Goal: Information Seeking & Learning: Compare options

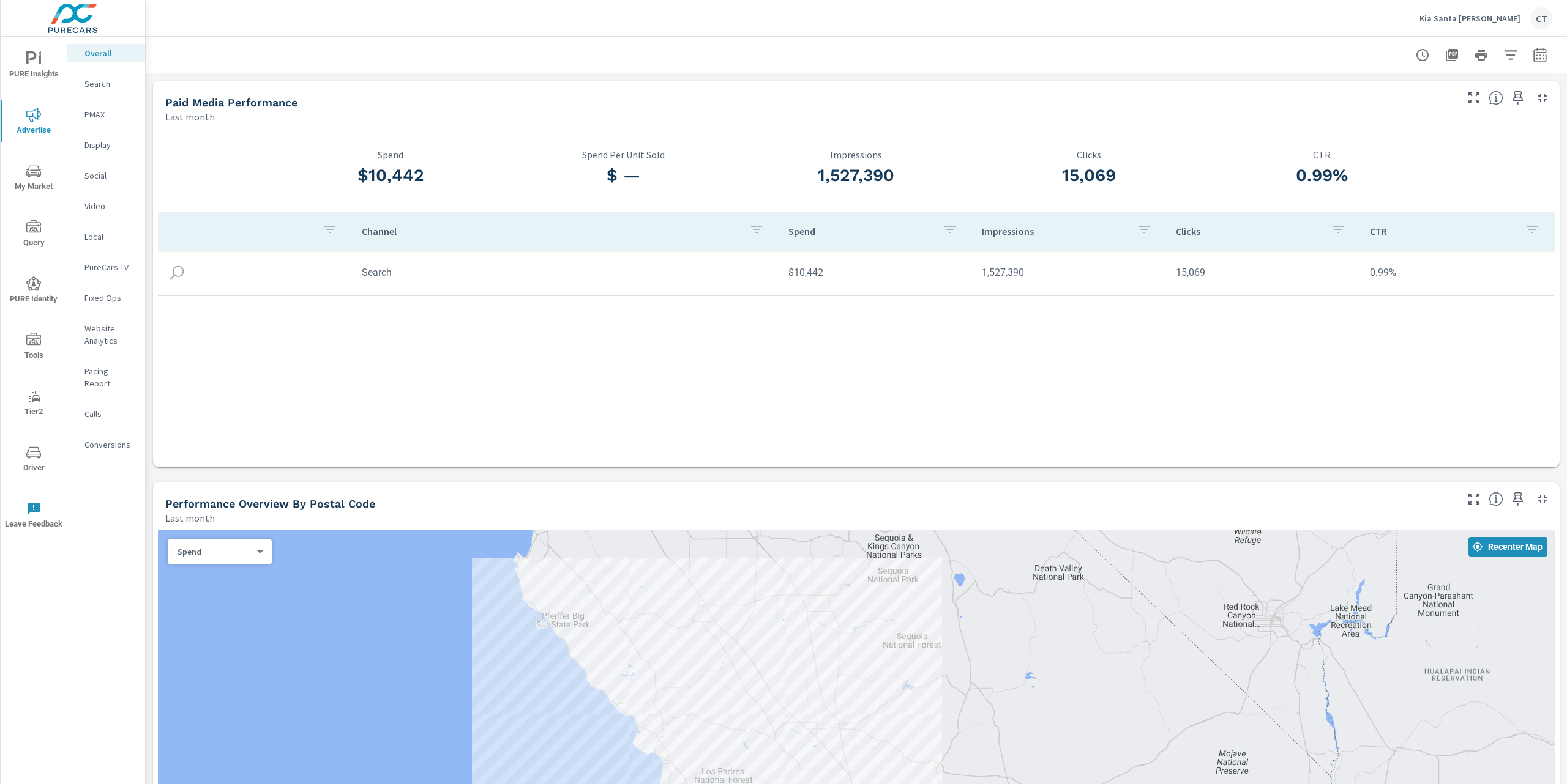
scroll to position [365, 0]
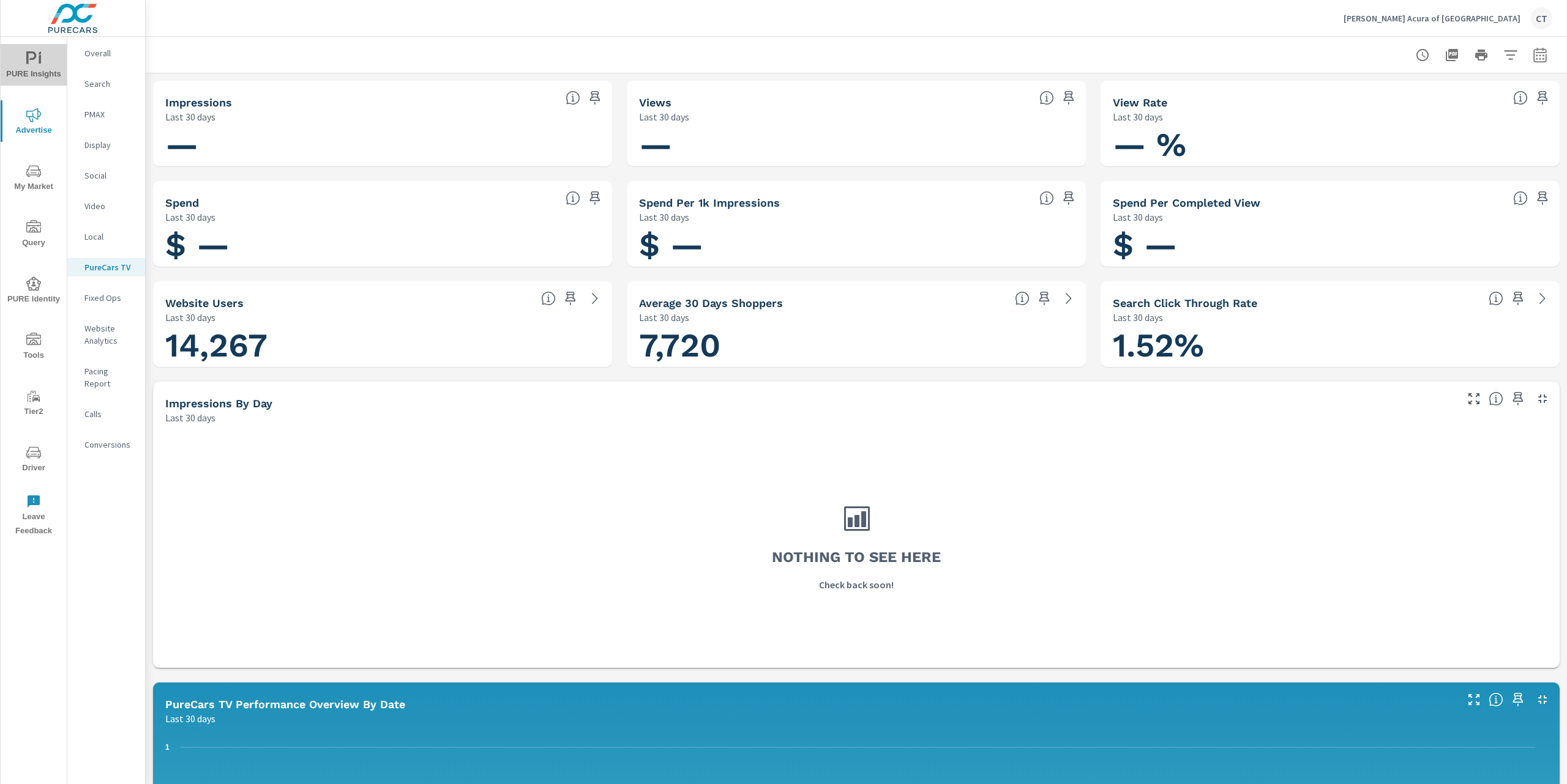
click at [27, 66] on span "PURE Insights" at bounding box center [34, 66] width 59 height 30
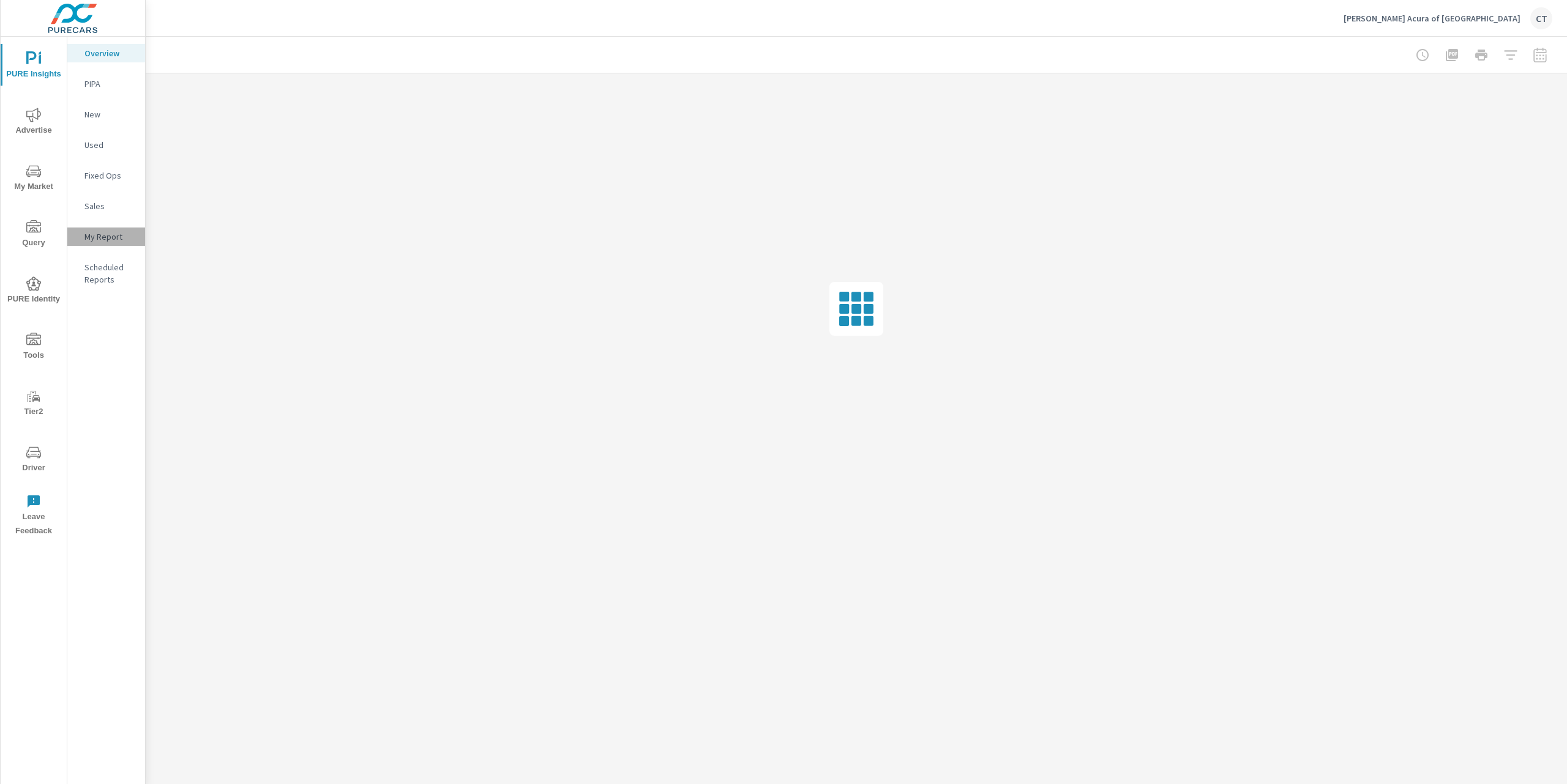
click at [117, 239] on p "My Report" at bounding box center [110, 237] width 51 height 12
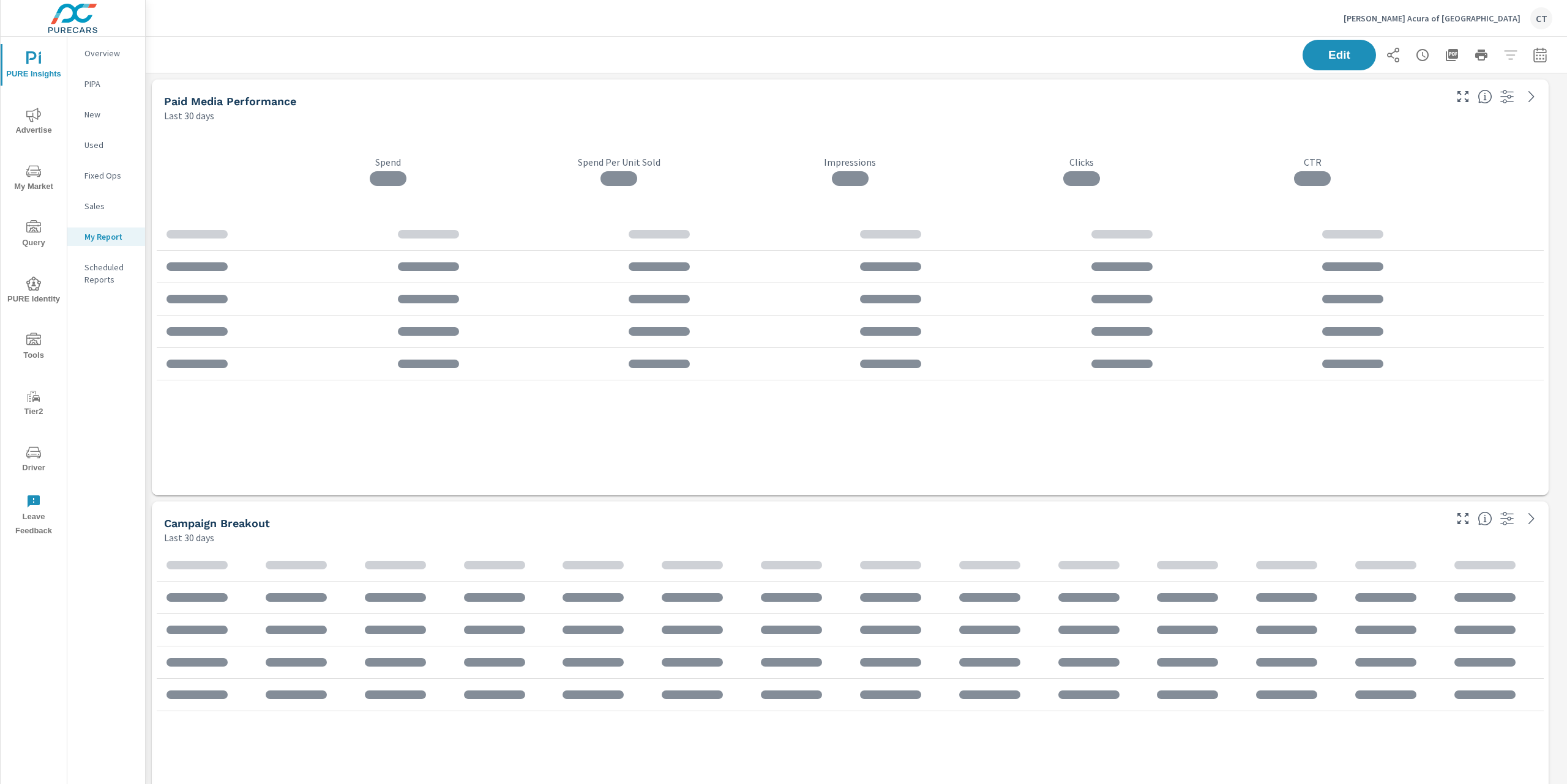
scroll to position [3267, 1435]
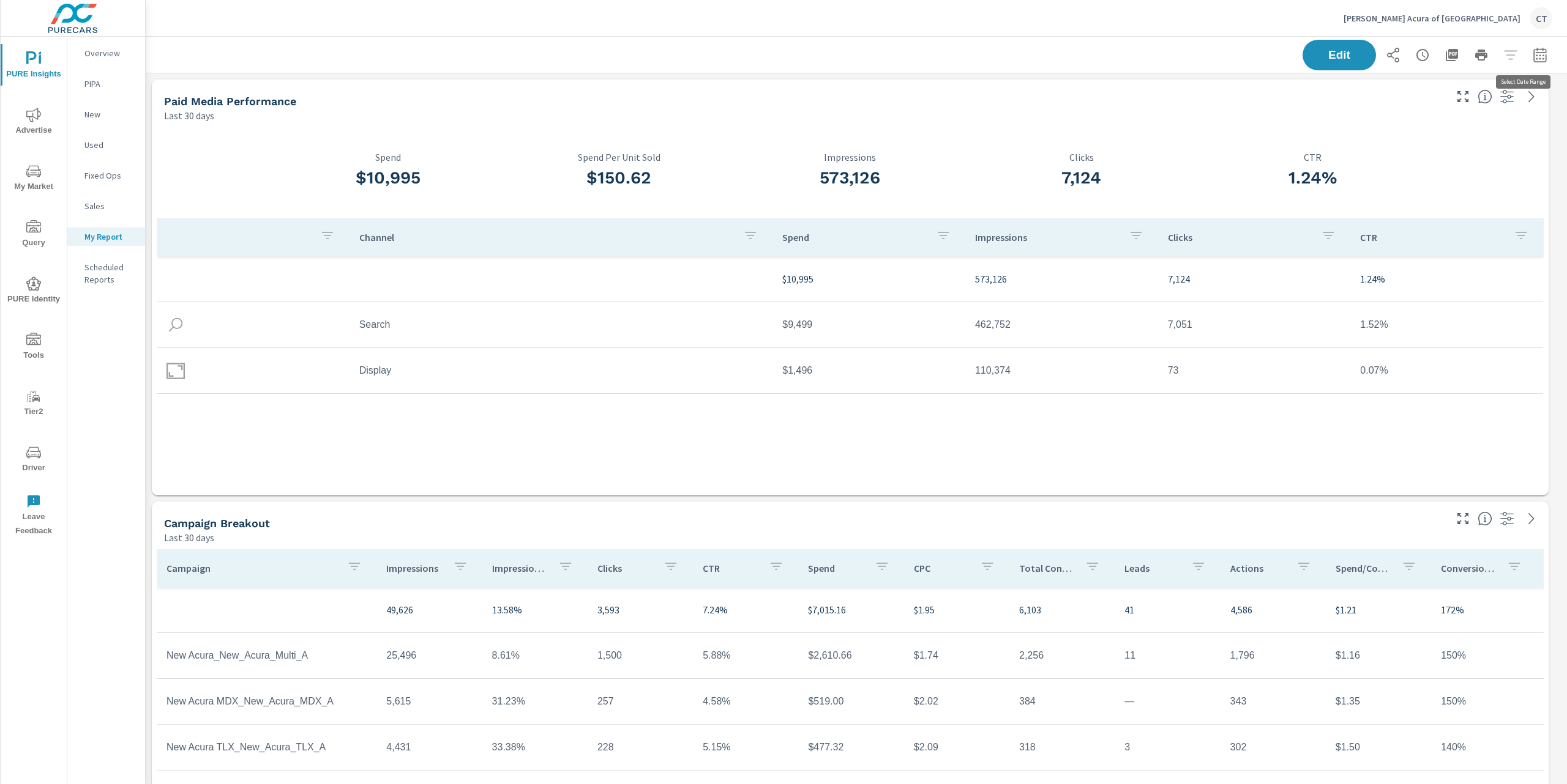
click at [1533, 55] on icon "button" at bounding box center [1540, 55] width 15 height 15
select select "Last 30 days"
click at [1408, 140] on p "+ Add comparison" at bounding box center [1441, 138] width 156 height 15
select select "Previous period"
click at [1447, 100] on select "Custom Yesterday Last week Last 7 days Last 14 days Last 30 days Last 45 days L…" at bounding box center [1430, 106] width 123 height 25
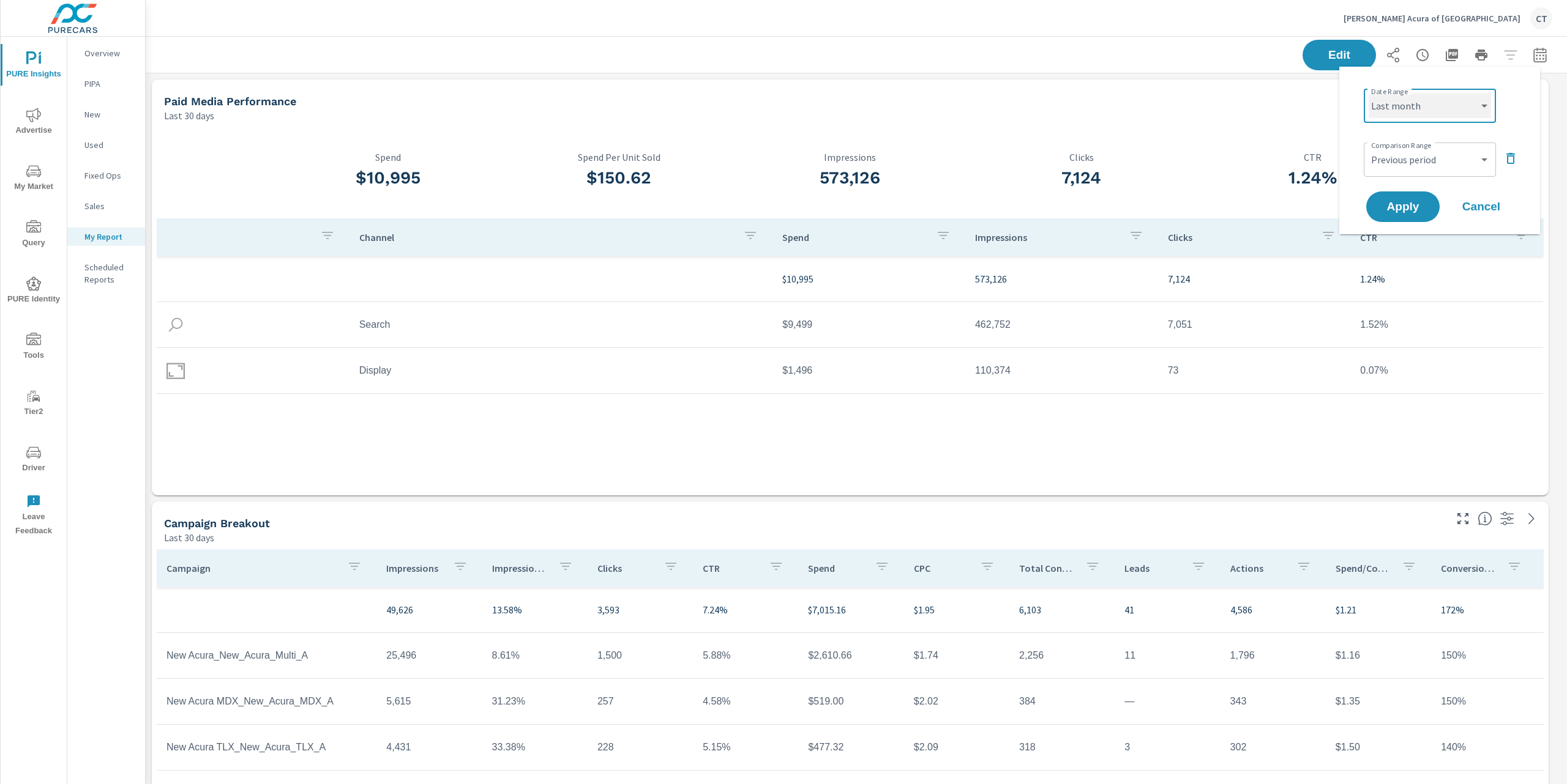
click at [1368, 94] on select "Custom Yesterday Last week Last 7 days Last 14 days Last 30 days Last 45 days L…" at bounding box center [1430, 106] width 123 height 25
select select "Last month"
click at [1417, 212] on span "Apply" at bounding box center [1403, 207] width 50 height 12
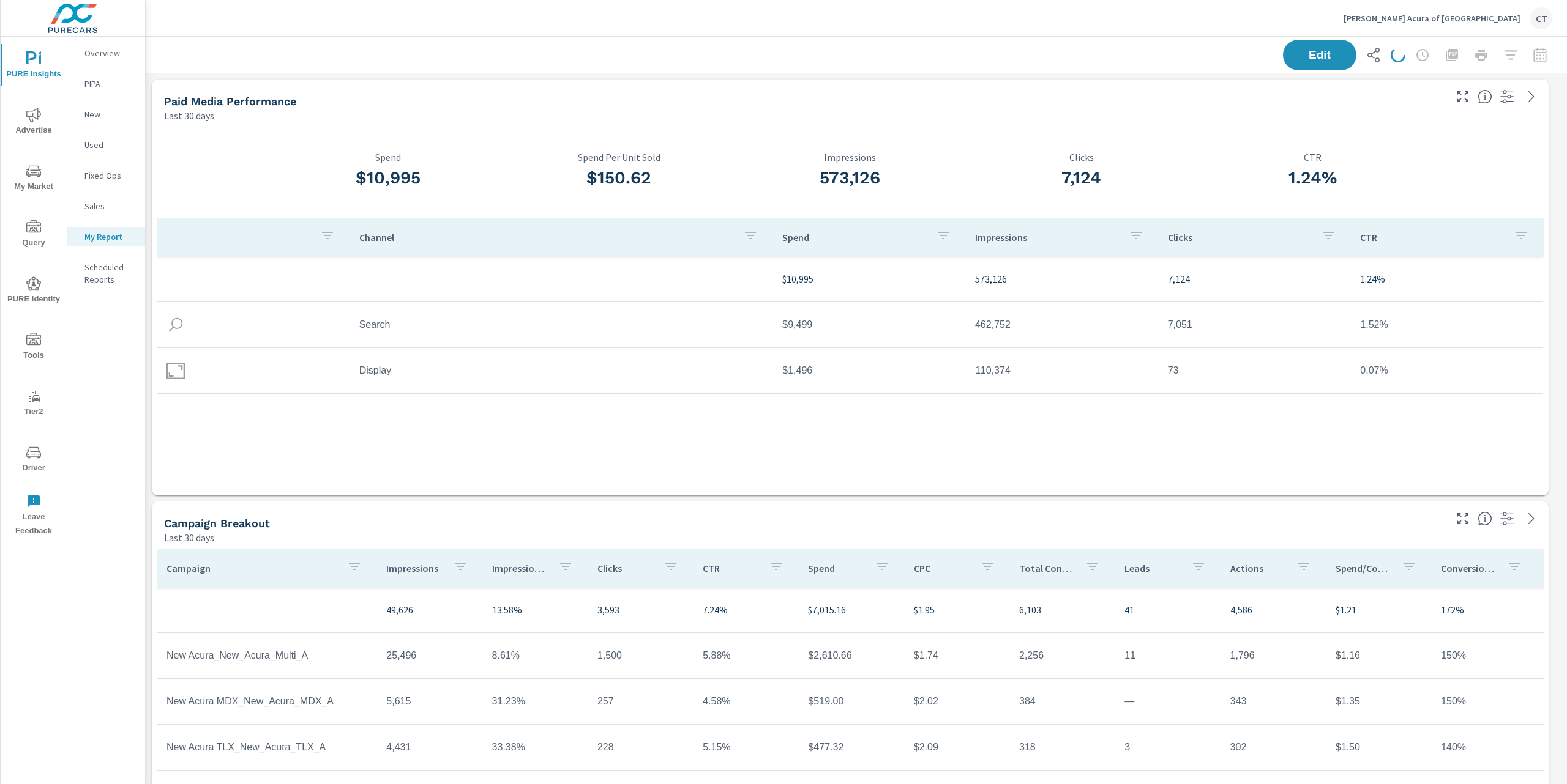
scroll to position [3267, 1435]
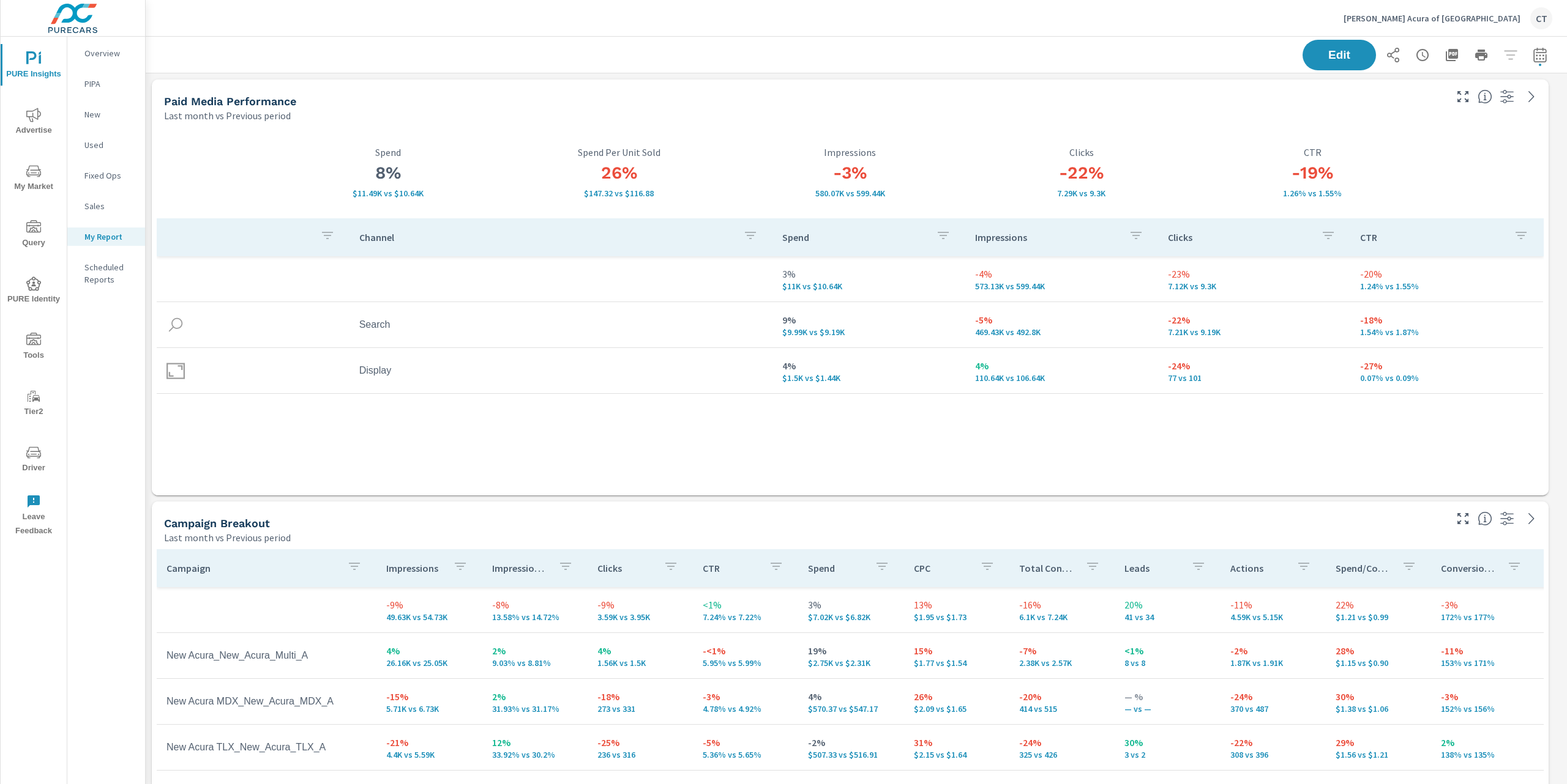
click at [750, 91] on div "Paid Media Performance Last month vs Previous period" at bounding box center [800, 101] width 1297 height 44
click at [836, 107] on div "Paid Media Performance" at bounding box center [803, 101] width 1279 height 14
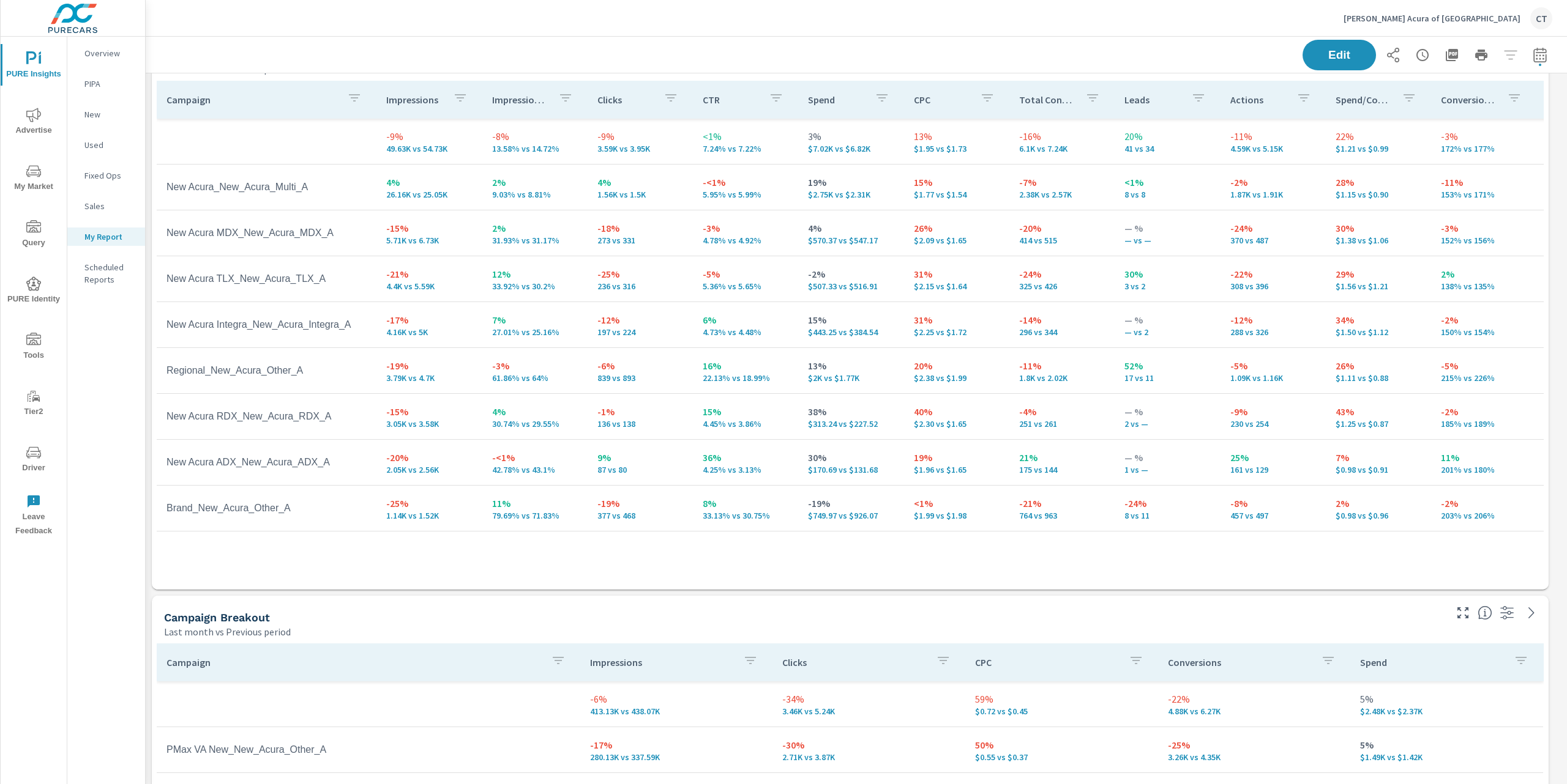
click at [387, 607] on div "Campaign Breakout Last month vs Previous period" at bounding box center [800, 617] width 1297 height 44
click at [412, 579] on div "Campaign Impressions Impression Share Clicks CTR Spend CPC Total Conversions Le…" at bounding box center [849, 333] width 1387 height 504
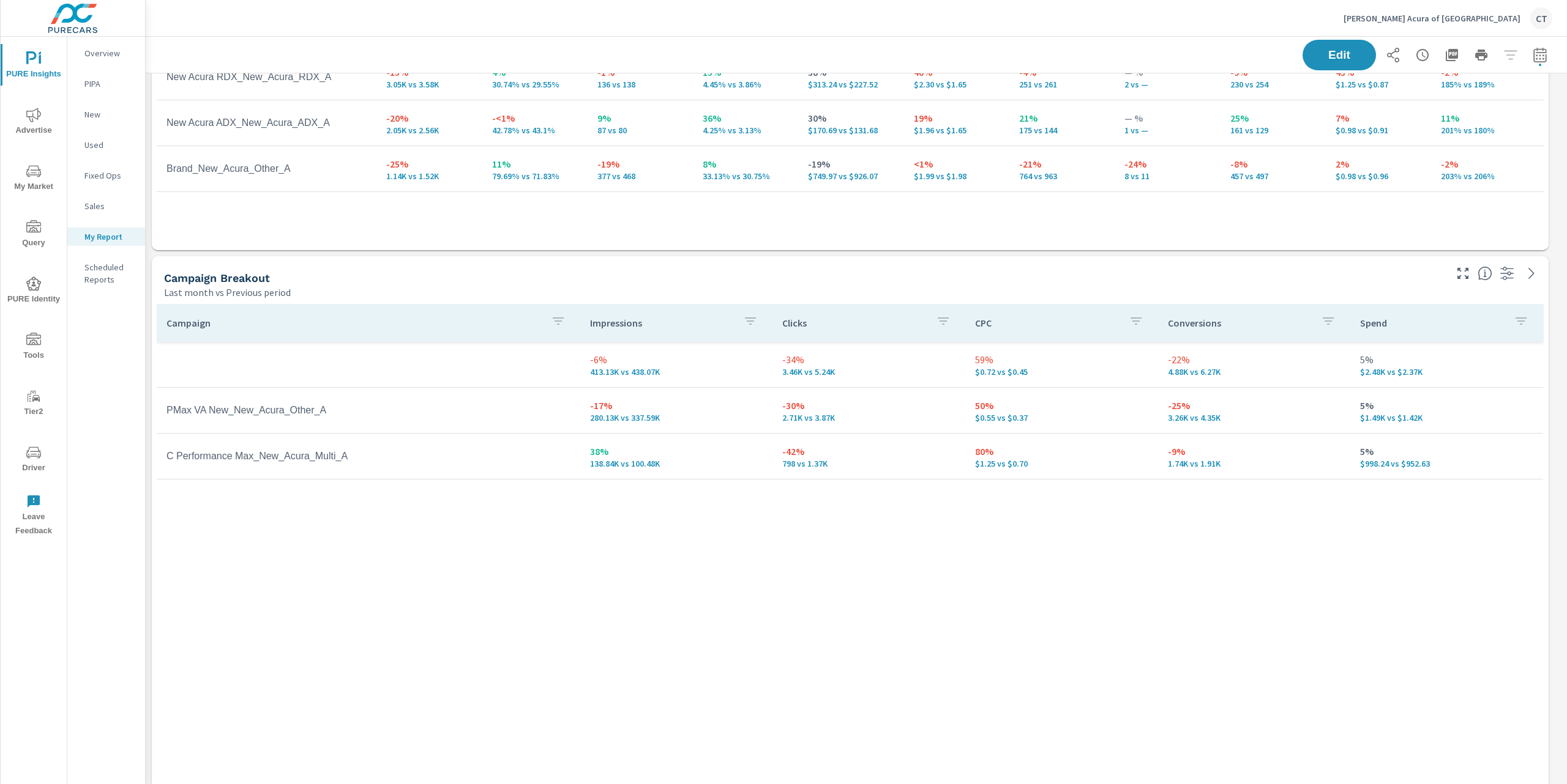
scroll to position [806, 0]
click at [1050, 674] on div "Campaign Impressions Clicks CPC Conversions Spend -6% 413.13K vs 438.07K -34% 3…" at bounding box center [849, 549] width 1387 height 485
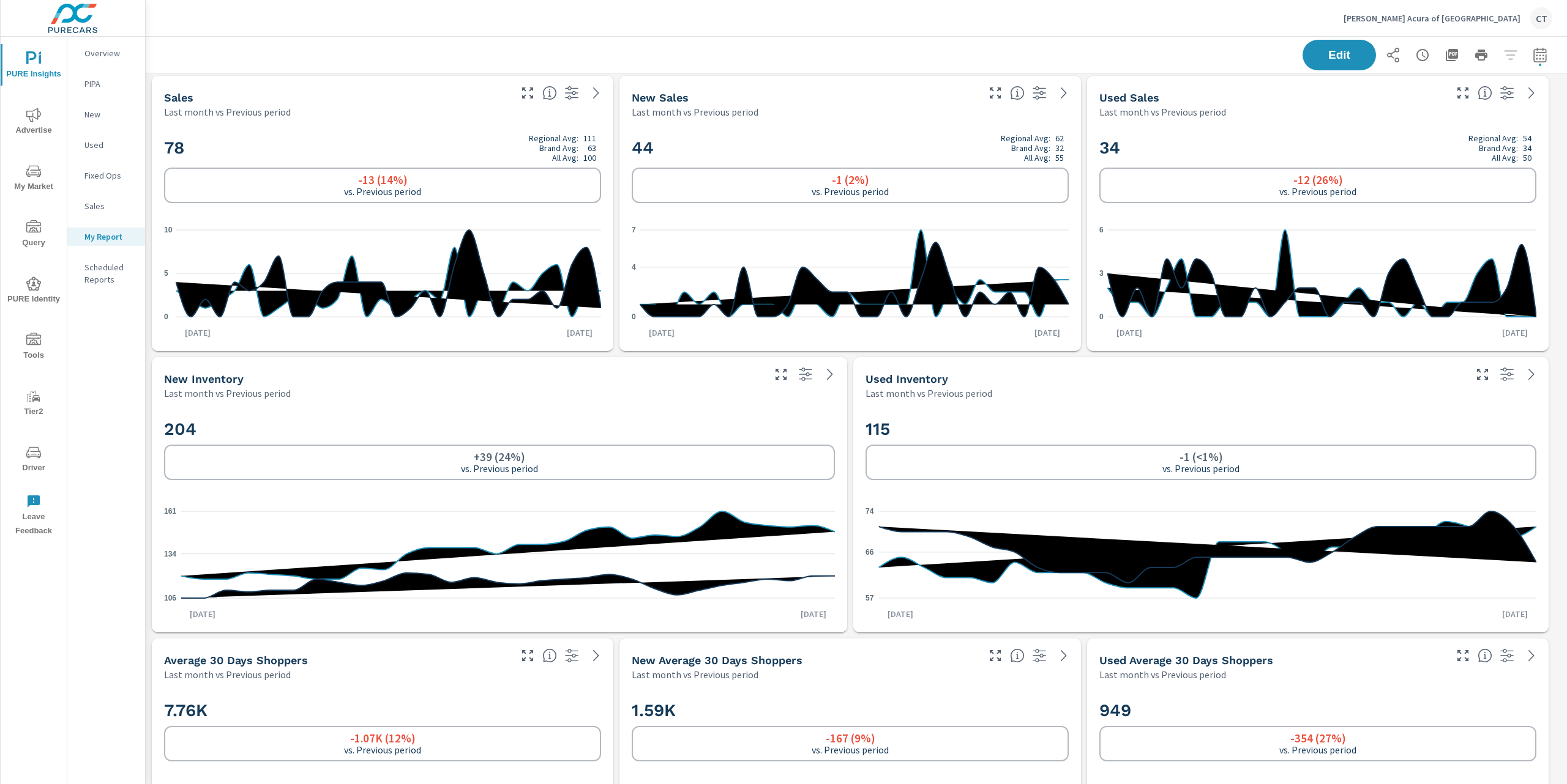
scroll to position [1825, 0]
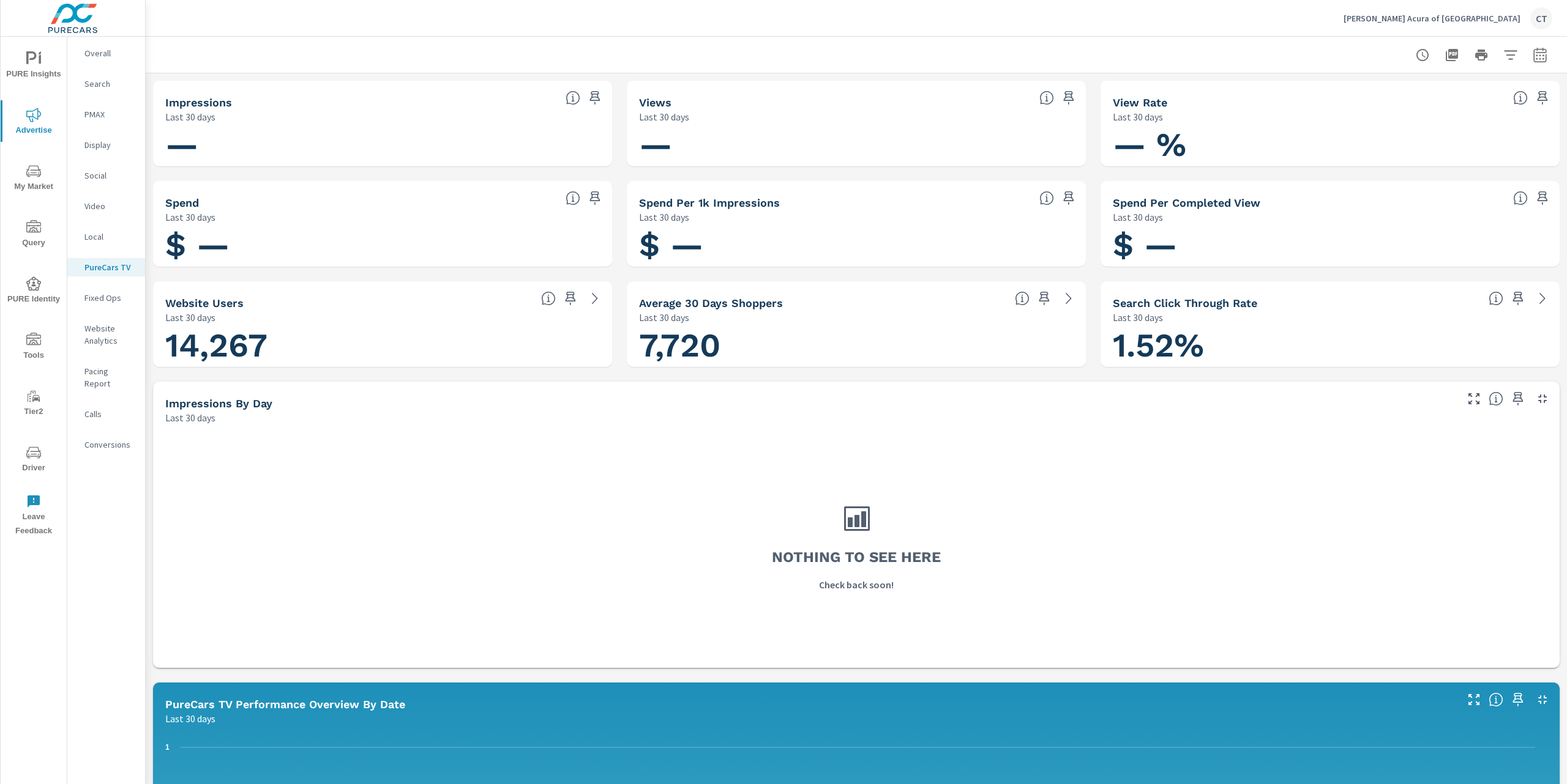
click at [31, 171] on icon "nav menu" at bounding box center [34, 171] width 15 height 15
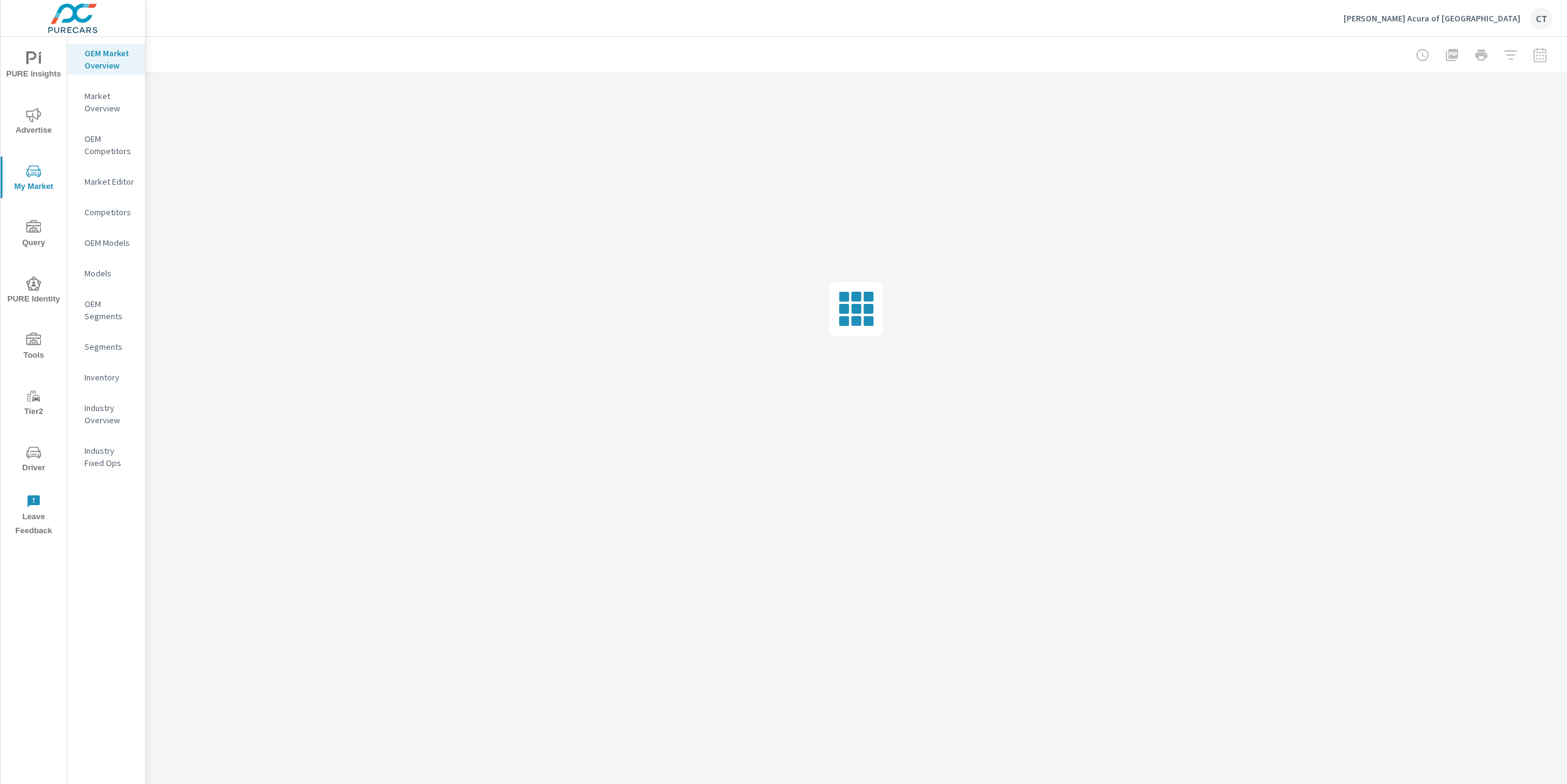
click at [99, 375] on p "Inventory" at bounding box center [110, 378] width 51 height 12
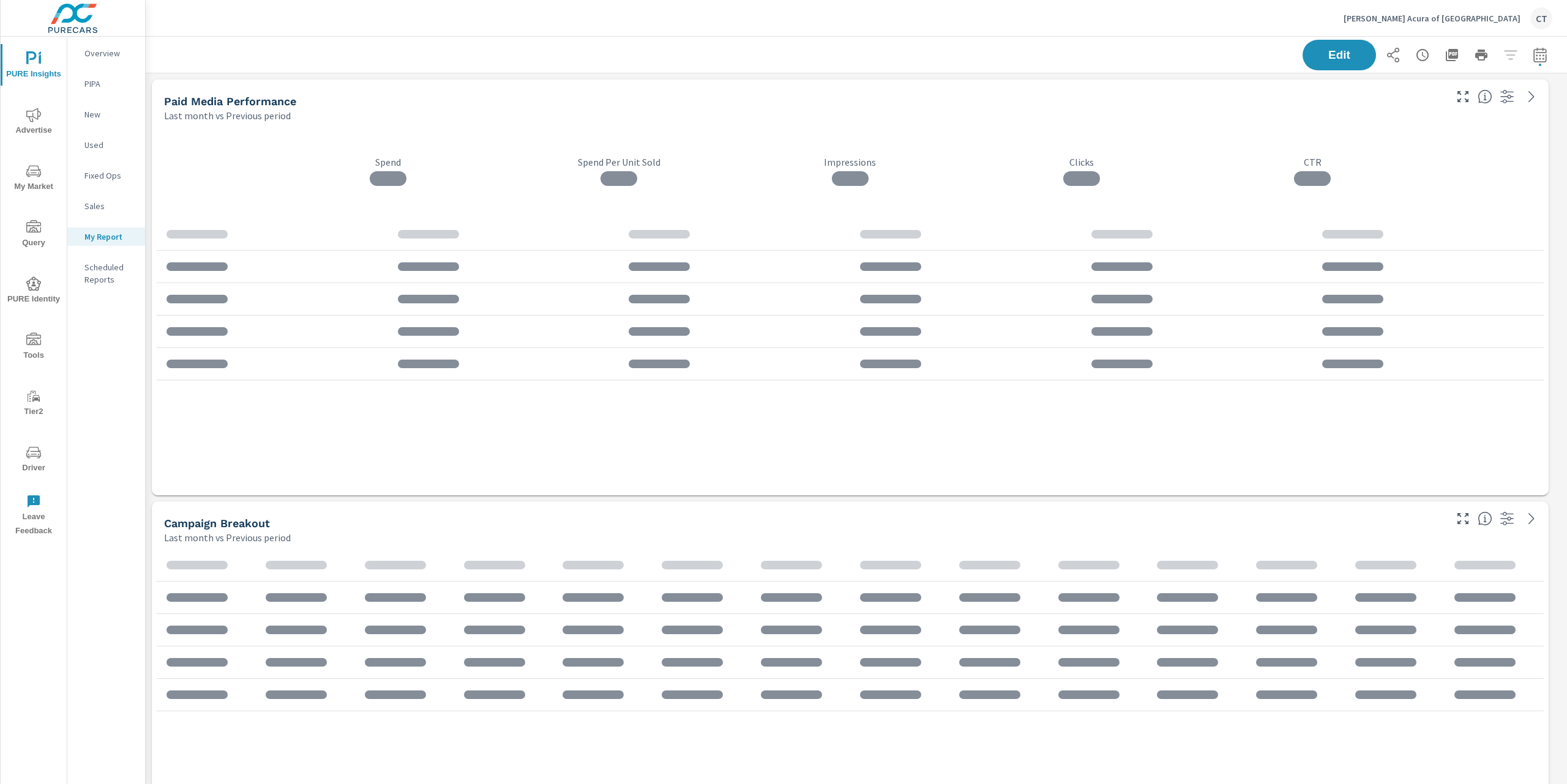
scroll to position [3267, 1435]
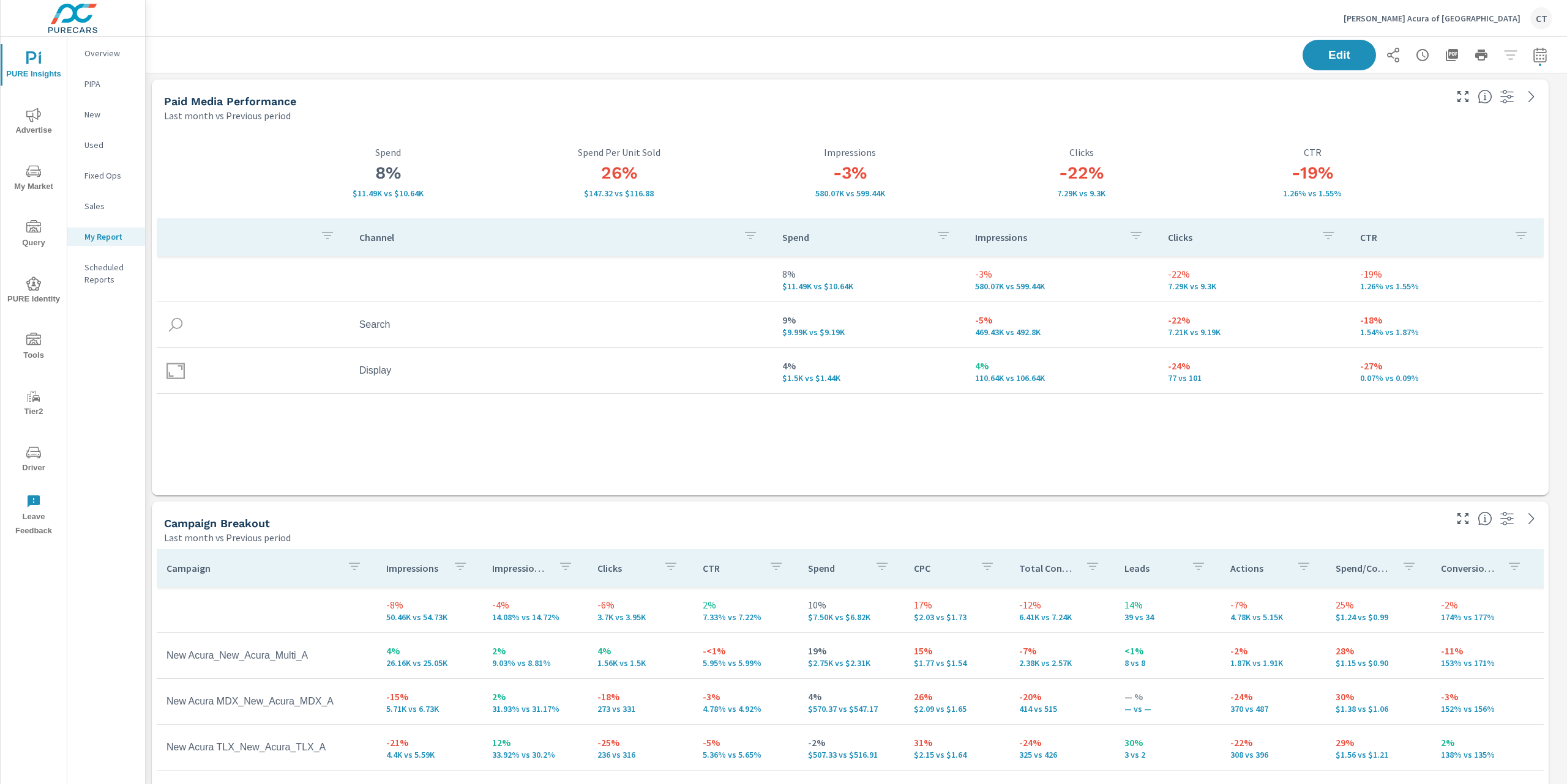
click at [39, 124] on span "Advertise" at bounding box center [34, 123] width 59 height 30
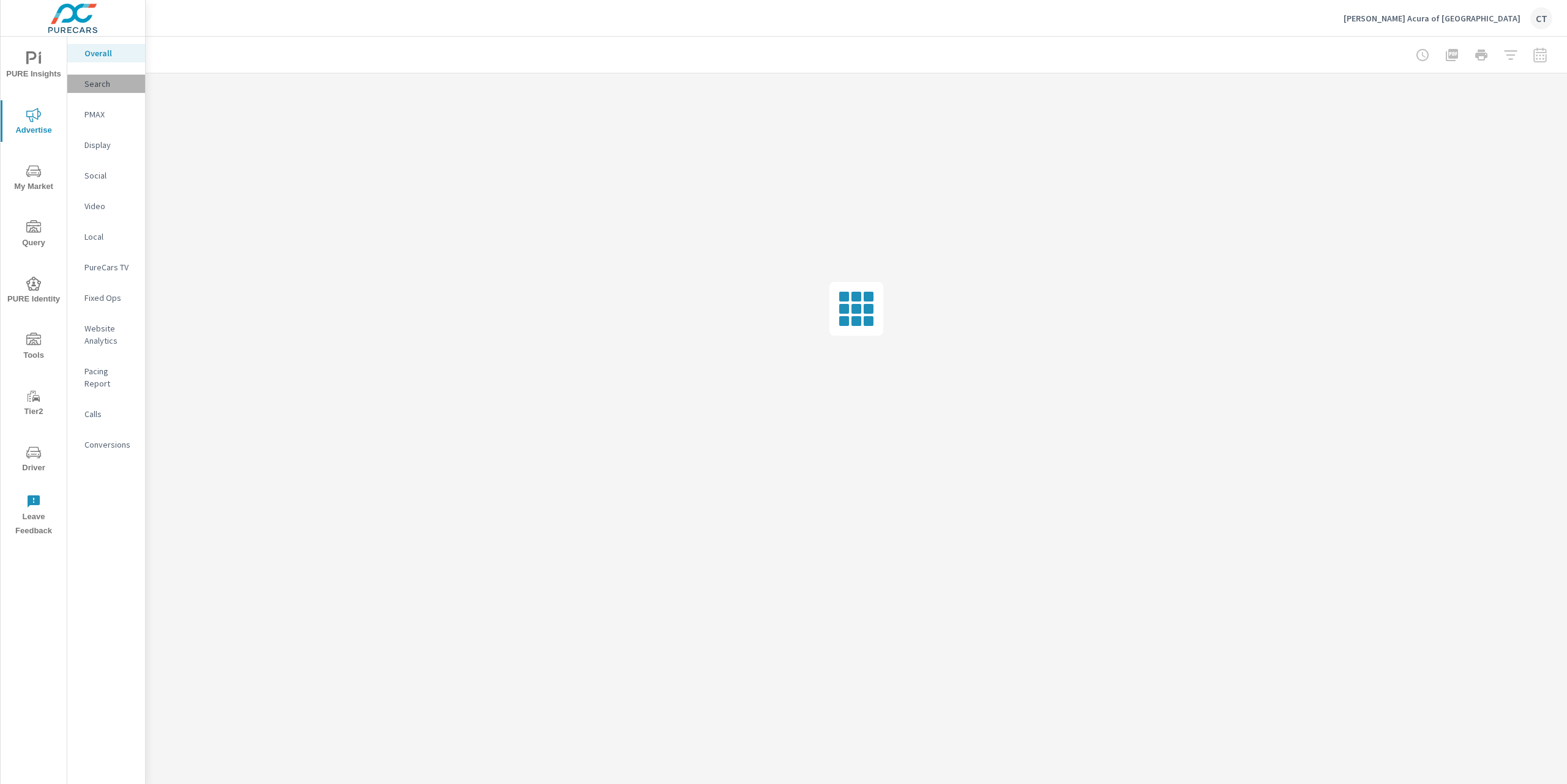
click at [96, 83] on p "Search" at bounding box center [110, 84] width 51 height 12
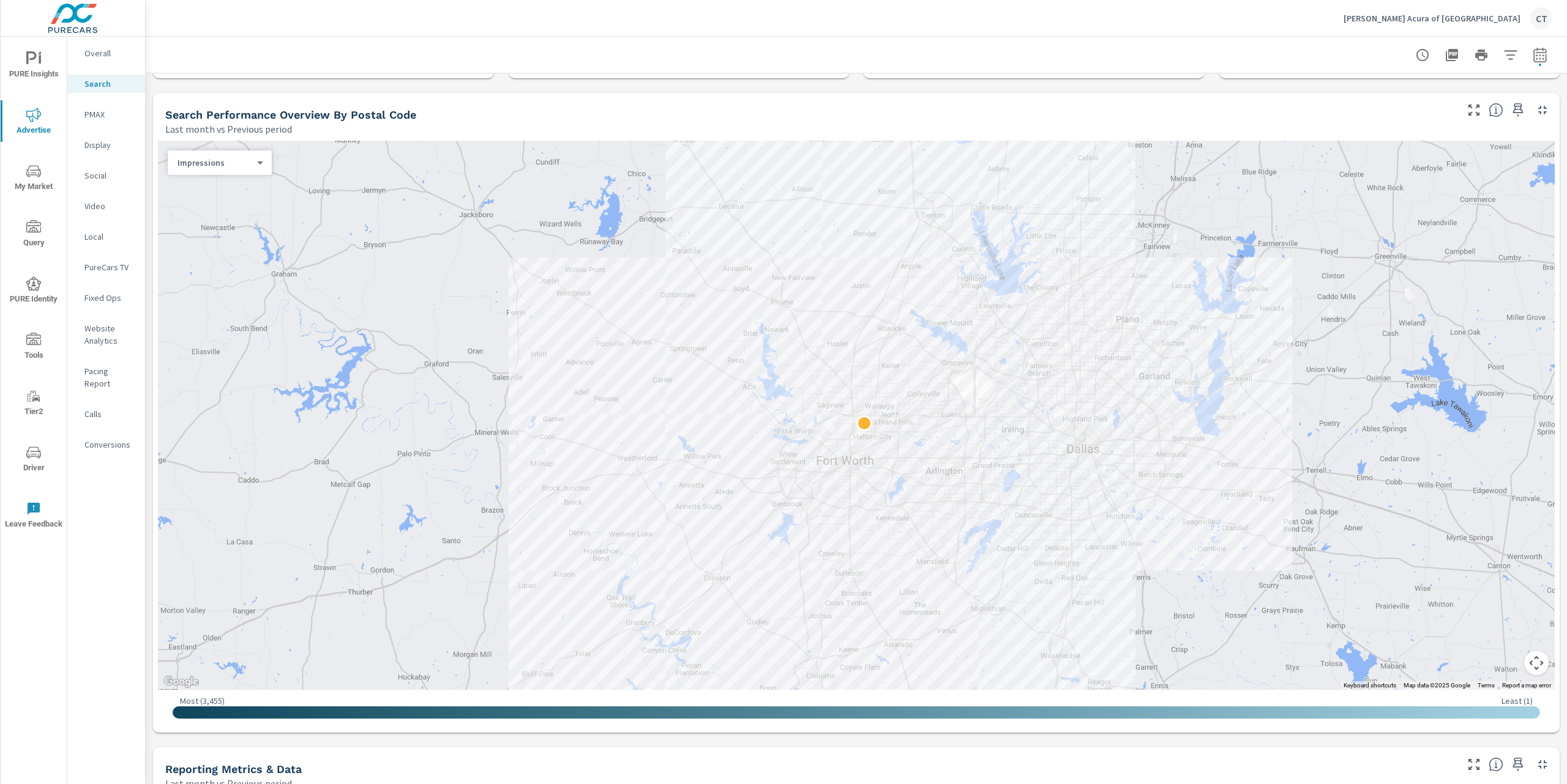
scroll to position [101, 0]
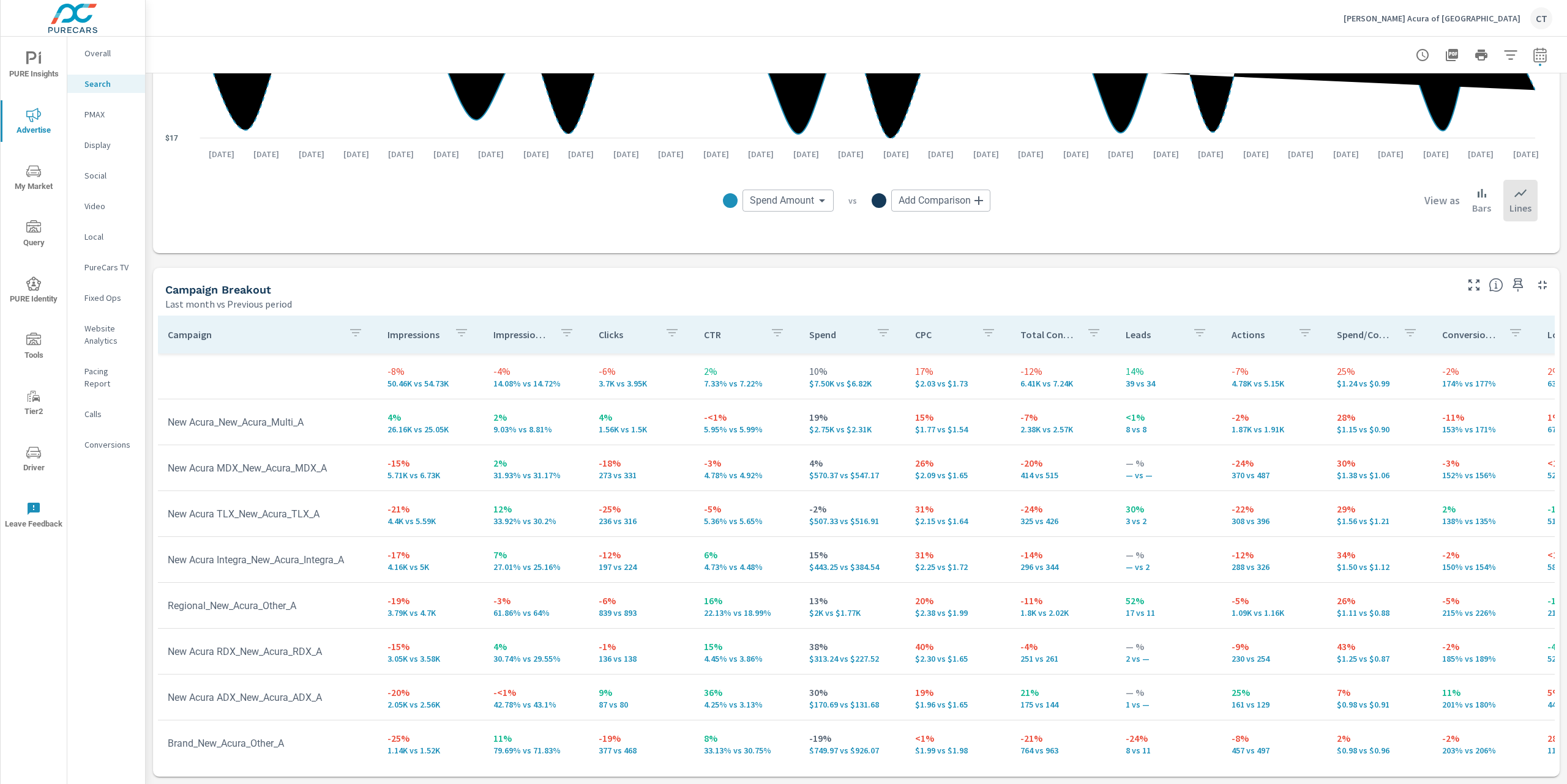
click at [564, 279] on div "Campaign Breakout Last month vs Previous period" at bounding box center [806, 289] width 1306 height 44
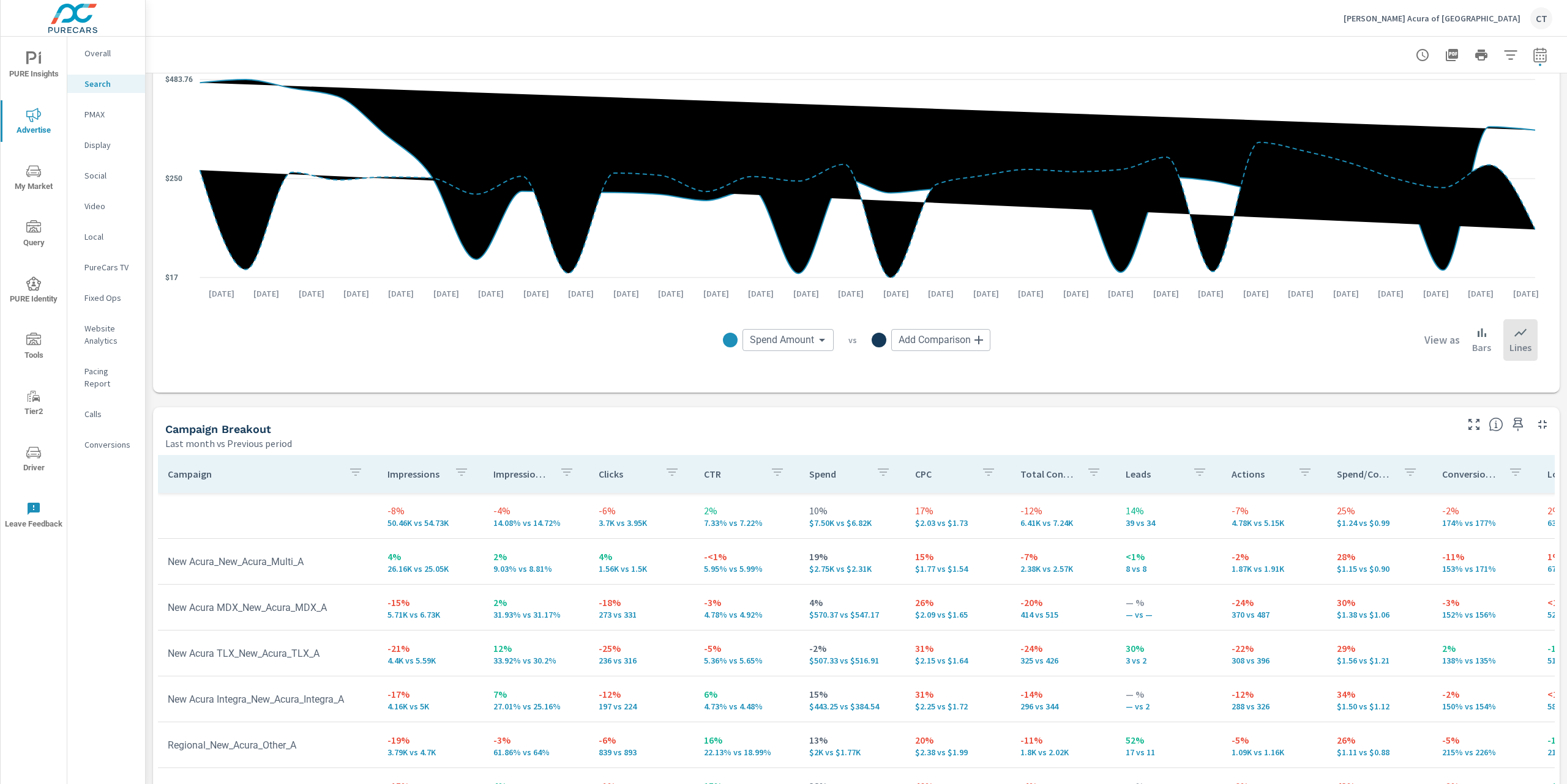
scroll to position [851, 0]
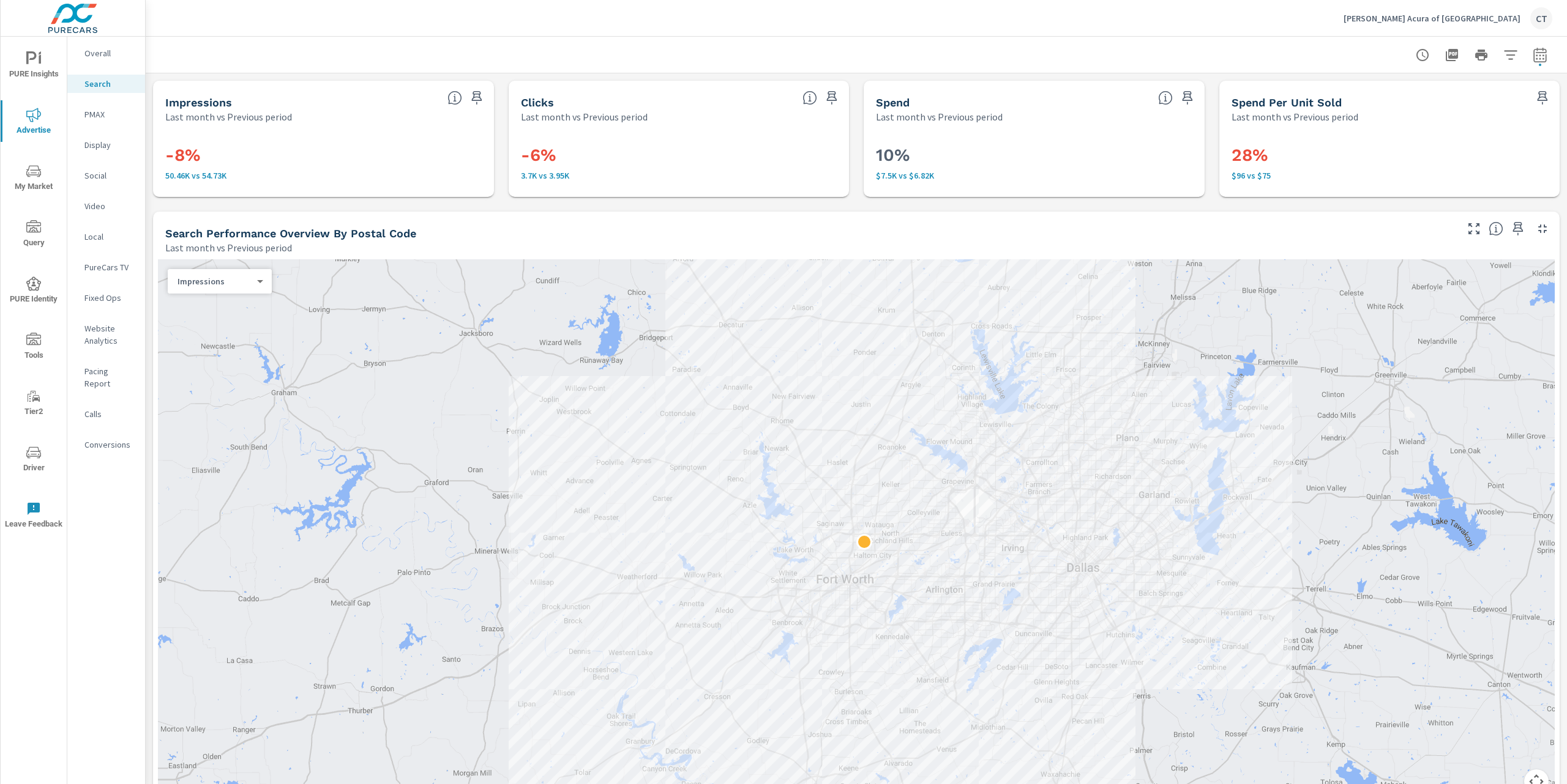
click at [1503, 53] on icon "button" at bounding box center [1511, 55] width 15 height 15
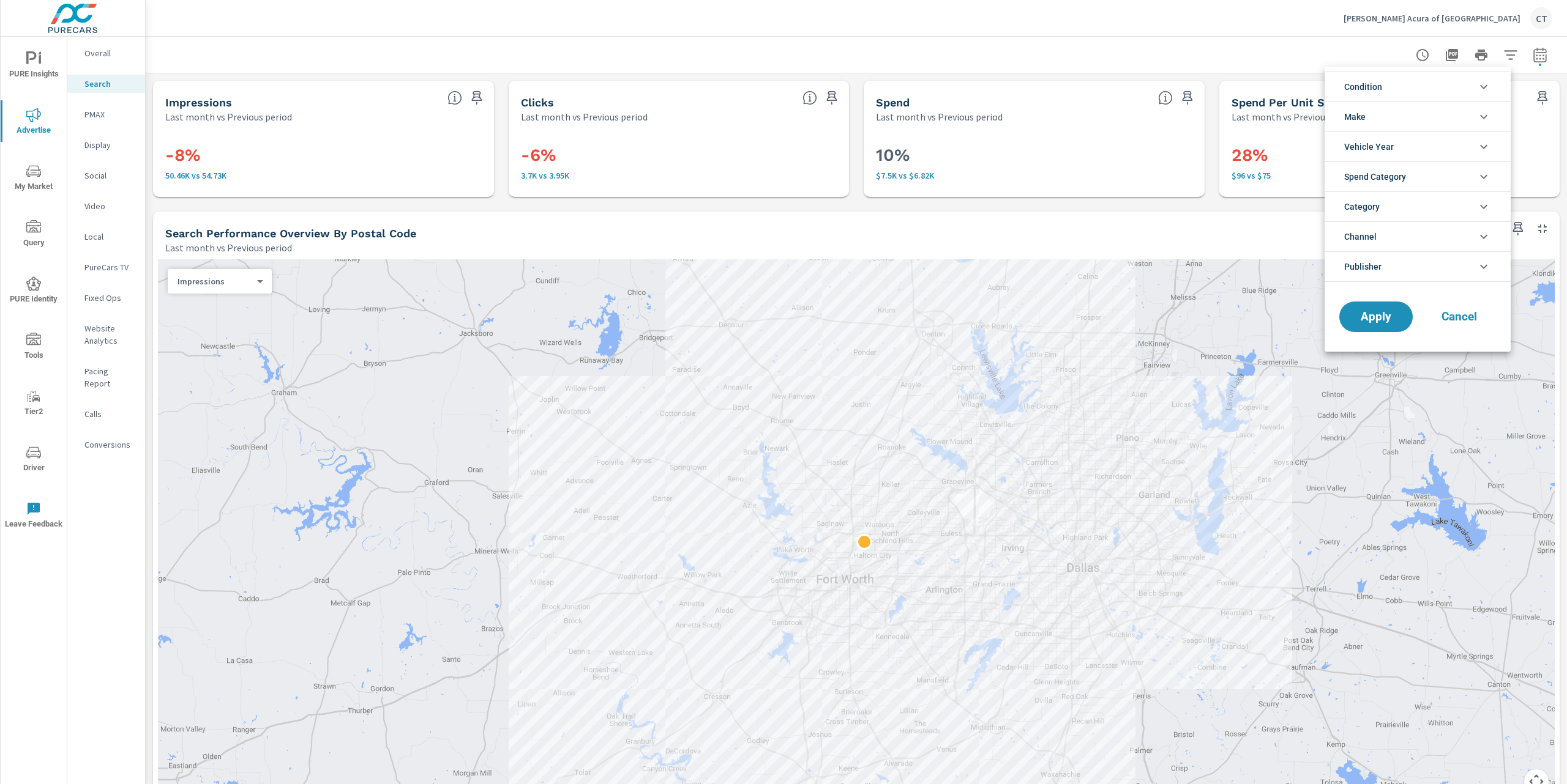
click at [1237, 40] on div at bounding box center [783, 392] width 1567 height 784
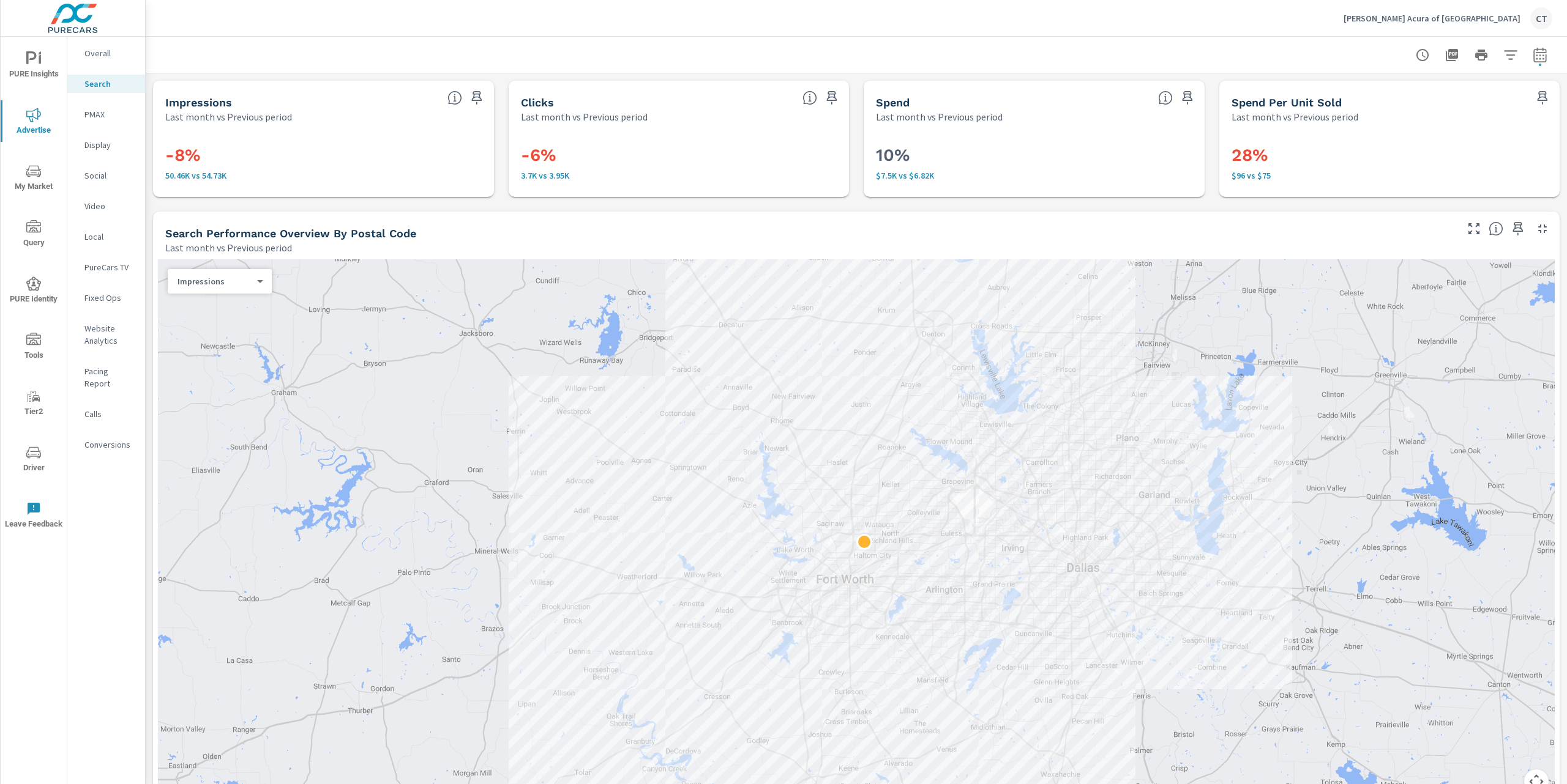
click at [280, 156] on h3 "-8%" at bounding box center [323, 156] width 316 height 21
click at [1533, 57] on icon "button" at bounding box center [1540, 55] width 15 height 15
select select "Last month"
select select "Previous period"
click at [1467, 103] on select "Custom Yesterday Last week Last 7 days Last 14 days Last 30 days Last 45 days L…" at bounding box center [1430, 106] width 123 height 25
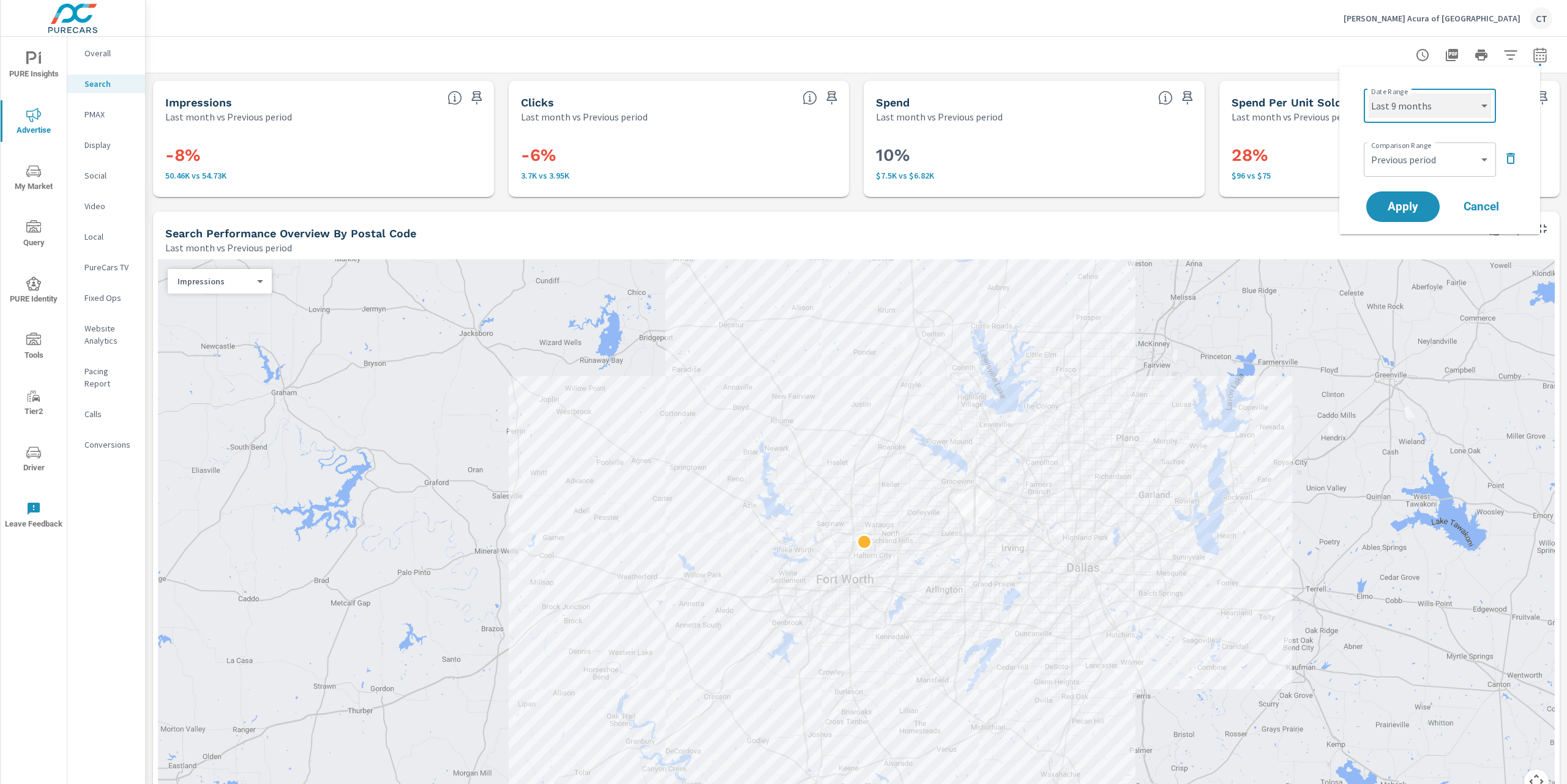
click at [1368, 94] on select "Custom Yesterday Last week Last 7 days Last 14 days Last 30 days Last 45 days L…" at bounding box center [1430, 106] width 123 height 25
click at [1472, 113] on select "Custom Yesterday Last week Last 7 days Last 14 days Last 30 days Last 45 days L…" at bounding box center [1430, 106] width 123 height 25
click at [1368, 94] on select "Custom Yesterday Last week Last 7 days Last 14 days Last 30 days Last 45 days L…" at bounding box center [1430, 106] width 123 height 25
select select "Last 6 months"
click at [1408, 201] on span "Apply" at bounding box center [1403, 207] width 50 height 12
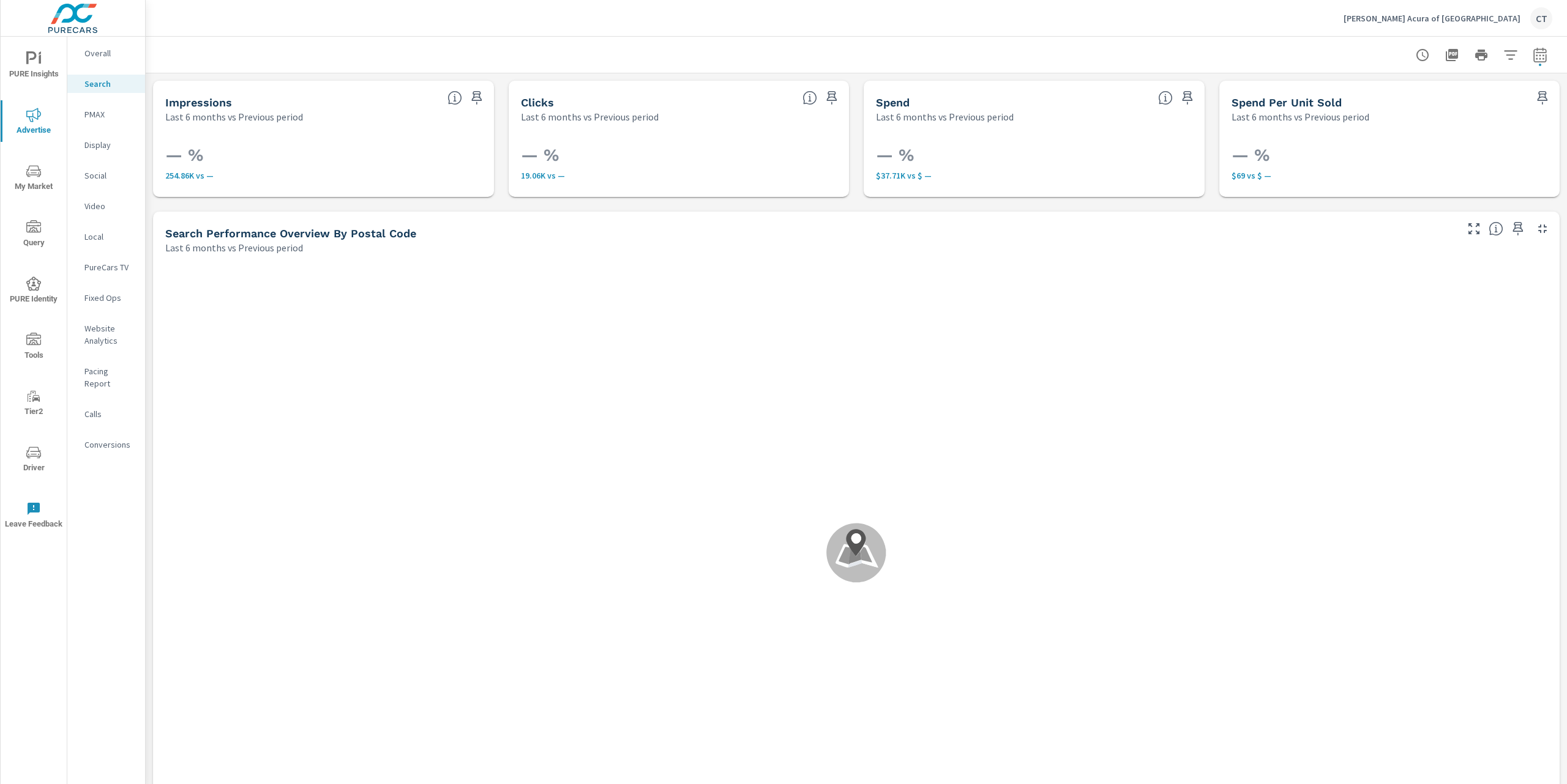
click at [42, 196] on button "My Market" at bounding box center [34, 177] width 66 height 42
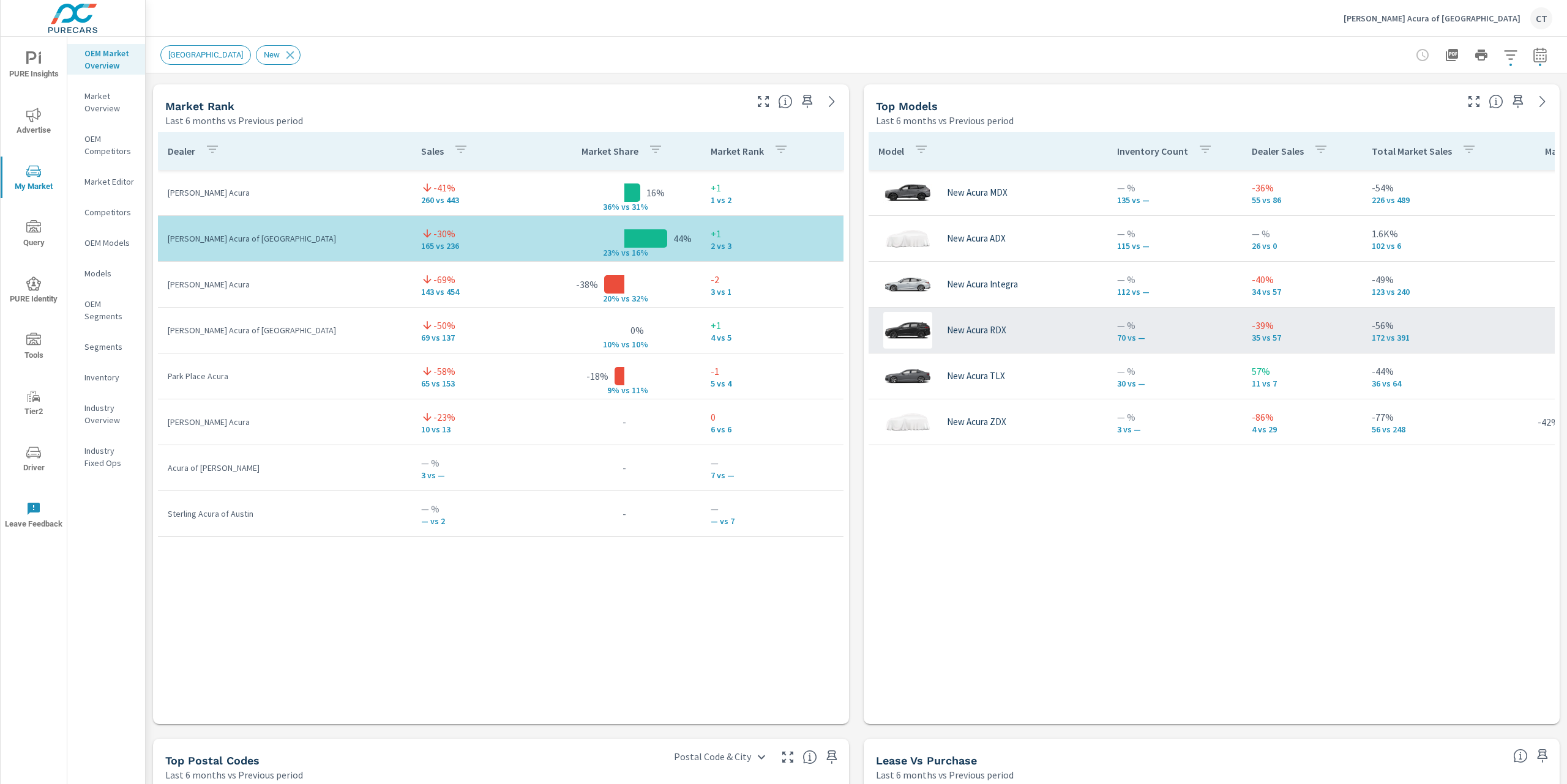
scroll to position [0, 236]
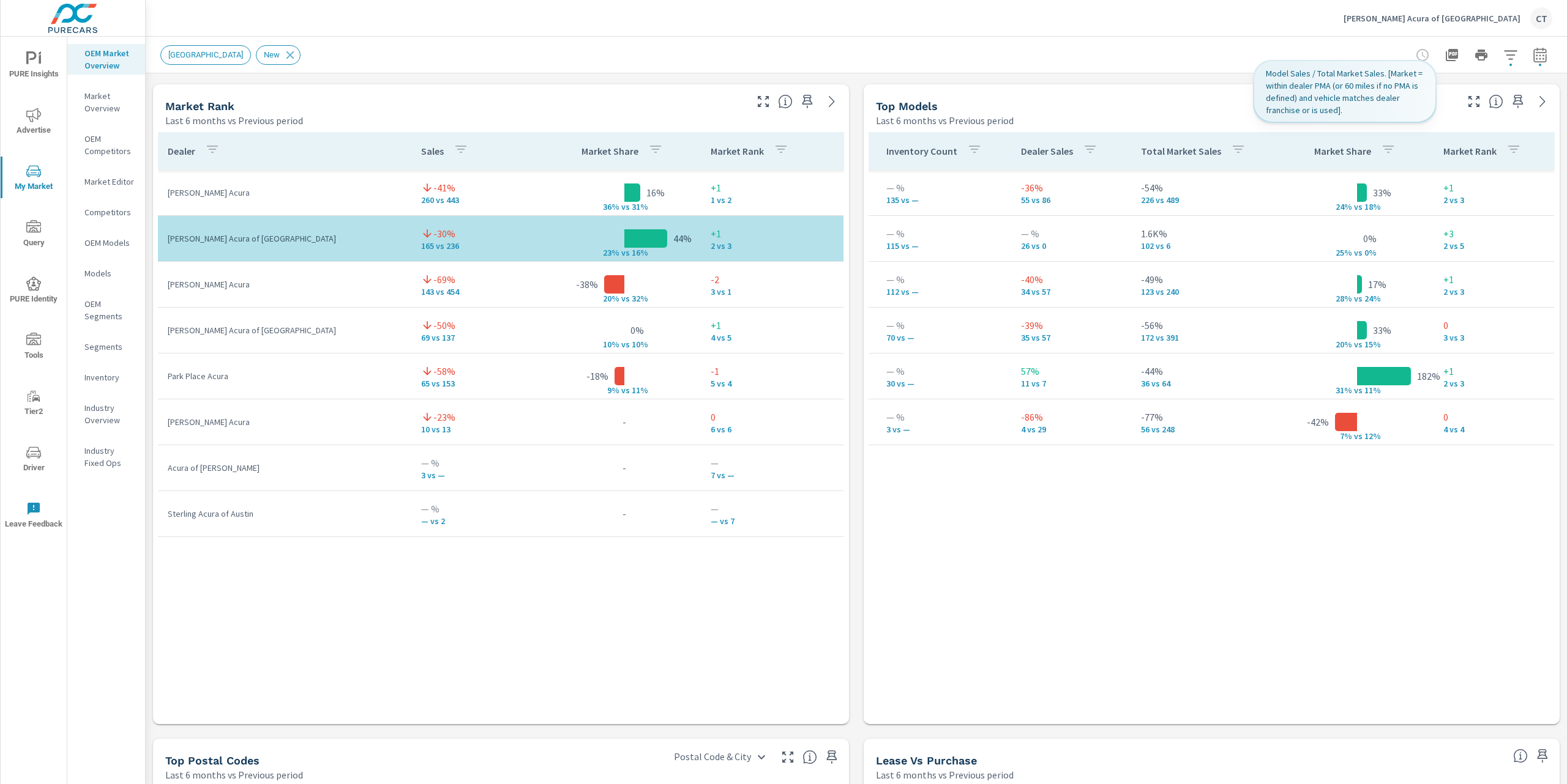
click at [1343, 148] on p "Market Share" at bounding box center [1343, 151] width 57 height 12
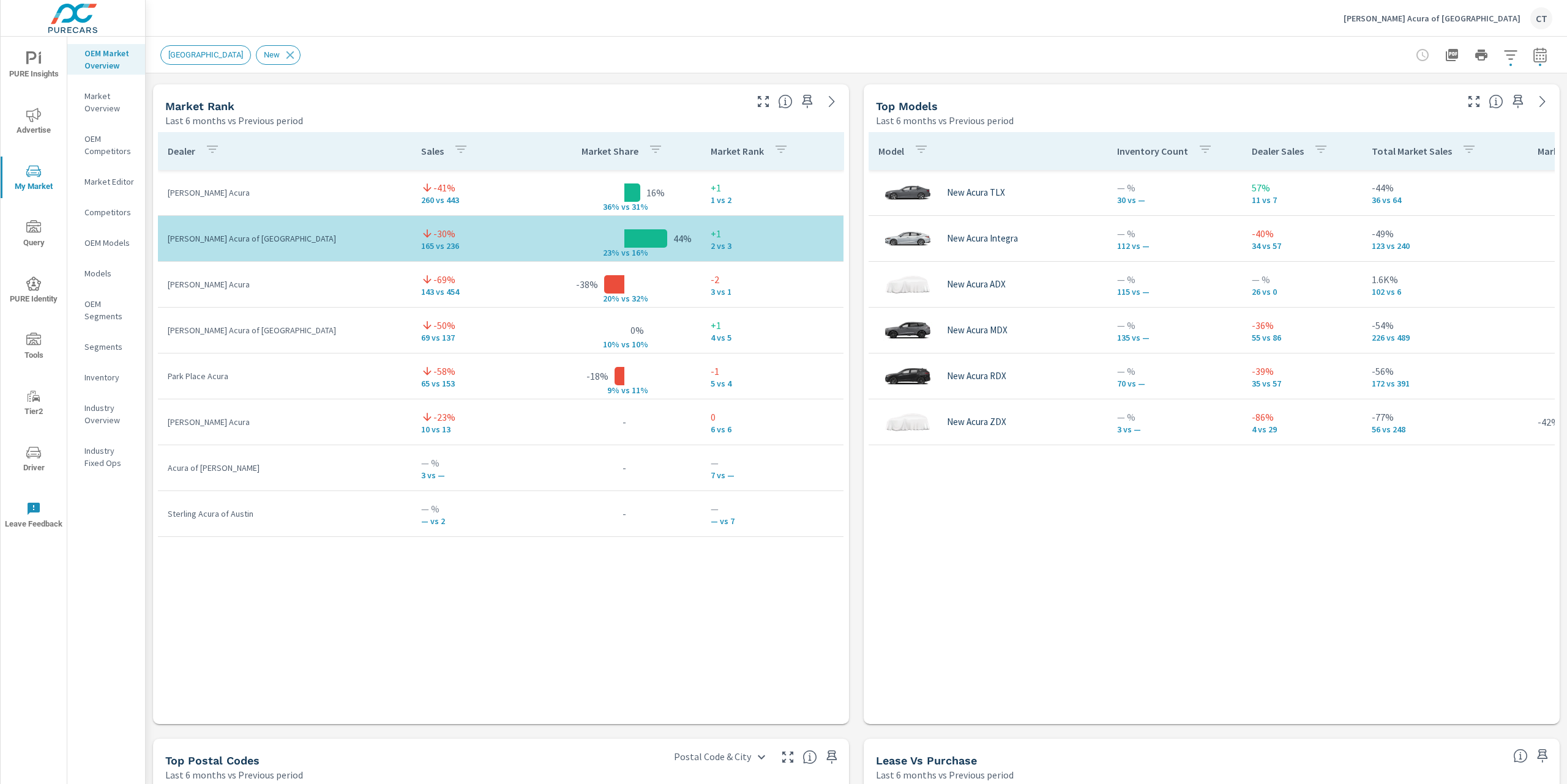
scroll to position [782, 0]
click at [1083, 39] on div "New Market Area New" at bounding box center [856, 55] width 1392 height 36
click at [489, 678] on div "Dealer Sales Market Share Market Rank Vandergriff Acura -41% 260 vs 443 16% 36%…" at bounding box center [500, 417] width 686 height 569
drag, startPoint x: 167, startPoint y: 380, endPoint x: 700, endPoint y: 389, distance: 533.1
click at [700, 389] on tr "Park Place Acura -58% 65 vs 153 -18% 9% v s 11% -1 5 vs 4" at bounding box center [500, 376] width 686 height 46
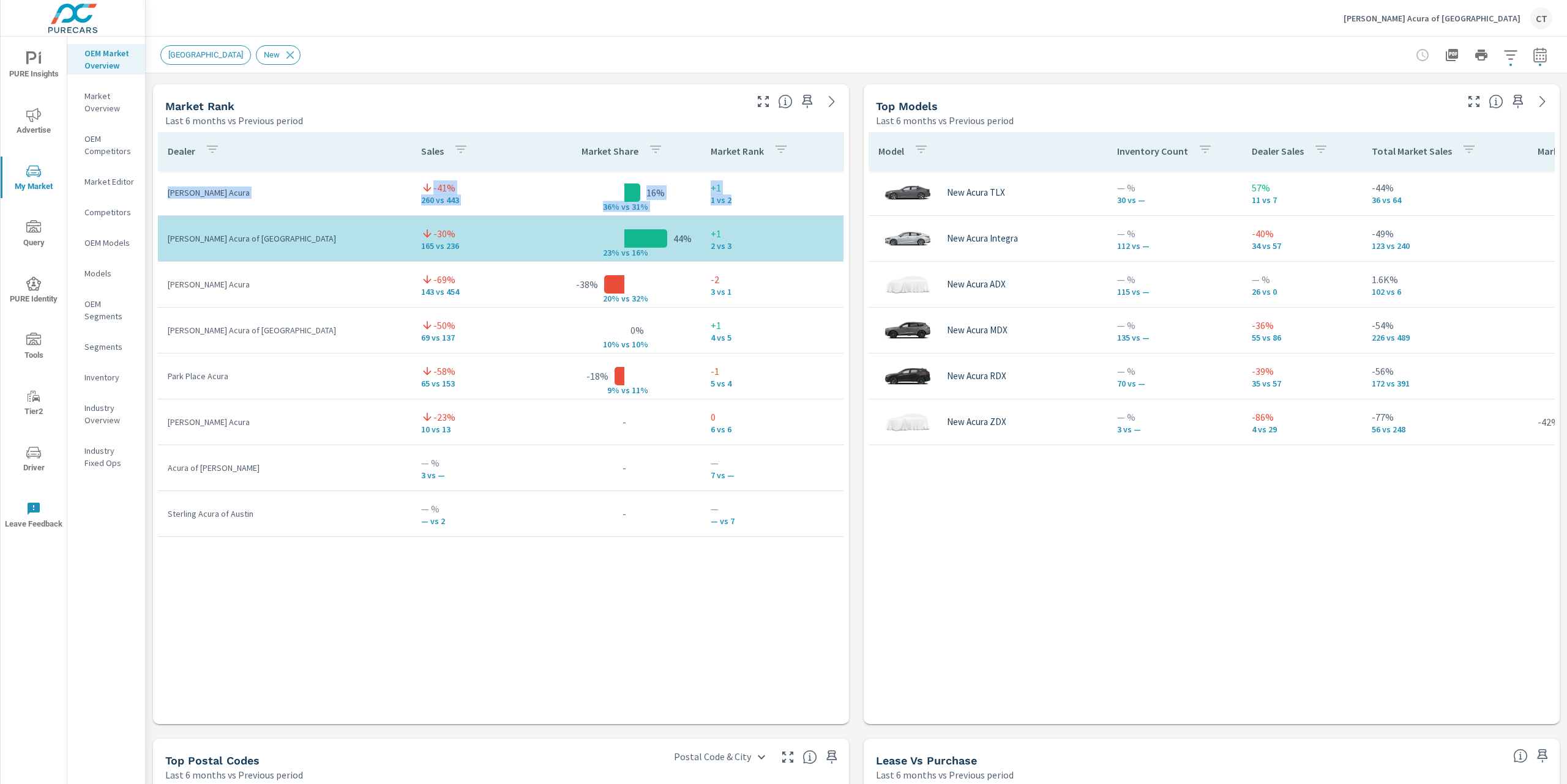
drag, startPoint x: 165, startPoint y: 192, endPoint x: 762, endPoint y: 197, distance: 597.0
click at [762, 197] on tr "Vandergriff Acura -41% 260 vs 443 16% 36% v s 31% +1 1 vs 2" at bounding box center [500, 192] width 686 height 46
click at [864, 454] on div "Model Inventory Count Dealer Sales Total Market Sales Market Share Market Rank …" at bounding box center [1211, 426] width 696 height 597
drag, startPoint x: 688, startPoint y: 243, endPoint x: 672, endPoint y: 243, distance: 16.0
click at [672, 243] on td "44% 23% v s 16%" at bounding box center [624, 238] width 153 height 20
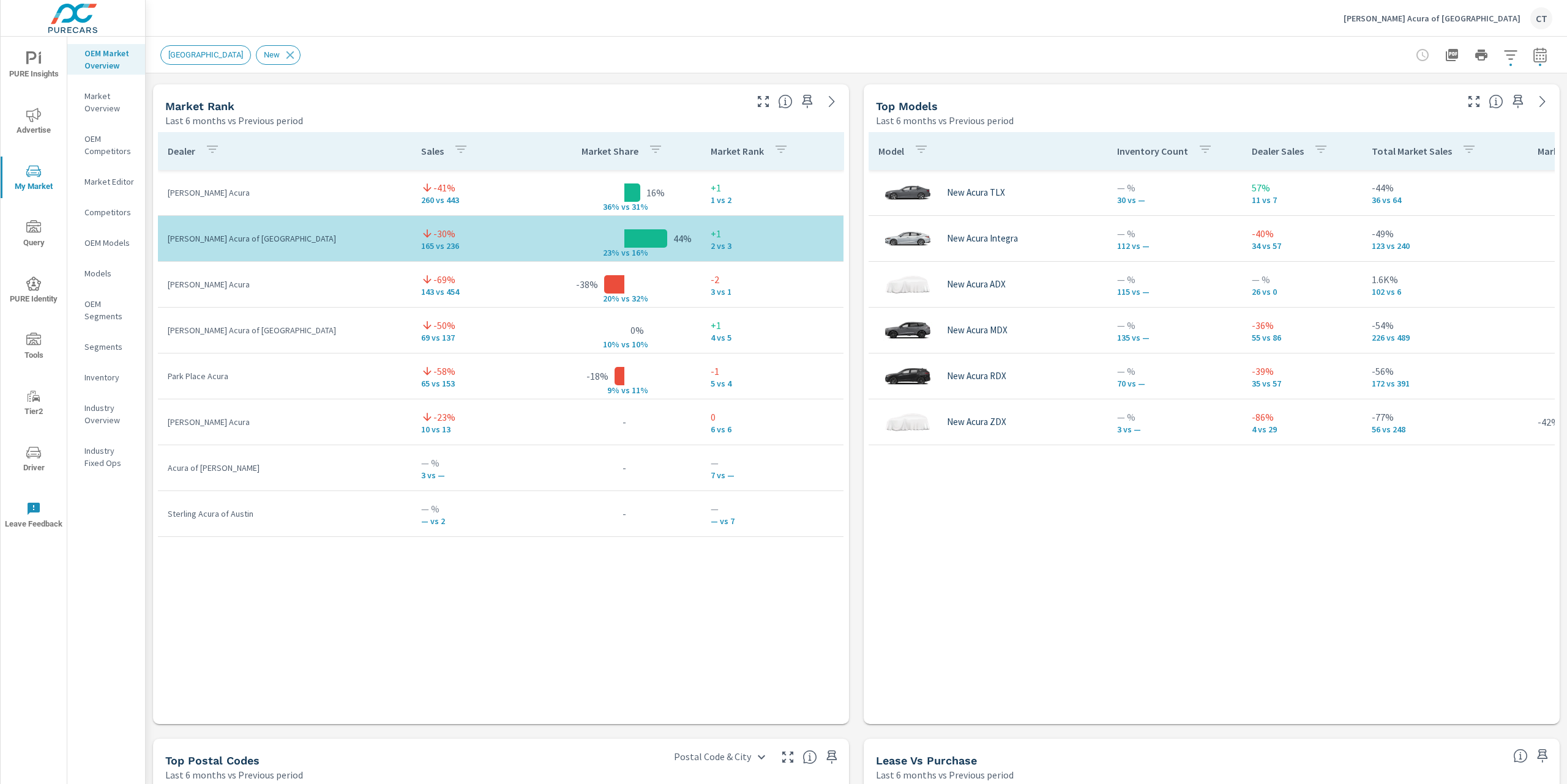
click at [1079, 596] on div "Model Inventory Count Dealer Sales Total Market Sales Market Share Market Rank …" at bounding box center [1211, 417] width 686 height 569
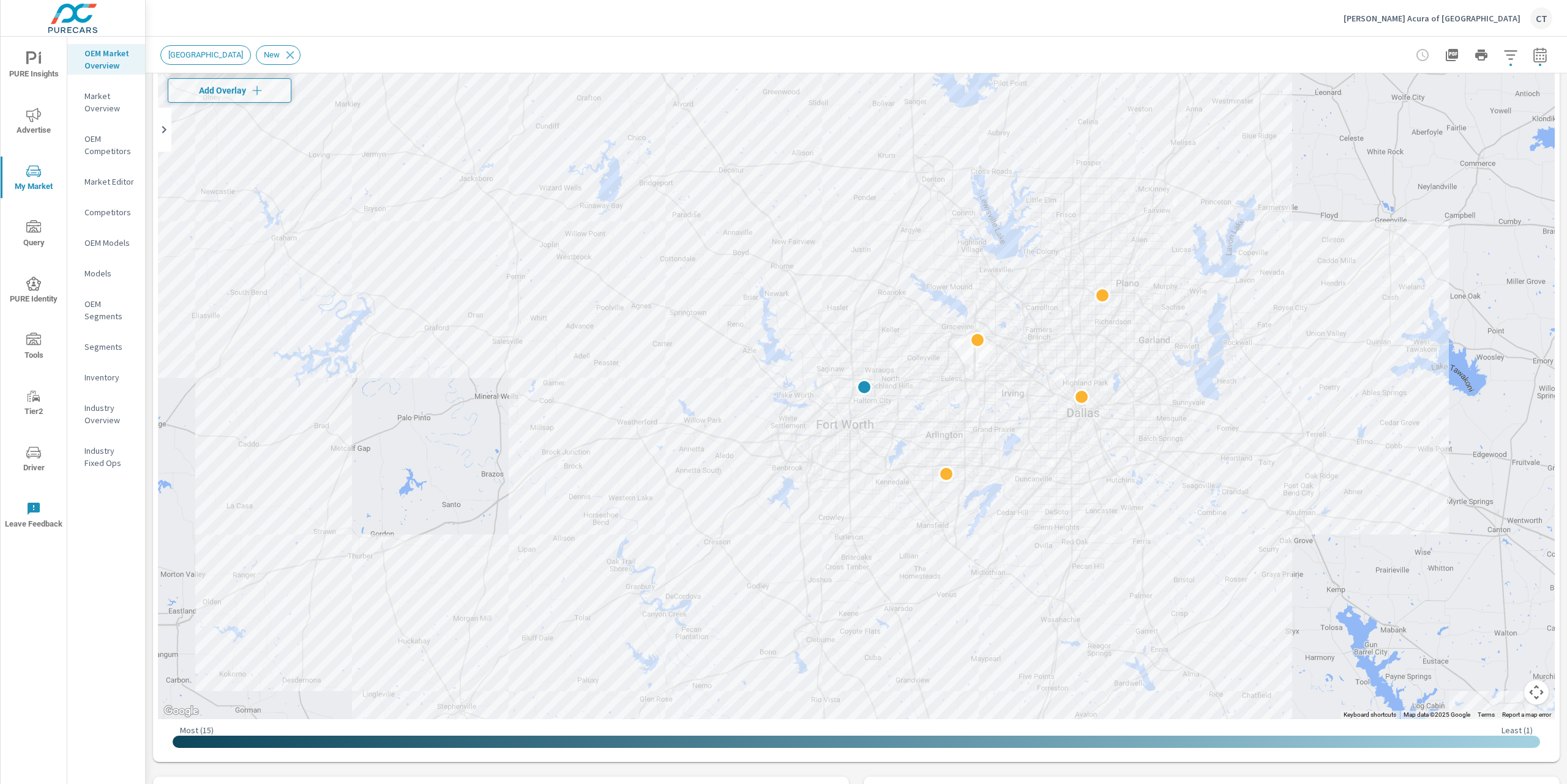
scroll to position [55, 0]
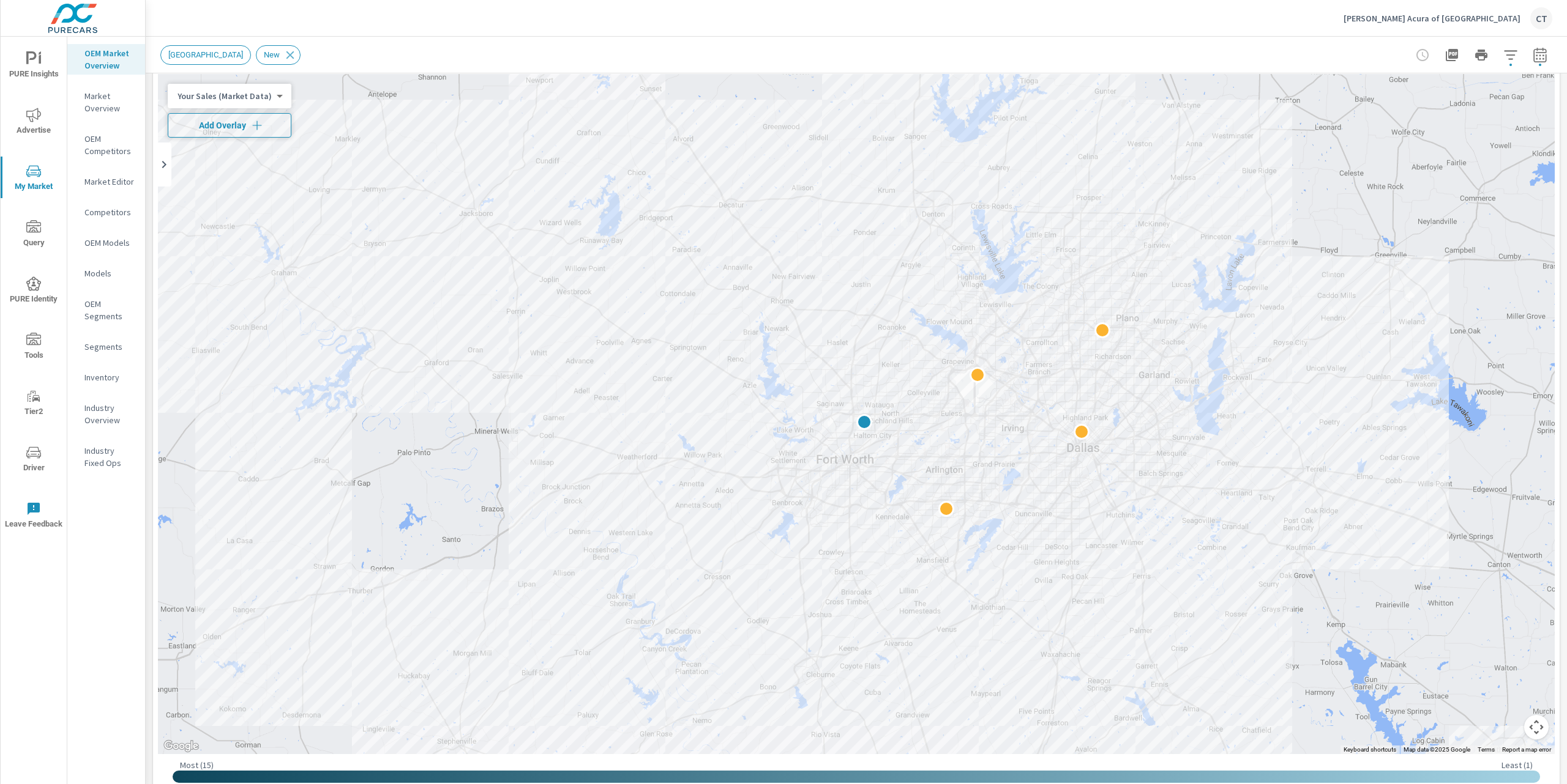
click at [223, 120] on span "Add Overlay" at bounding box center [229, 126] width 113 height 12
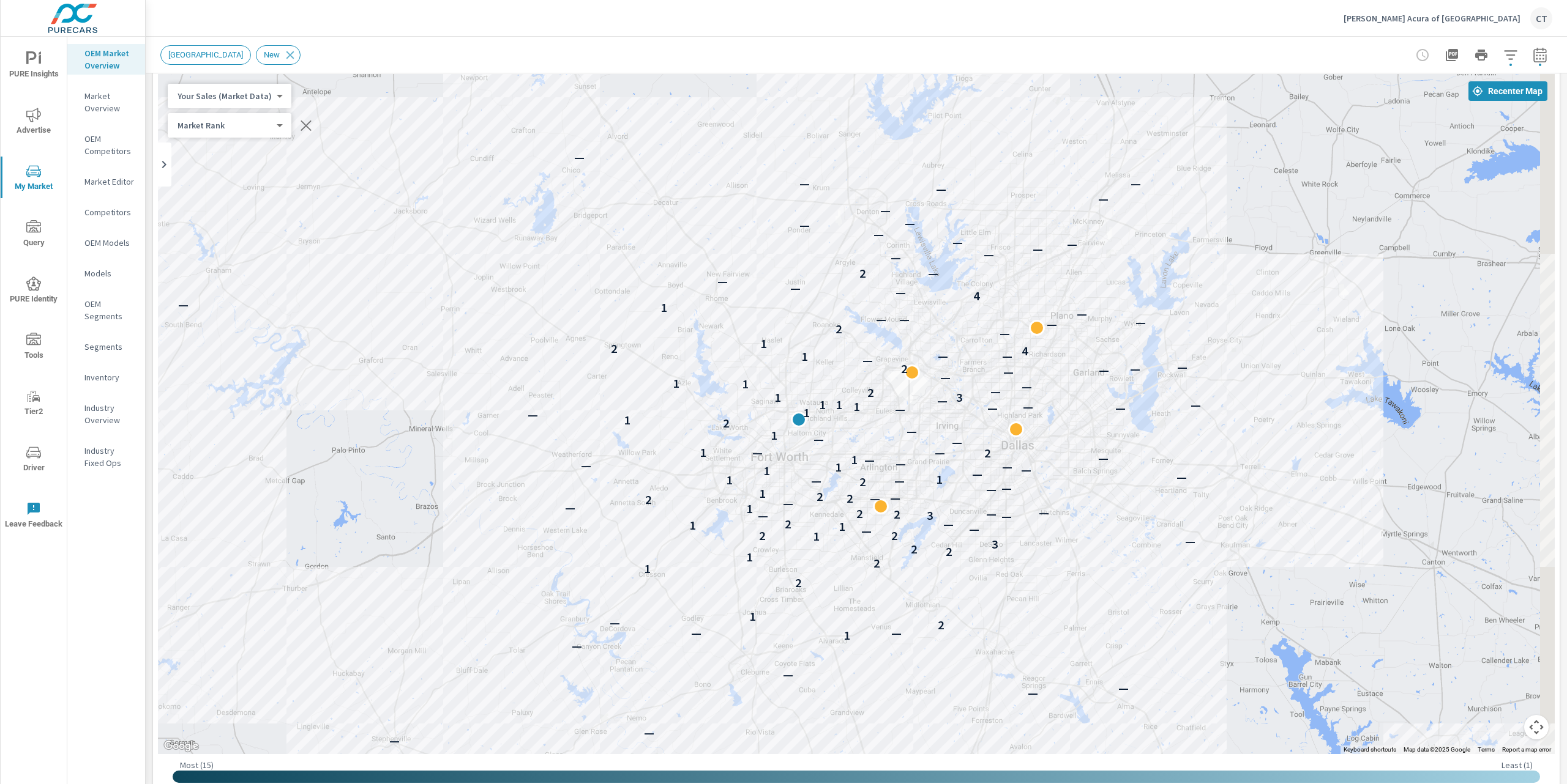
drag, startPoint x: 1245, startPoint y: 478, endPoint x: 1190, endPoint y: 459, distance: 58.2
click at [1178, 474] on p "—" at bounding box center [1181, 477] width 10 height 15
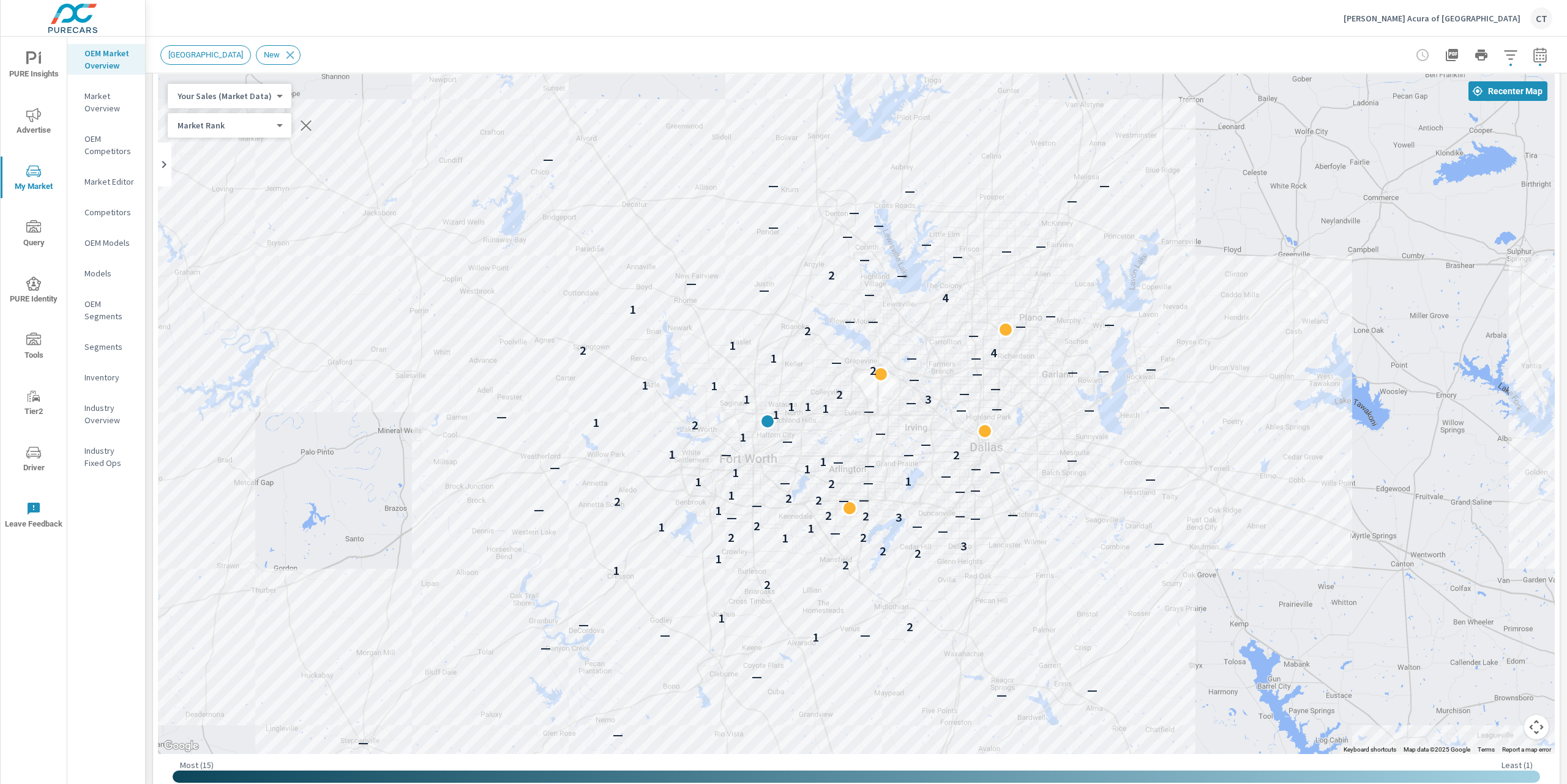
drag, startPoint x: 1176, startPoint y: 329, endPoint x: 1107, endPoint y: 317, distance: 70.0
click at [1107, 317] on div "— — — — — — — — 1 — — 2 — 1 2 1 2 1 2 2 3 — 1 2 2 — — 1 1 2 — — — 3 2 2 — — 1 —…" at bounding box center [856, 414] width 1397 height 680
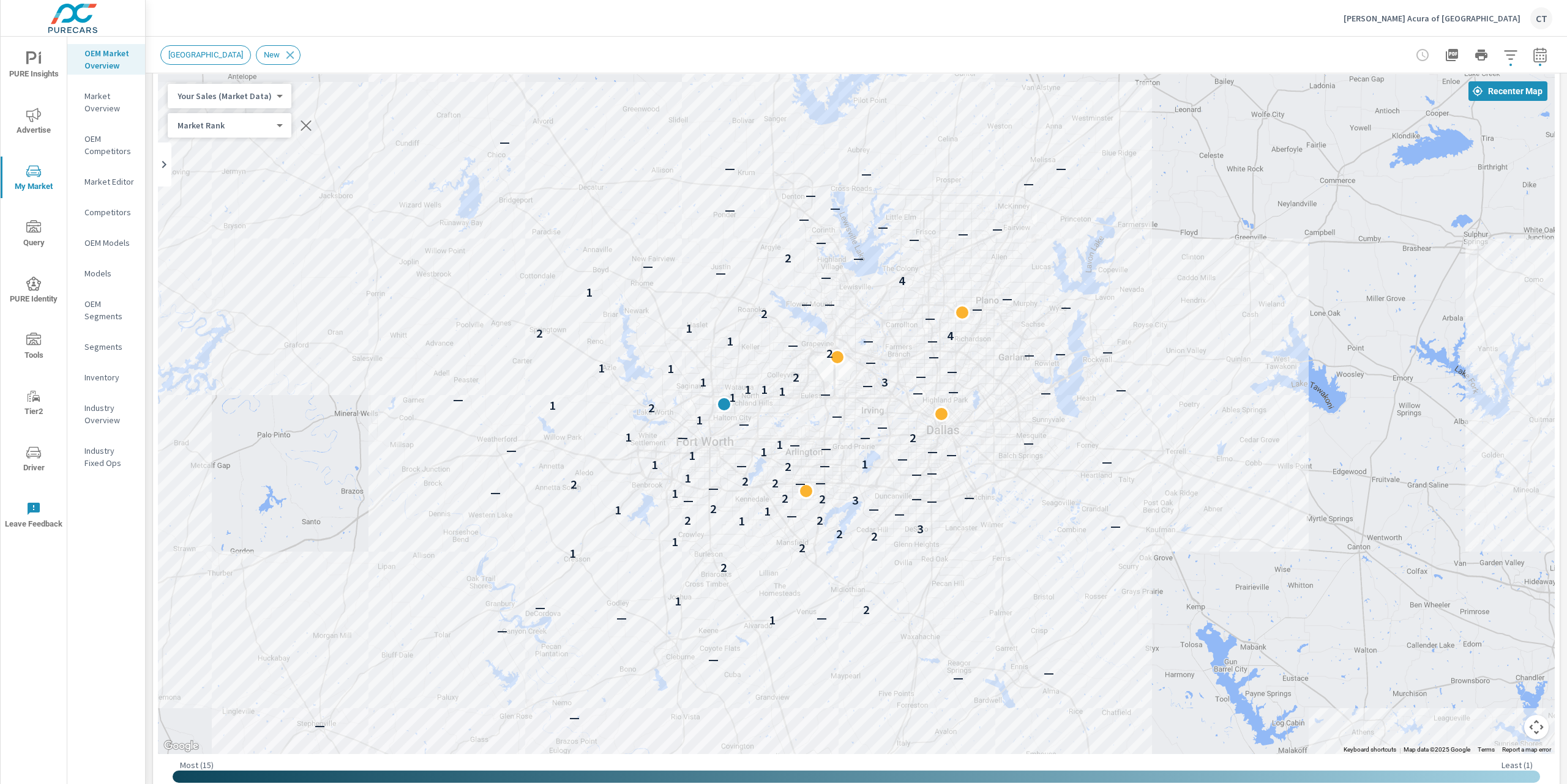
click at [247, 97] on body "PURE Insights Advertise My Market Query PURE Identity Tools Tier2 Driver Leave …" at bounding box center [783, 392] width 1567 height 784
click at [216, 196] on li "Population" at bounding box center [227, 194] width 120 height 20
click at [241, 97] on body "PURE Insights Advertise My Market Query PURE Identity Tools Tier2 Driver Leave …" at bounding box center [783, 392] width 1567 height 784
click at [235, 63] on li "Total Market Sales" at bounding box center [227, 64] width 120 height 20
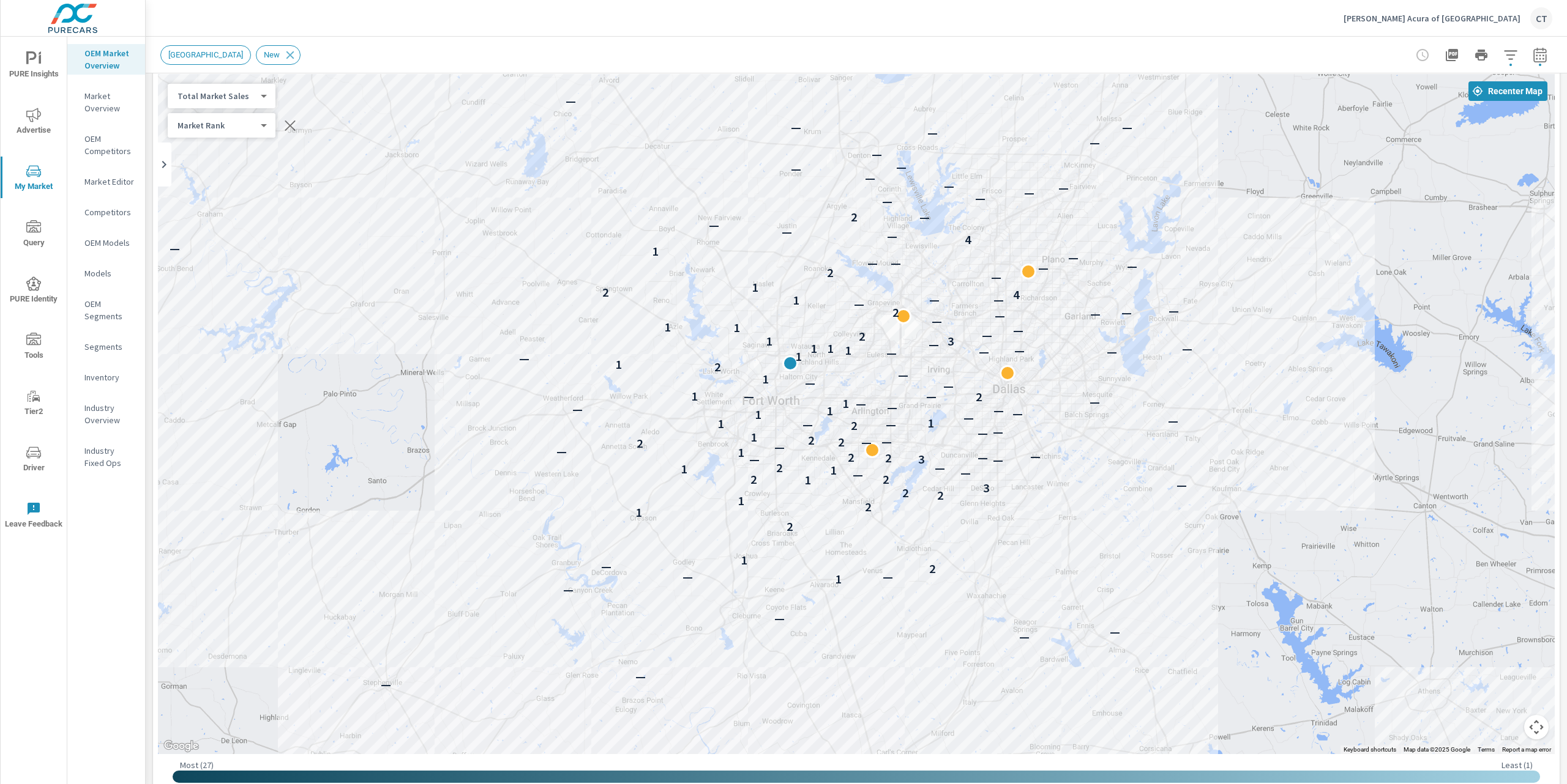
drag, startPoint x: 1171, startPoint y: 607, endPoint x: 1259, endPoint y: 562, distance: 98.8
click at [1260, 561] on div "— — — — — — — — 1 — — 2 — 1 2 1 2 1 2 2 3 — 1 2 2 — — 1 1 2 — — — 3 2 2 — — 1 —…" at bounding box center [1510, 704] width 1175 height 661
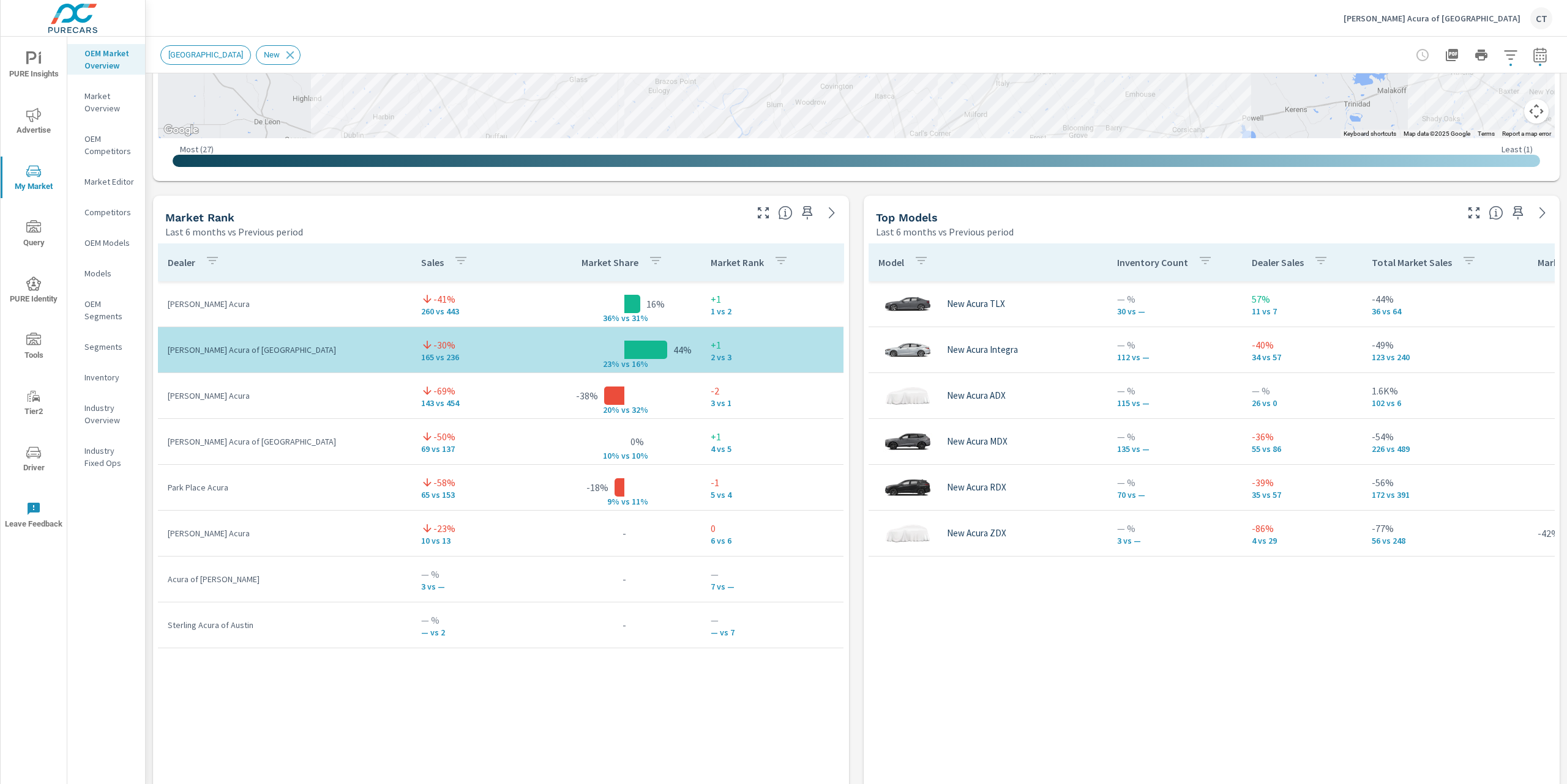
scroll to position [715, 0]
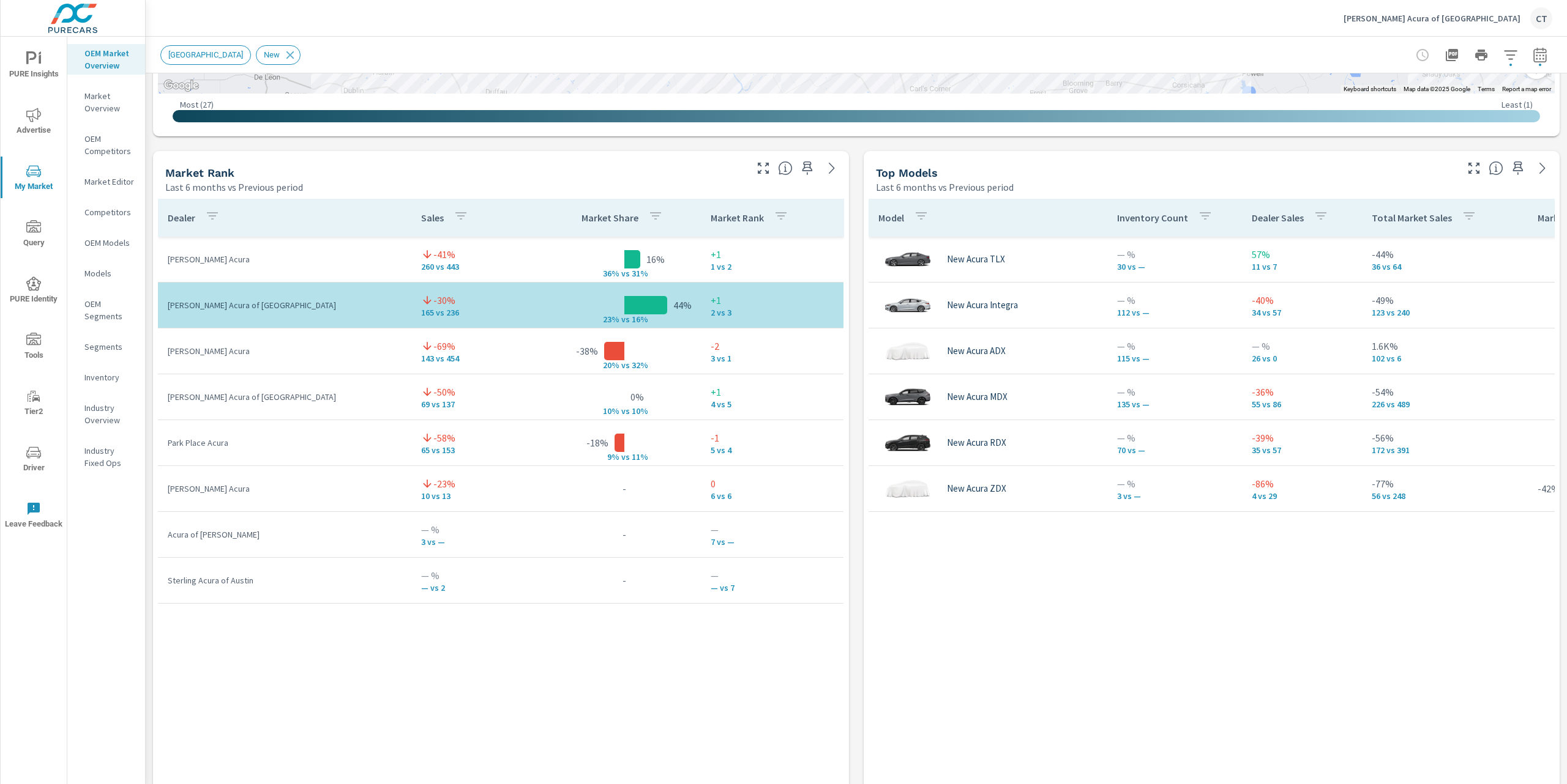
click at [786, 694] on div "Dealer Sales Market Share Market Rank Vandergriff Acura -41% 260 vs 443 16% 36%…" at bounding box center [500, 483] width 686 height 569
drag, startPoint x: 457, startPoint y: 271, endPoint x: 398, endPoint y: 267, distance: 59.1
click at [398, 267] on tr "Vandergriff Acura -41% 260 vs 443 16% 36% v s 31% +1 1 vs 2" at bounding box center [500, 259] width 686 height 46
click at [751, 739] on div "Dealer Sales Market Share Market Rank Vandergriff Acura -41% 260 vs 443 16% 36%…" at bounding box center [500, 483] width 686 height 569
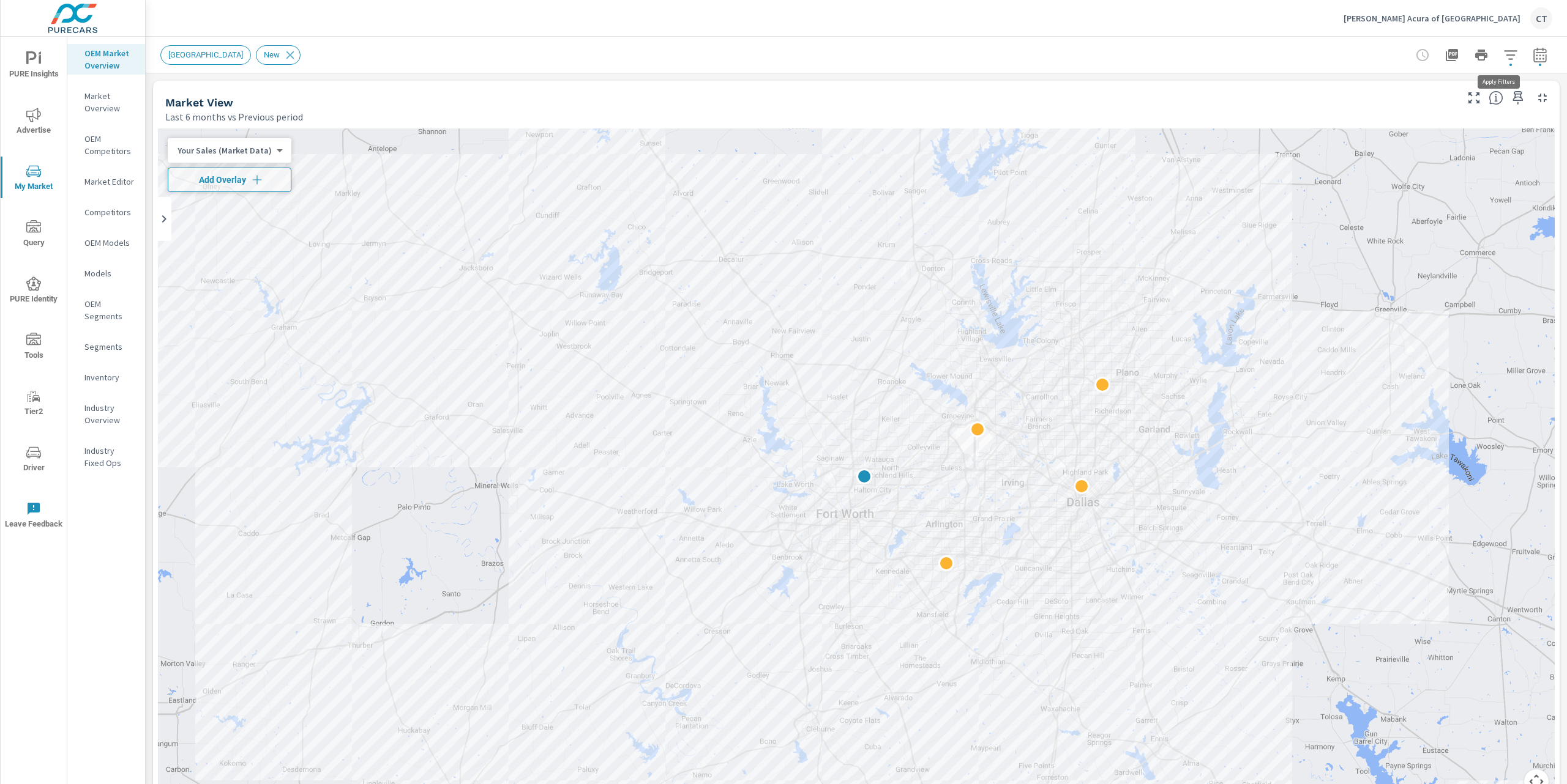
click at [1498, 66] on button "button" at bounding box center [1511, 55] width 25 height 25
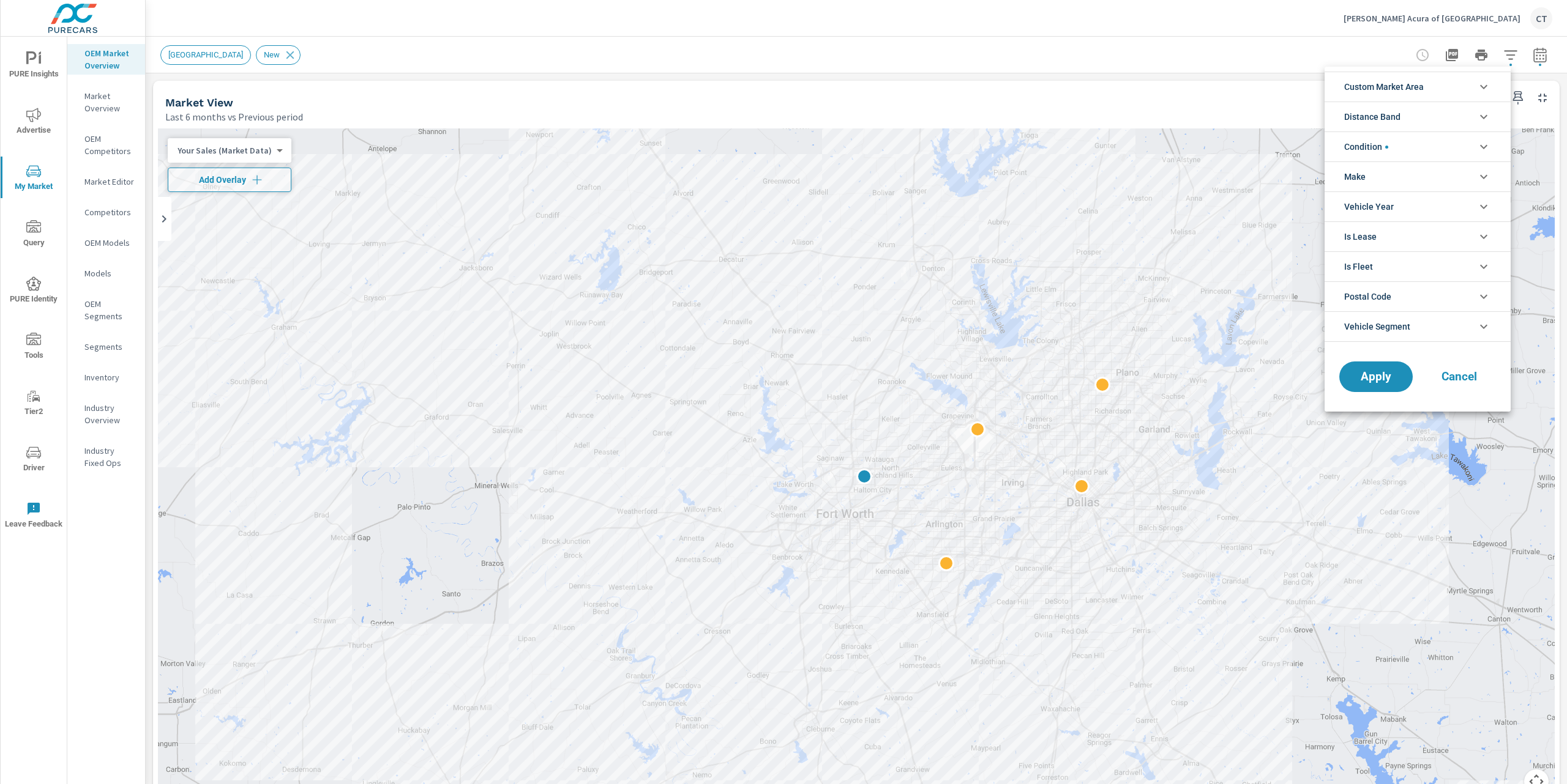
click at [1419, 172] on li "Make" at bounding box center [1417, 176] width 186 height 30
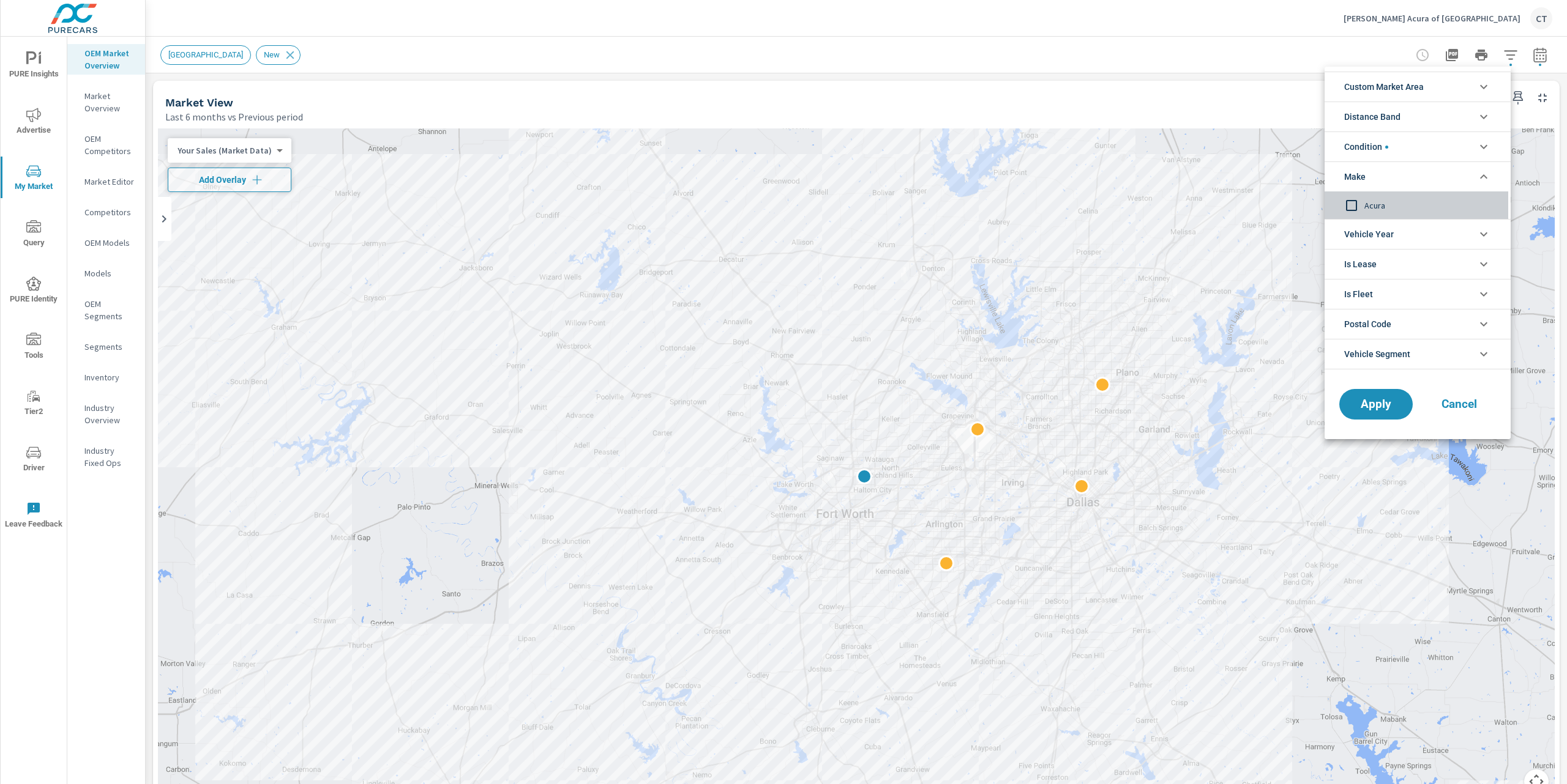
click at [1392, 205] on span "Acura" at bounding box center [1431, 205] width 134 height 15
click at [1370, 411] on span "Apply" at bounding box center [1376, 405] width 50 height 12
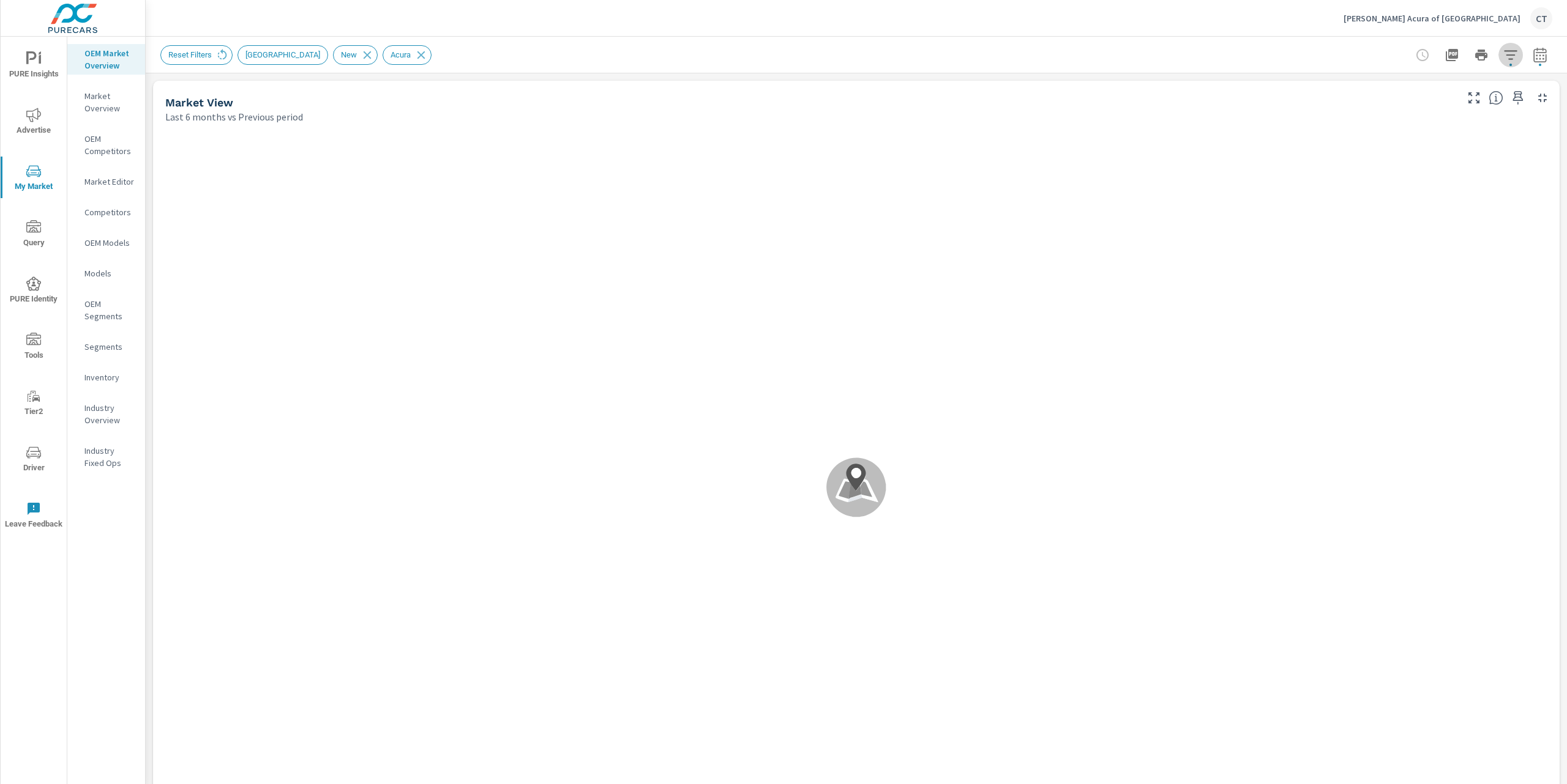
click at [1504, 55] on icon "button" at bounding box center [1510, 55] width 13 height 9
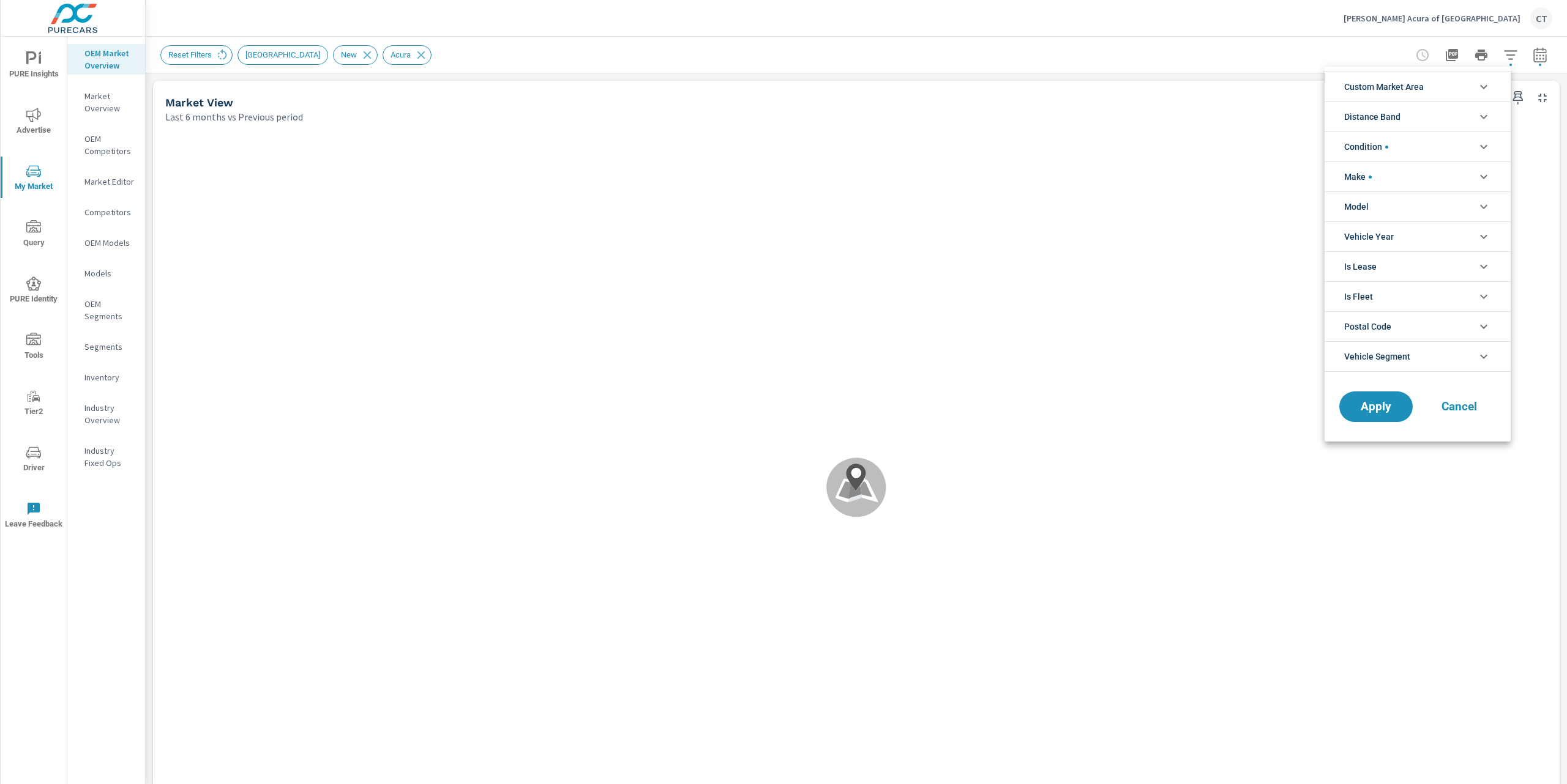
click at [1400, 204] on li "Model" at bounding box center [1417, 206] width 186 height 30
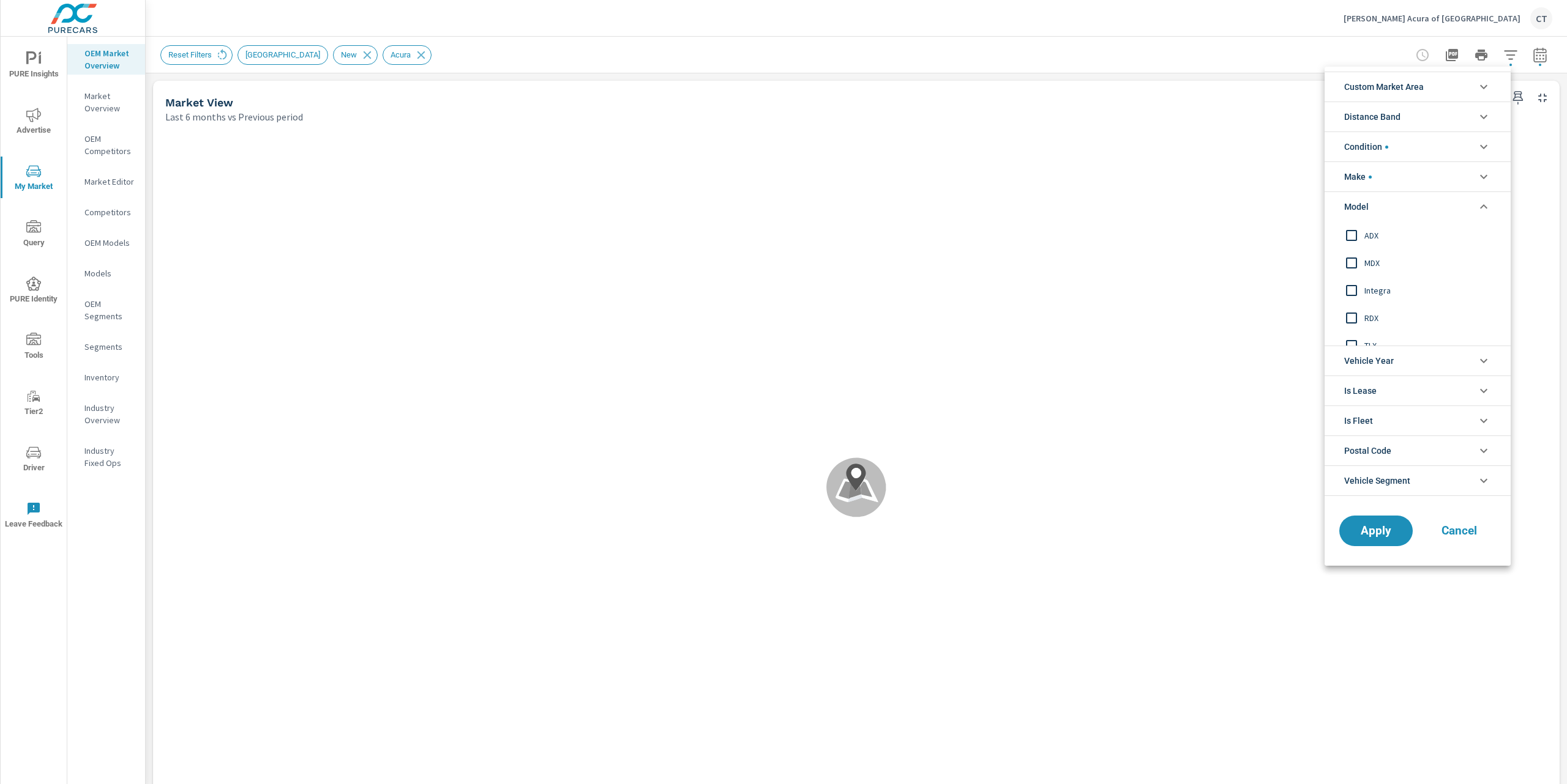
click at [1378, 293] on span "Integra" at bounding box center [1431, 291] width 134 height 15
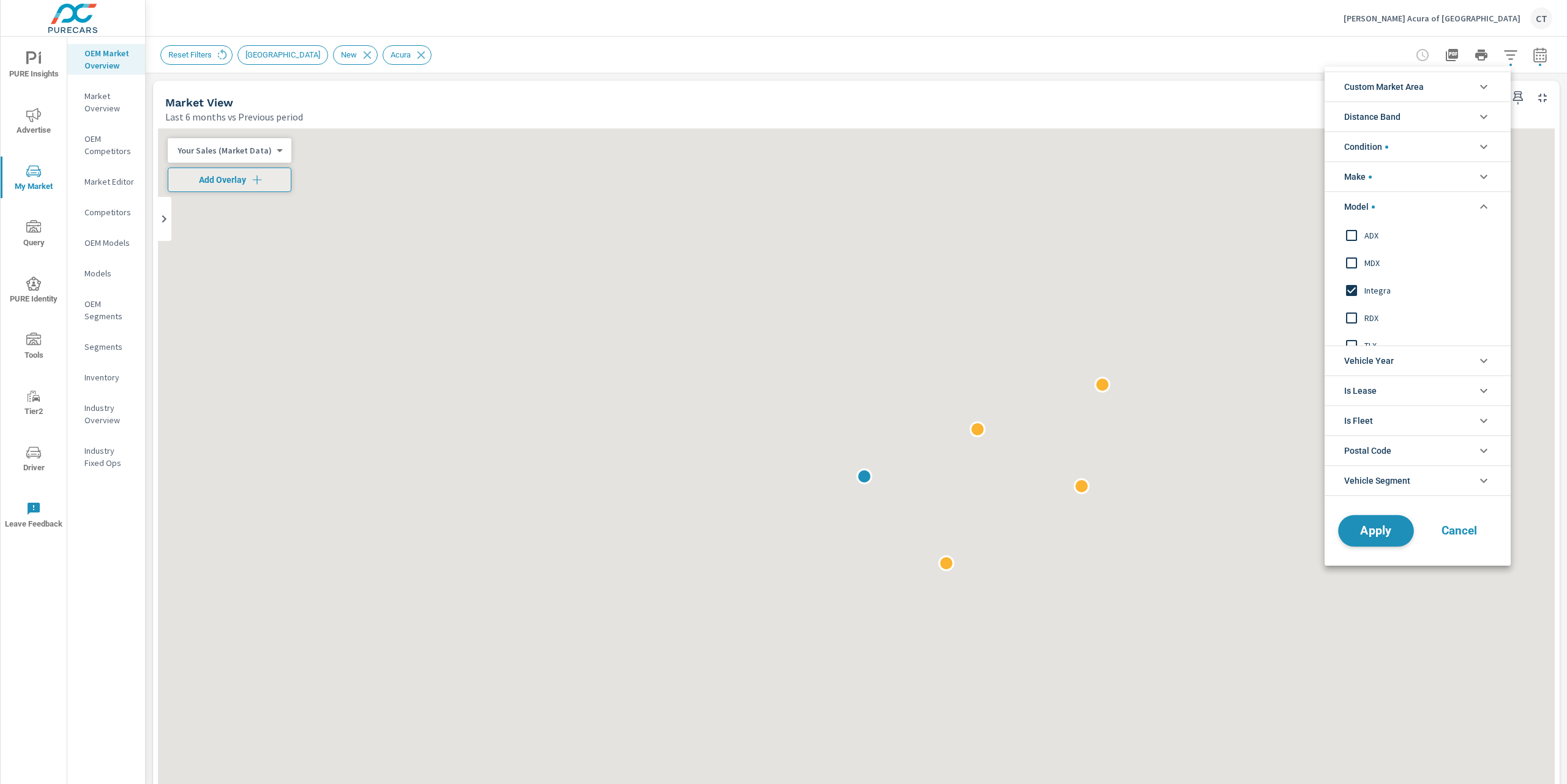
click at [1392, 535] on span "Apply" at bounding box center [1376, 530] width 50 height 12
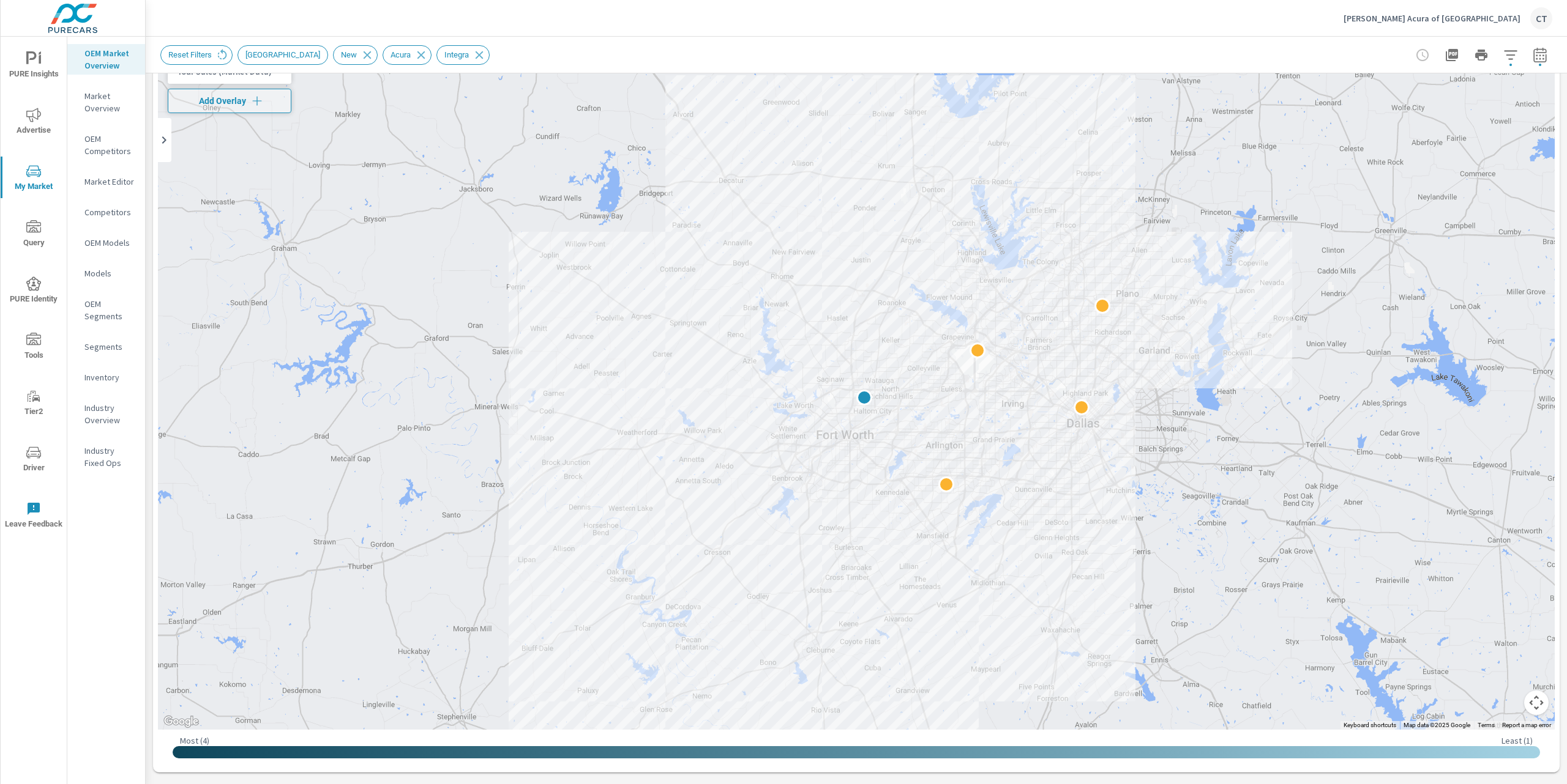
scroll to position [77, 0]
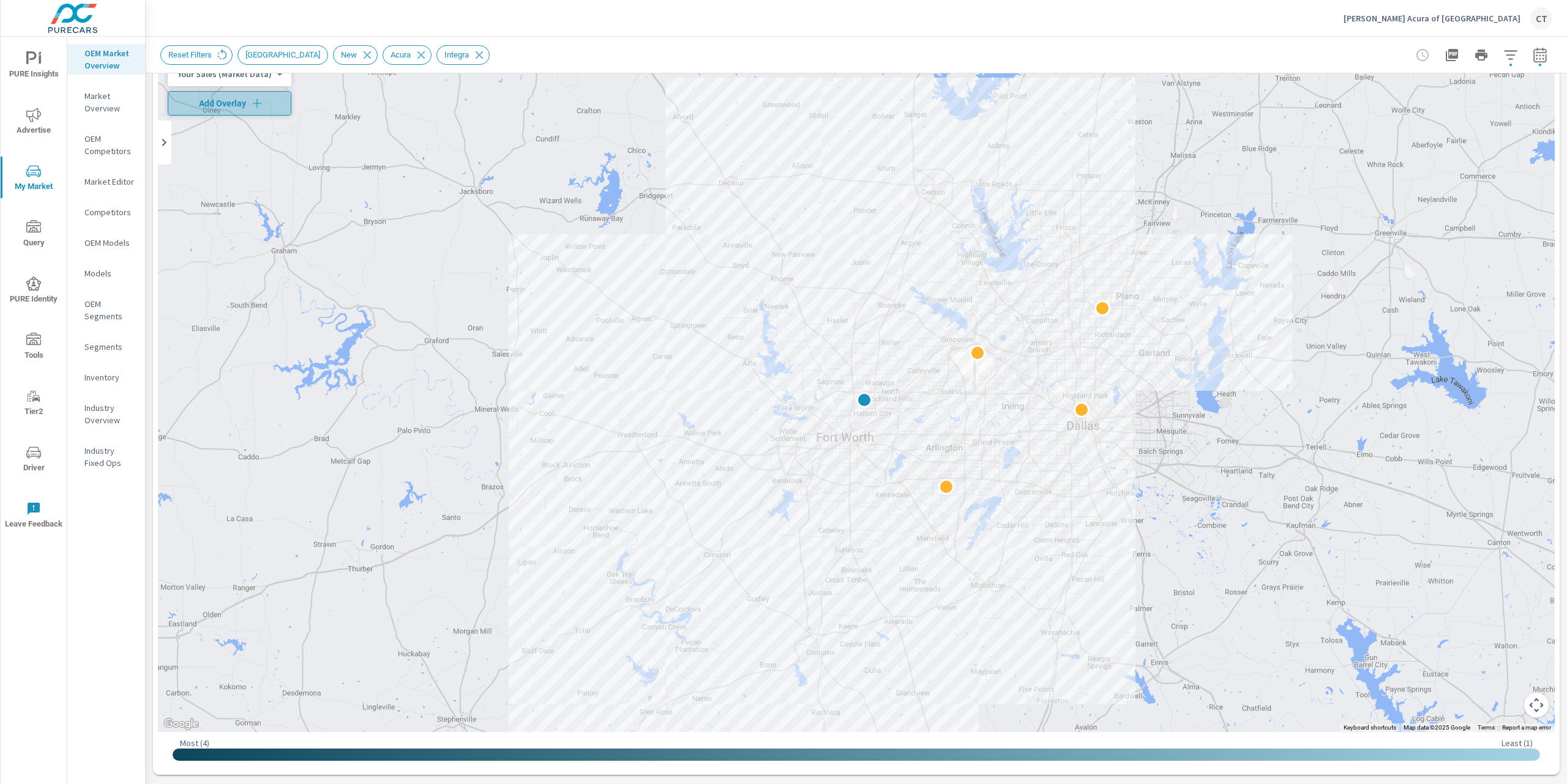
click at [258, 101] on icon "button" at bounding box center [257, 104] width 12 height 12
click at [264, 77] on body "PURE Insights Advertise My Market Query PURE Identity Tools Tier2 Driver Leave …" at bounding box center [783, 392] width 1567 height 784
click at [237, 118] on li "Total Market Sales" at bounding box center [227, 113] width 120 height 20
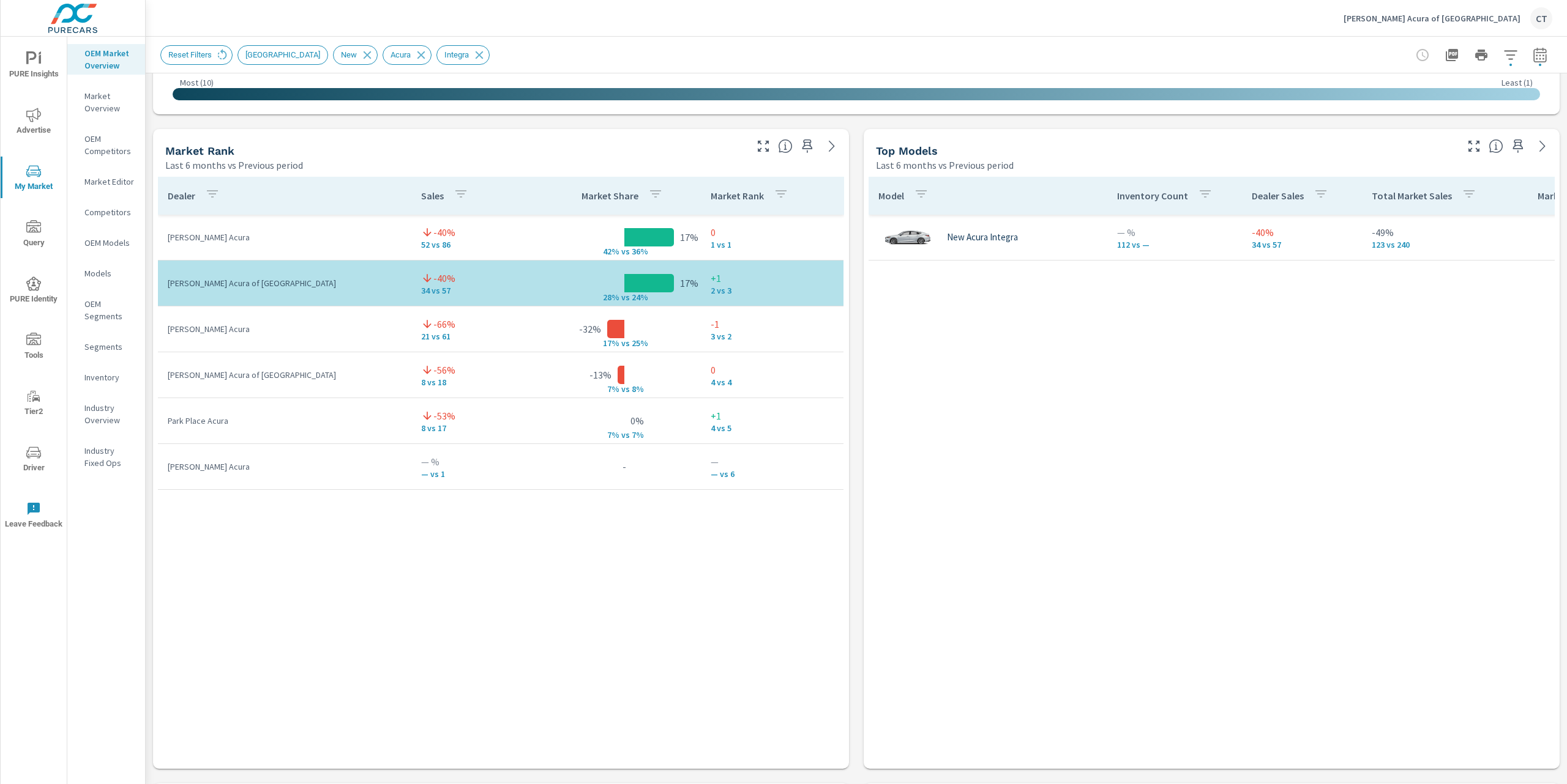
click at [975, 348] on div "Model Inventory Count Dealer Sales Total Market Sales Market Share Market Rank …" at bounding box center [1211, 461] width 686 height 569
click at [854, 315] on div "Market View Last 6 months vs Previous period ← Move left → Move right ↑ Move up…" at bounding box center [856, 383] width 1421 height 2095
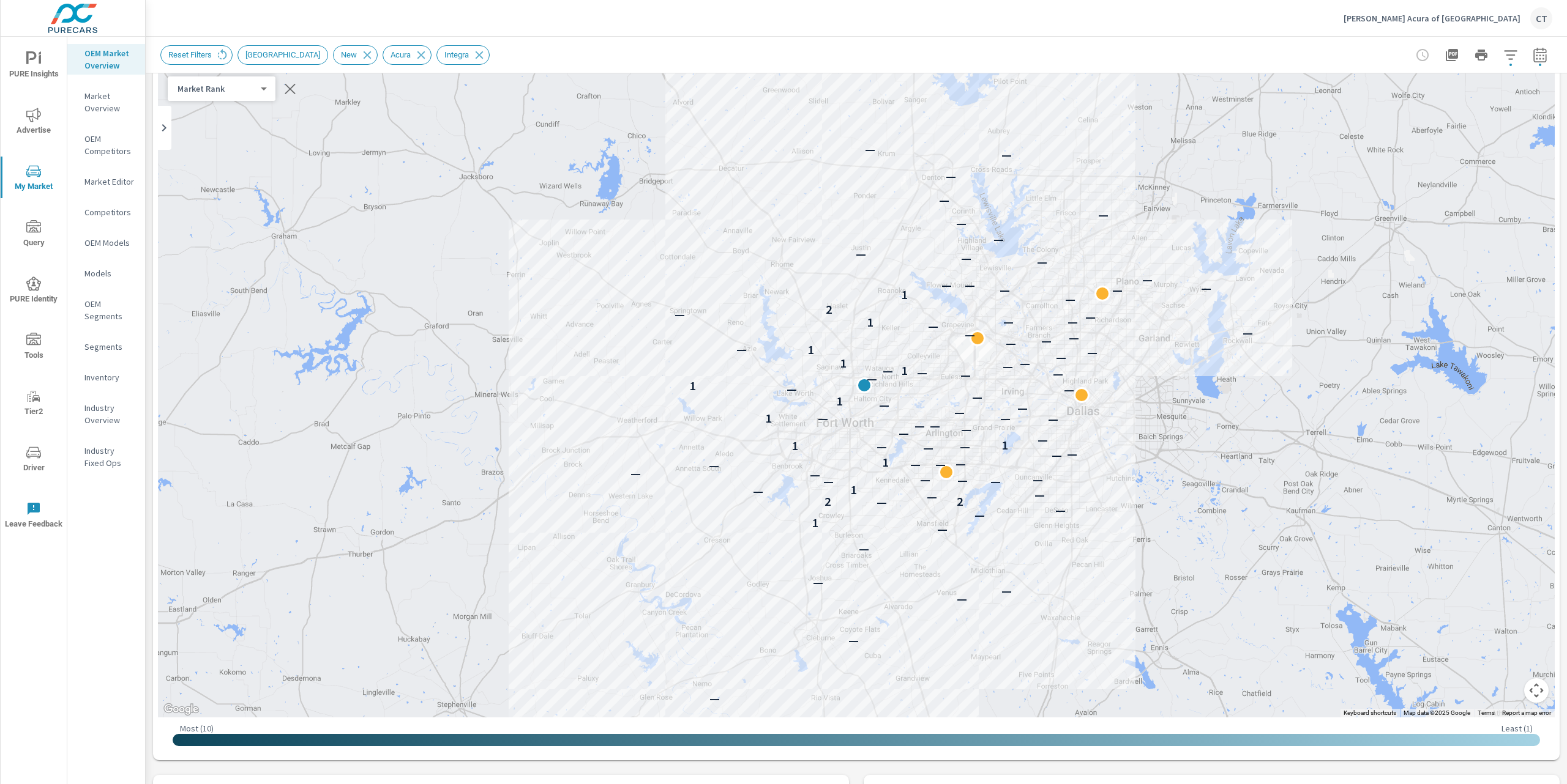
scroll to position [77, 0]
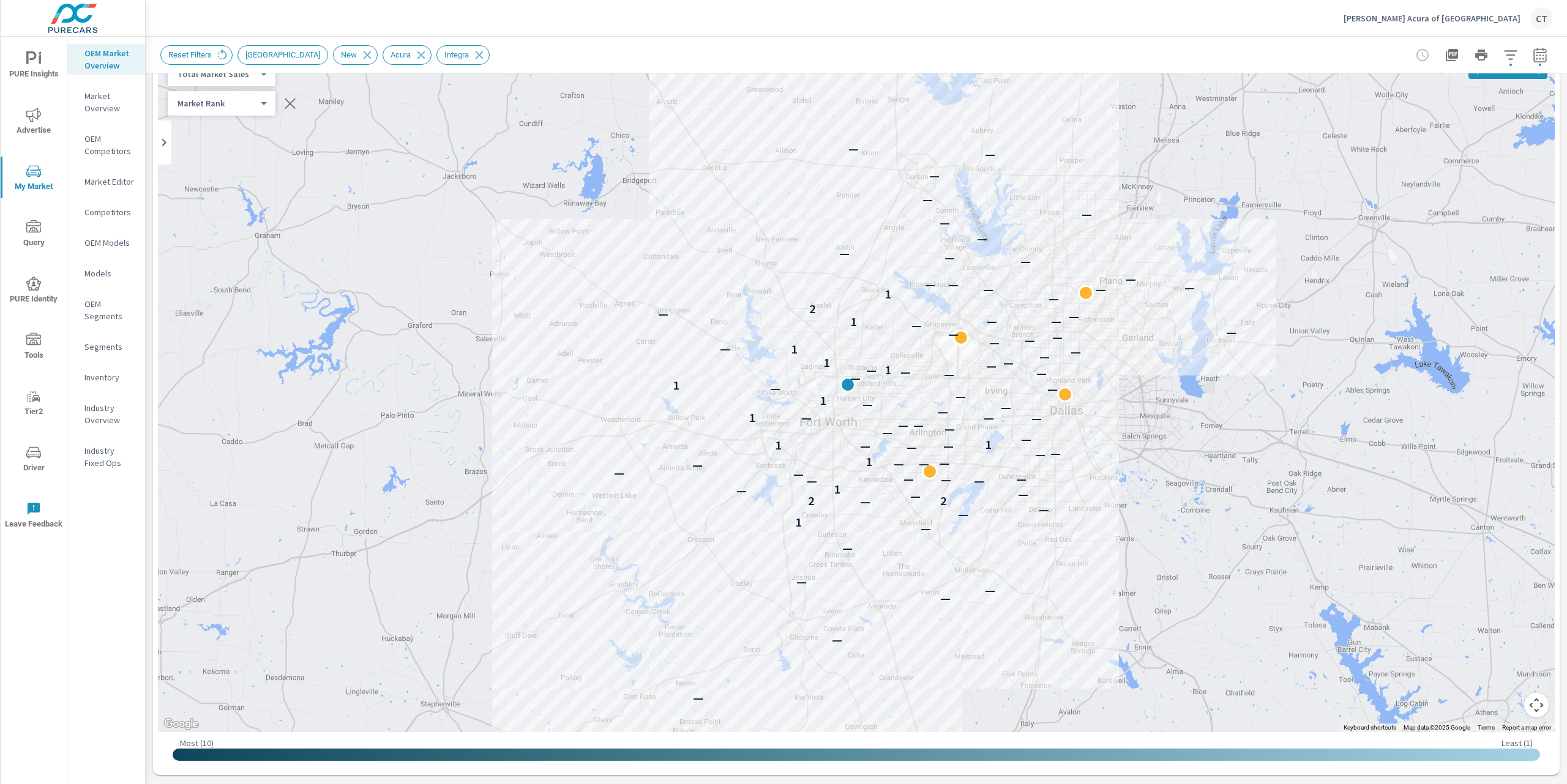
drag, startPoint x: 1363, startPoint y: 539, endPoint x: 1316, endPoint y: 503, distance: 59.2
click at [1317, 503] on div "— — — — — — — 1 — — — 2 2 — — — 1 — — — — — — — — — — — 1 — — — — — 1 1 — — — —…" at bounding box center [1427, 707] width 1175 height 661
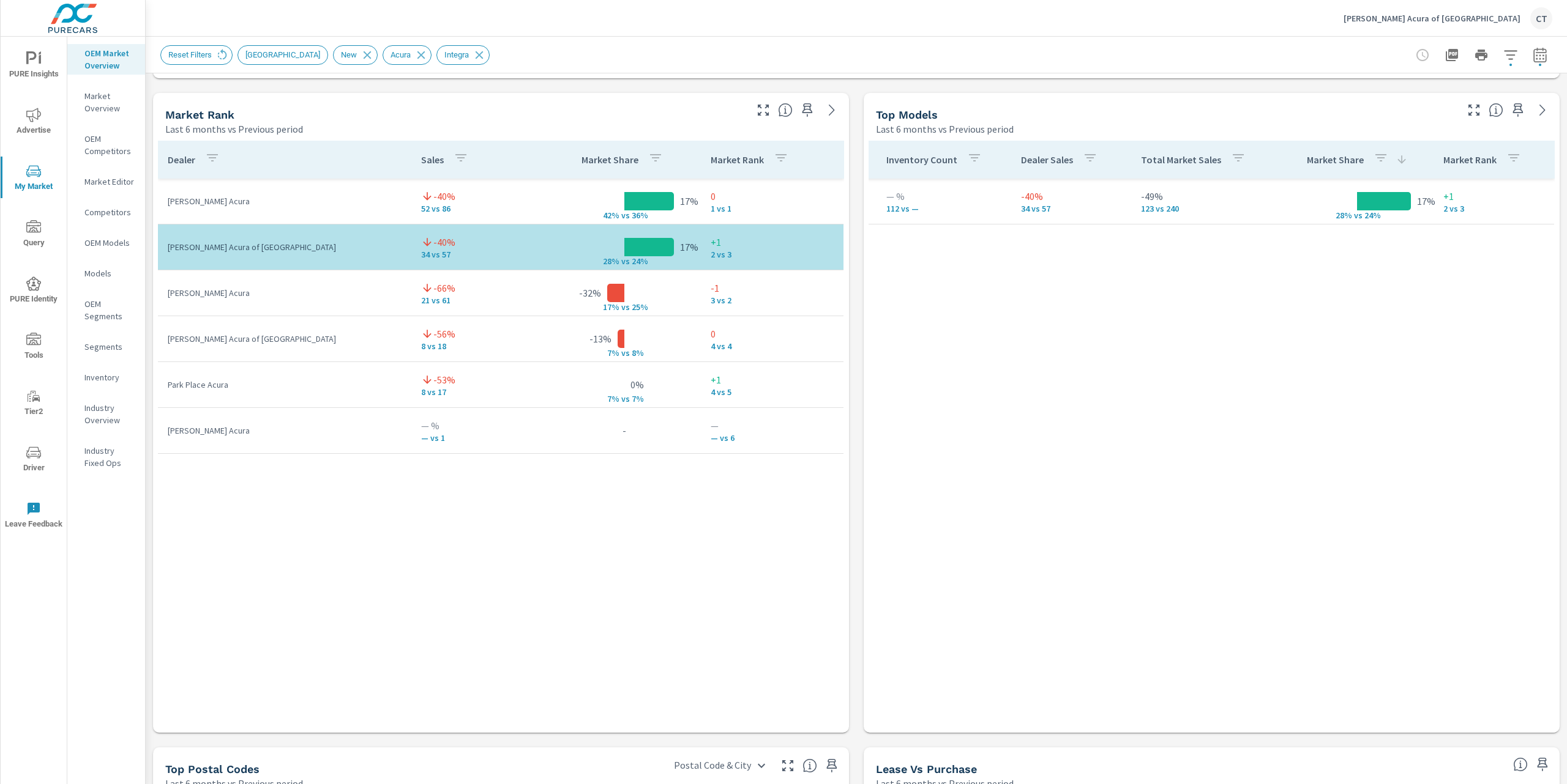
scroll to position [763, 0]
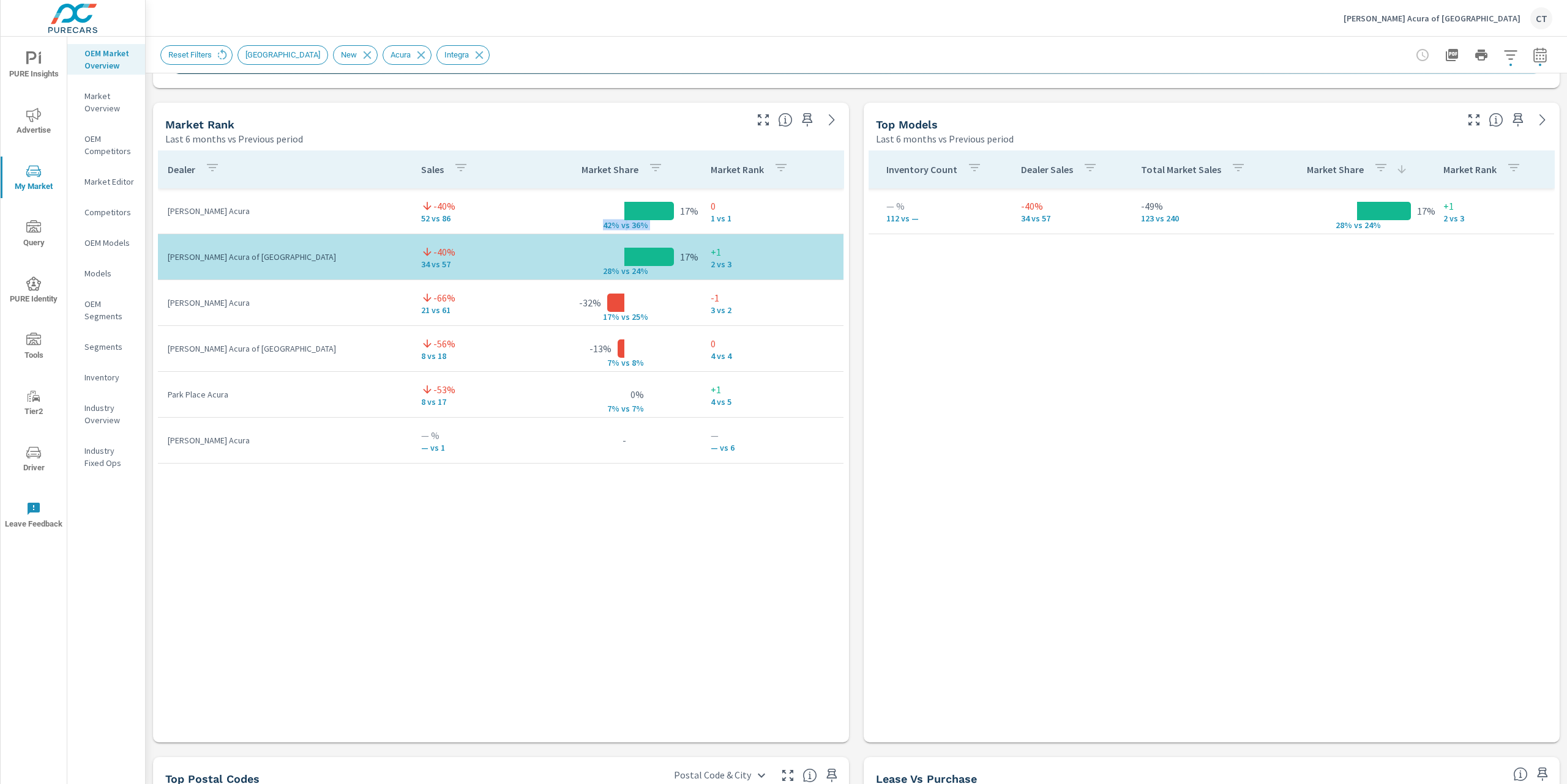
drag, startPoint x: 696, startPoint y: 211, endPoint x: 649, endPoint y: 211, distance: 47.0
click at [649, 211] on tr "Vandergriff Acura -40% 52 vs 86 17% 42% v s 36% 0 1 vs 1" at bounding box center [500, 211] width 686 height 46
click at [662, 208] on div at bounding box center [649, 211] width 50 height 18
click at [680, 210] on p "17%" at bounding box center [689, 211] width 18 height 15
click at [680, 211] on p "17%" at bounding box center [689, 211] width 18 height 15
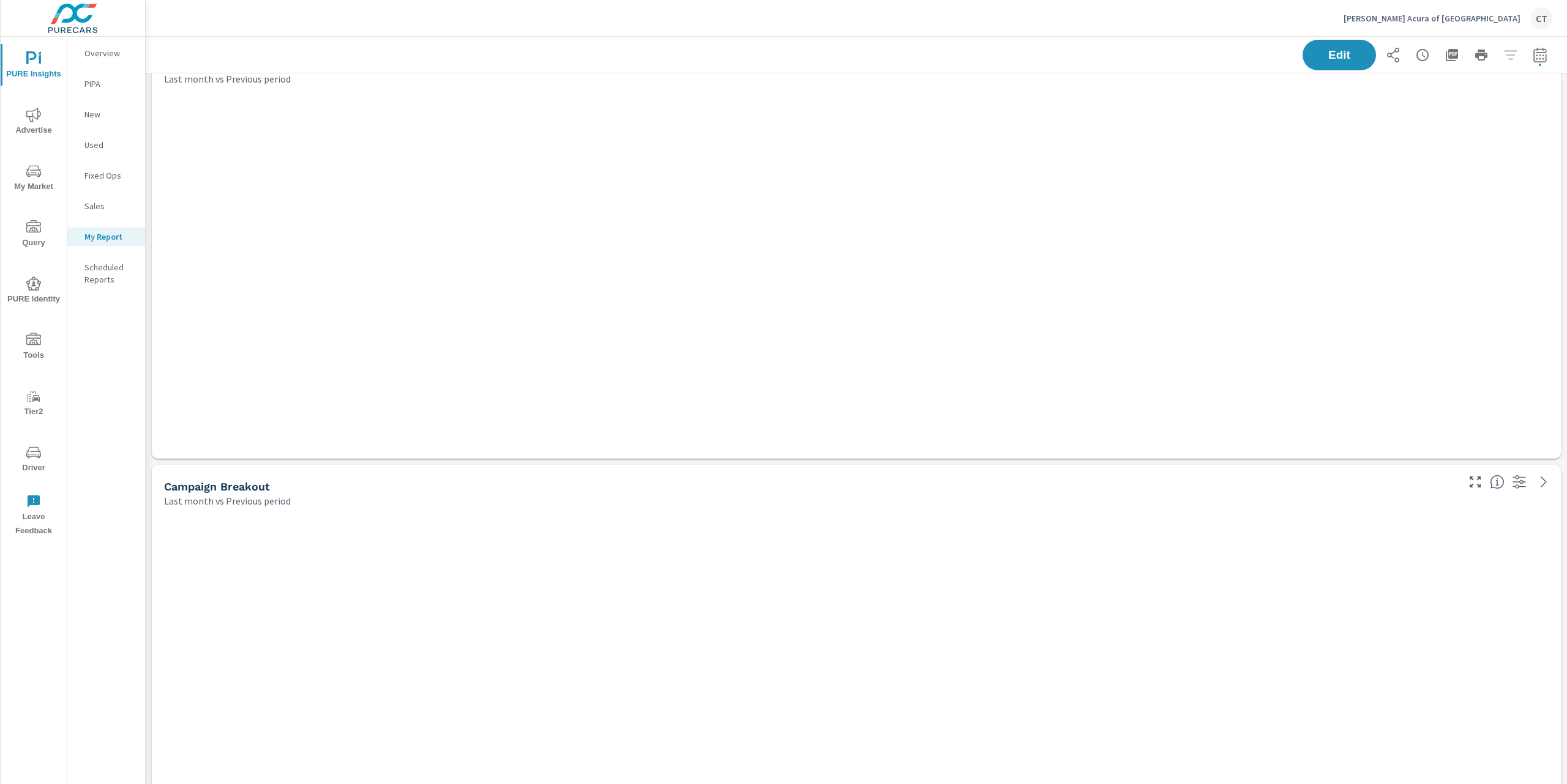
scroll to position [3267, 1435]
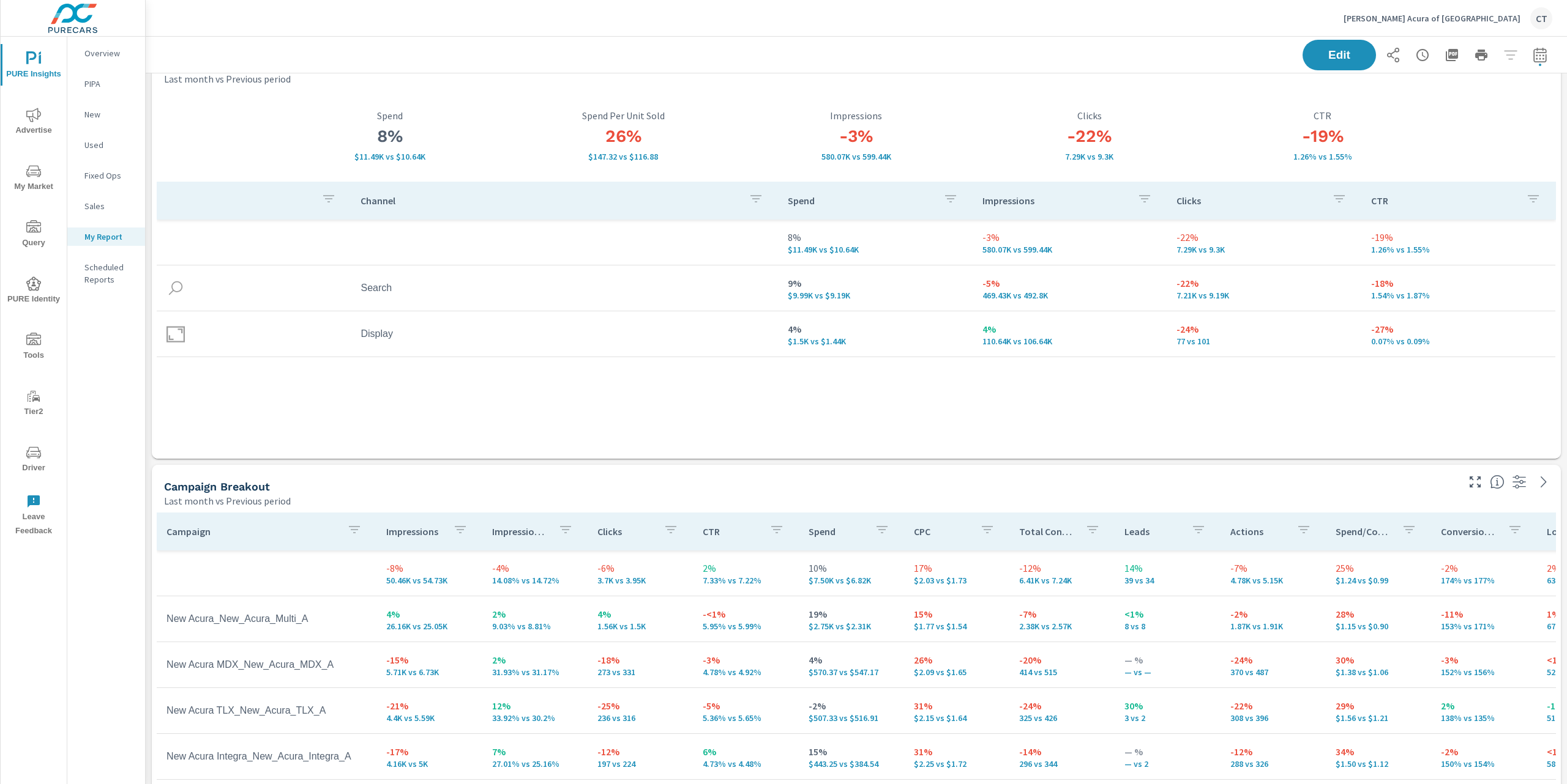
click at [27, 459] on icon "nav menu" at bounding box center [34, 452] width 15 height 15
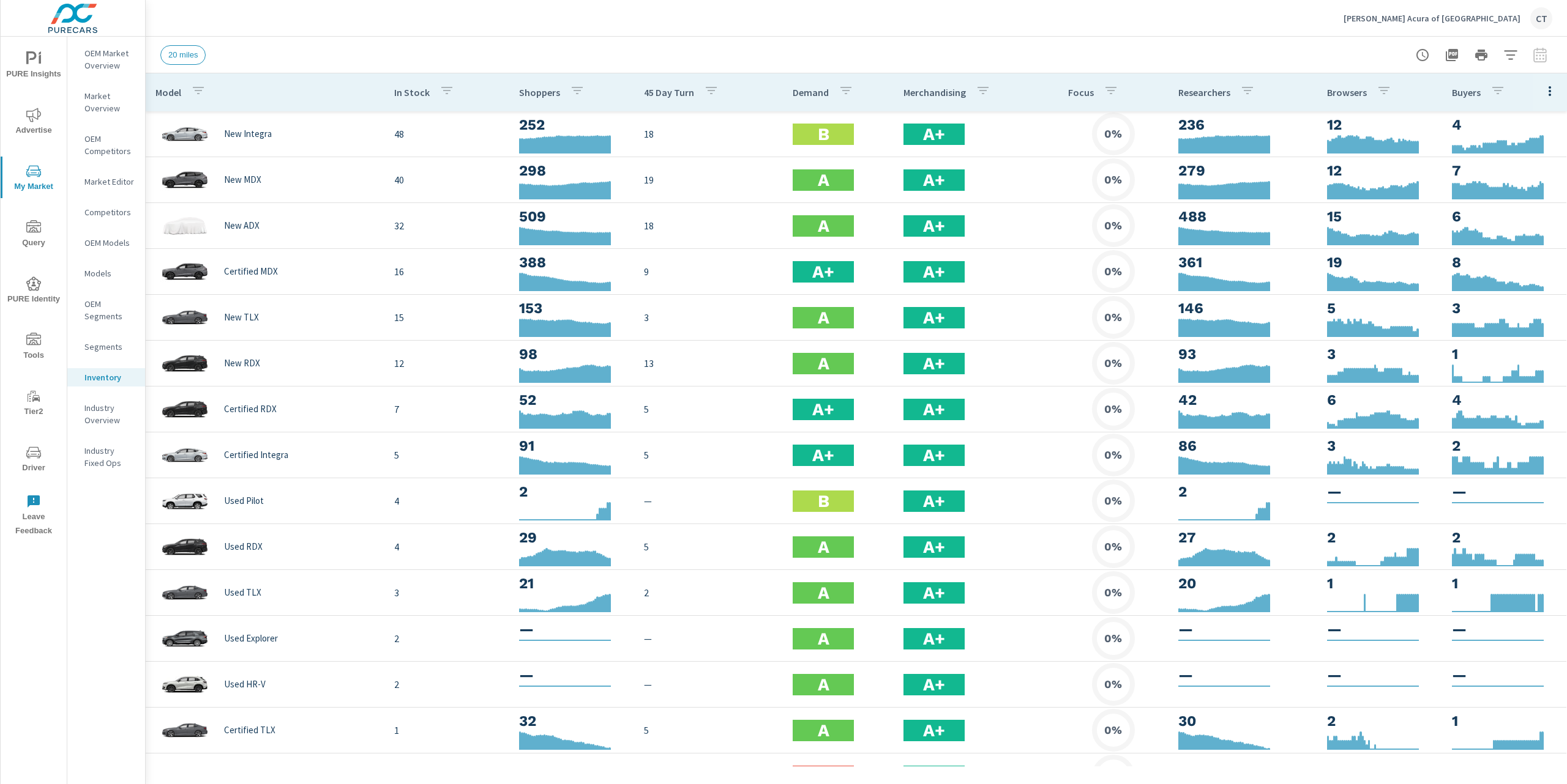
click at [1542, 92] on icon "button" at bounding box center [1550, 91] width 15 height 15
drag, startPoint x: 1499, startPoint y: 238, endPoint x: 1517, endPoint y: 189, distance: 52.2
click at [1517, 189] on nav "Default Engagement Audience Market Performance Inventory Market Comparison Attr…" at bounding box center [1510, 185] width 97 height 164
click at [1517, 182] on nav "Default Engagement Audience Market Performance Inventory Market Comparison Attr…" at bounding box center [1517, 150] width 73 height 93
click at [1542, 87] on icon "button" at bounding box center [1550, 91] width 15 height 15
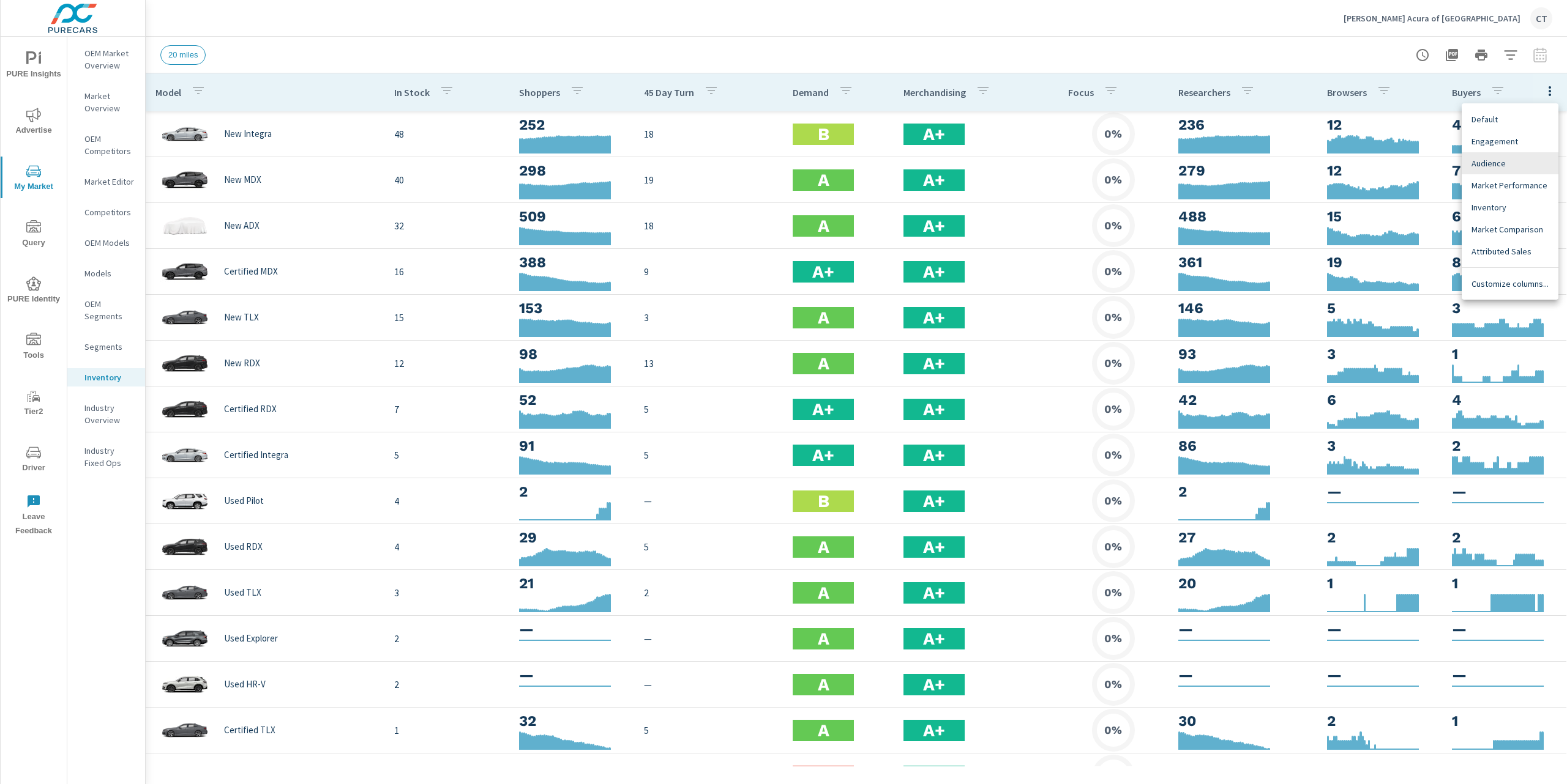
click at [1525, 189] on span "Market Performance" at bounding box center [1510, 185] width 77 height 12
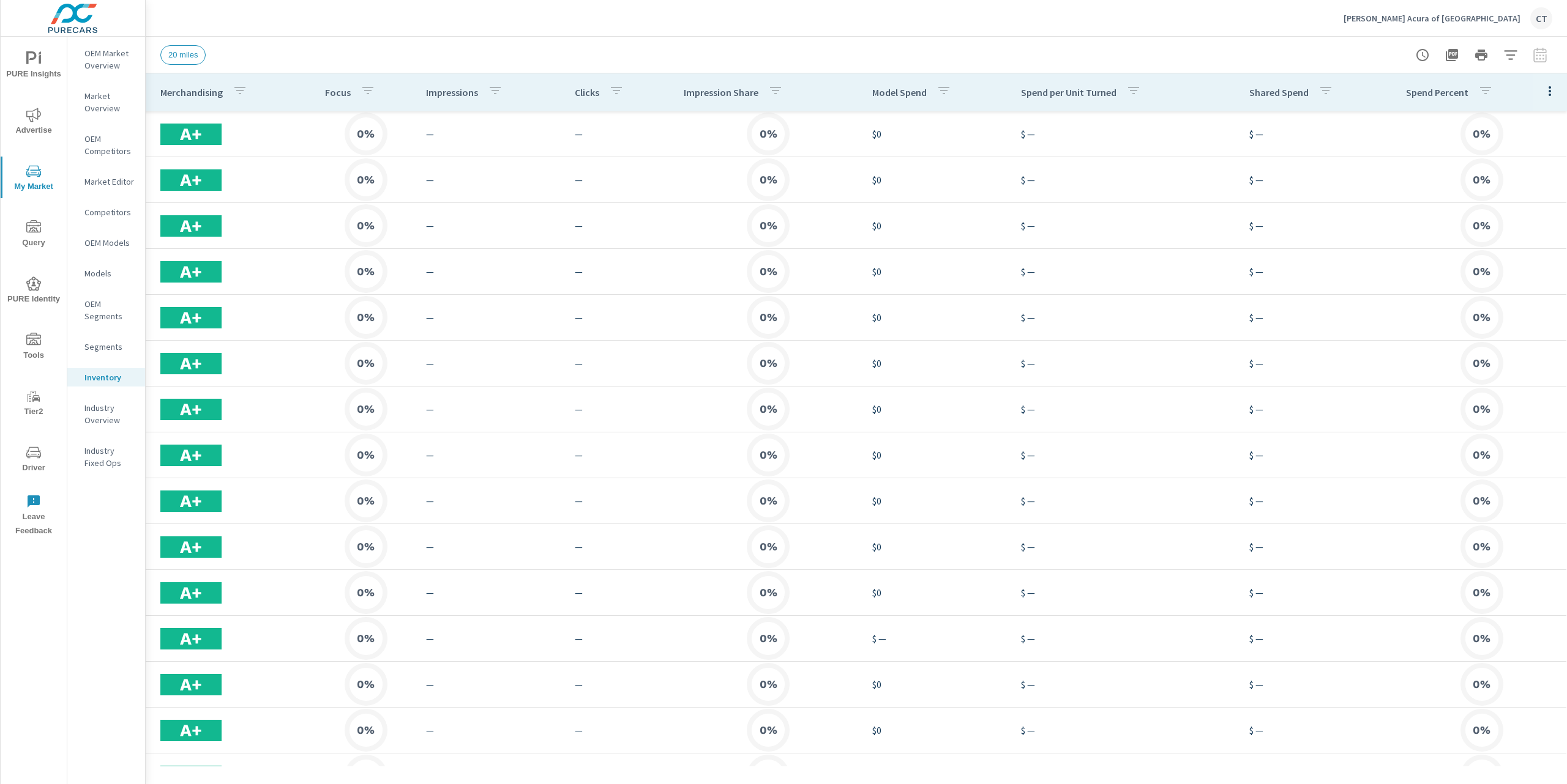
scroll to position [0, 753]
click at [1549, 91] on icon "button" at bounding box center [1550, 91] width 2 height 10
click at [1522, 229] on span "Market Comparison" at bounding box center [1510, 229] width 77 height 12
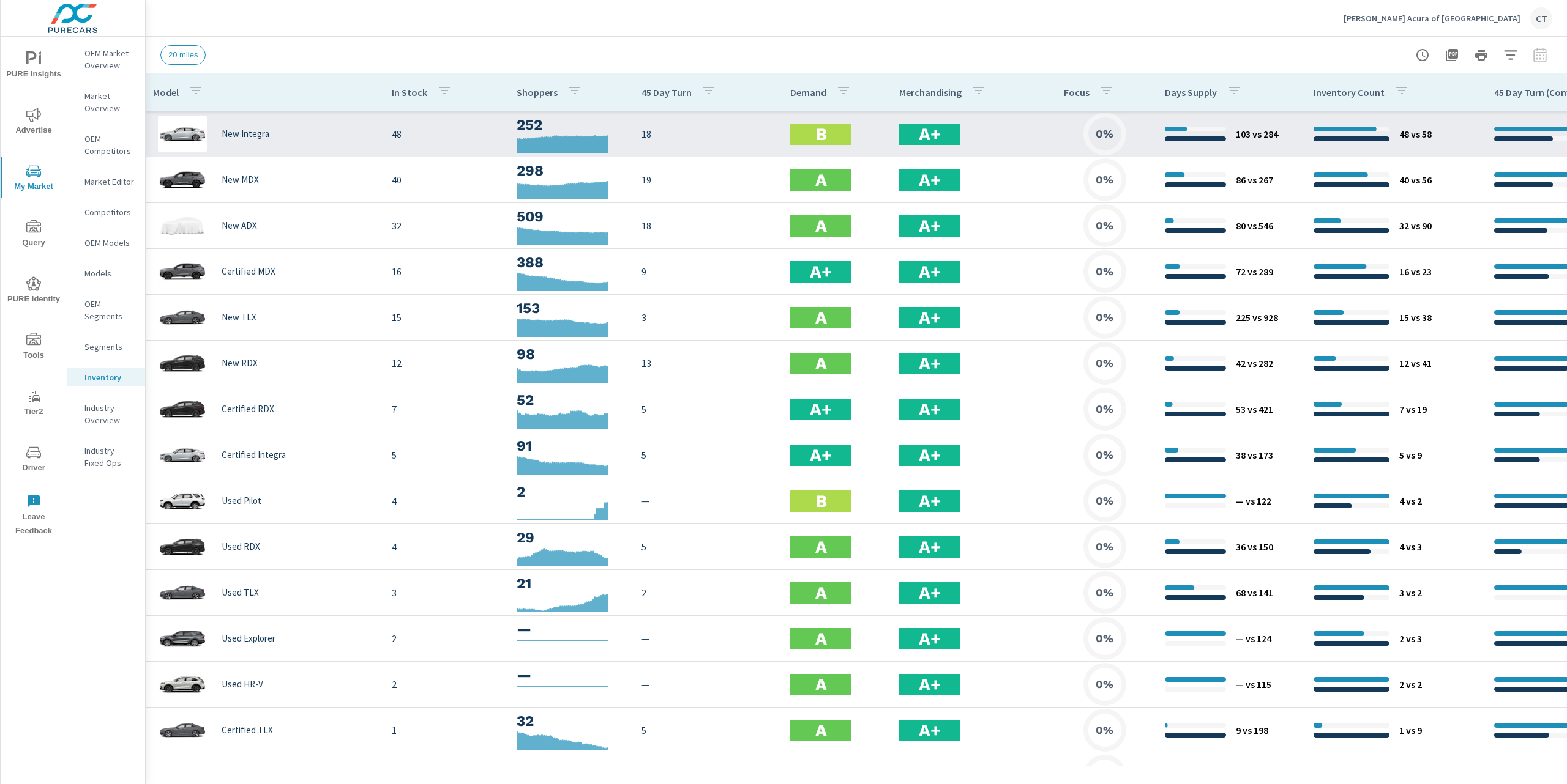
scroll to position [0, 4]
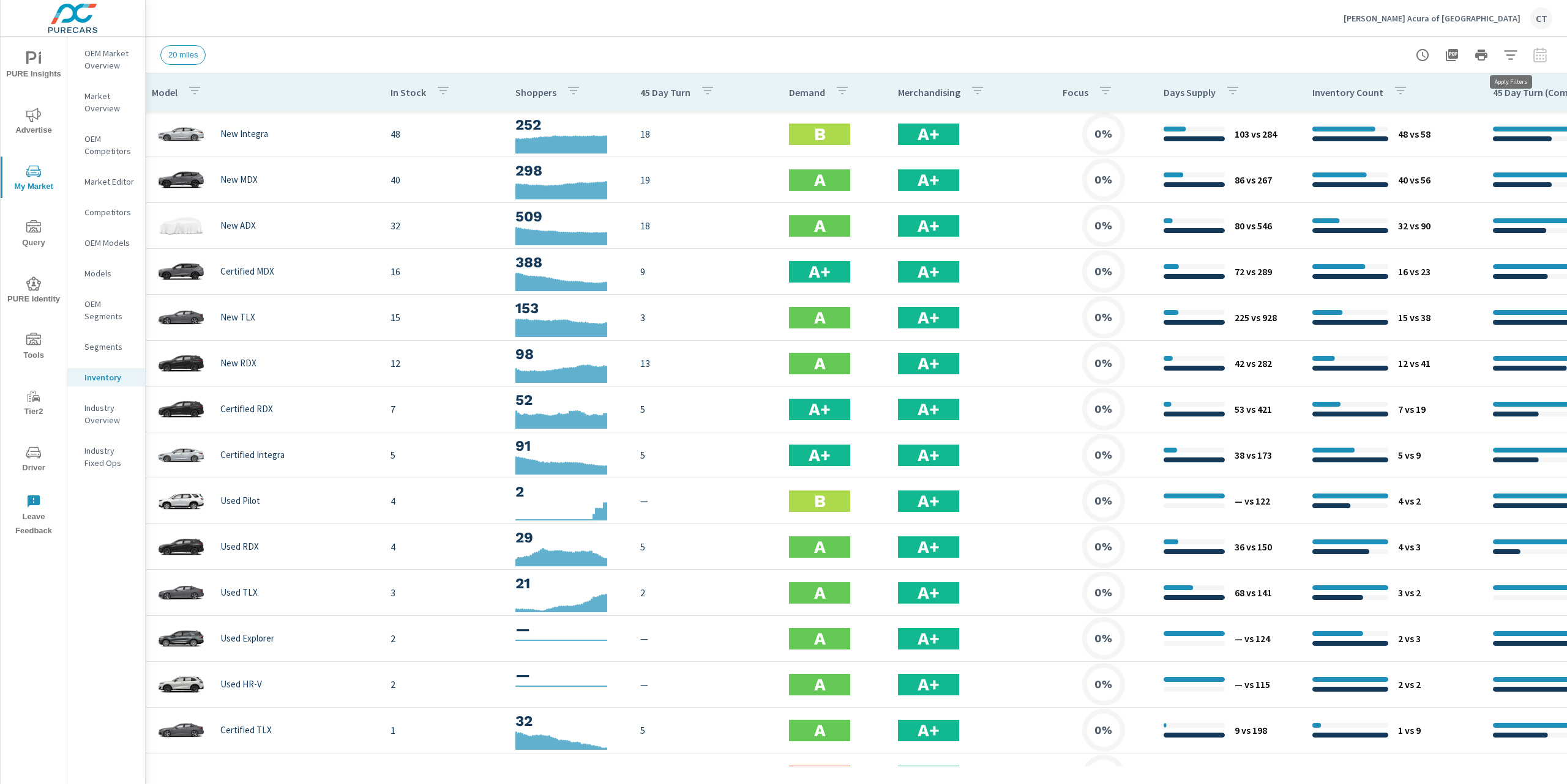
click at [1517, 59] on icon "button" at bounding box center [1511, 55] width 15 height 15
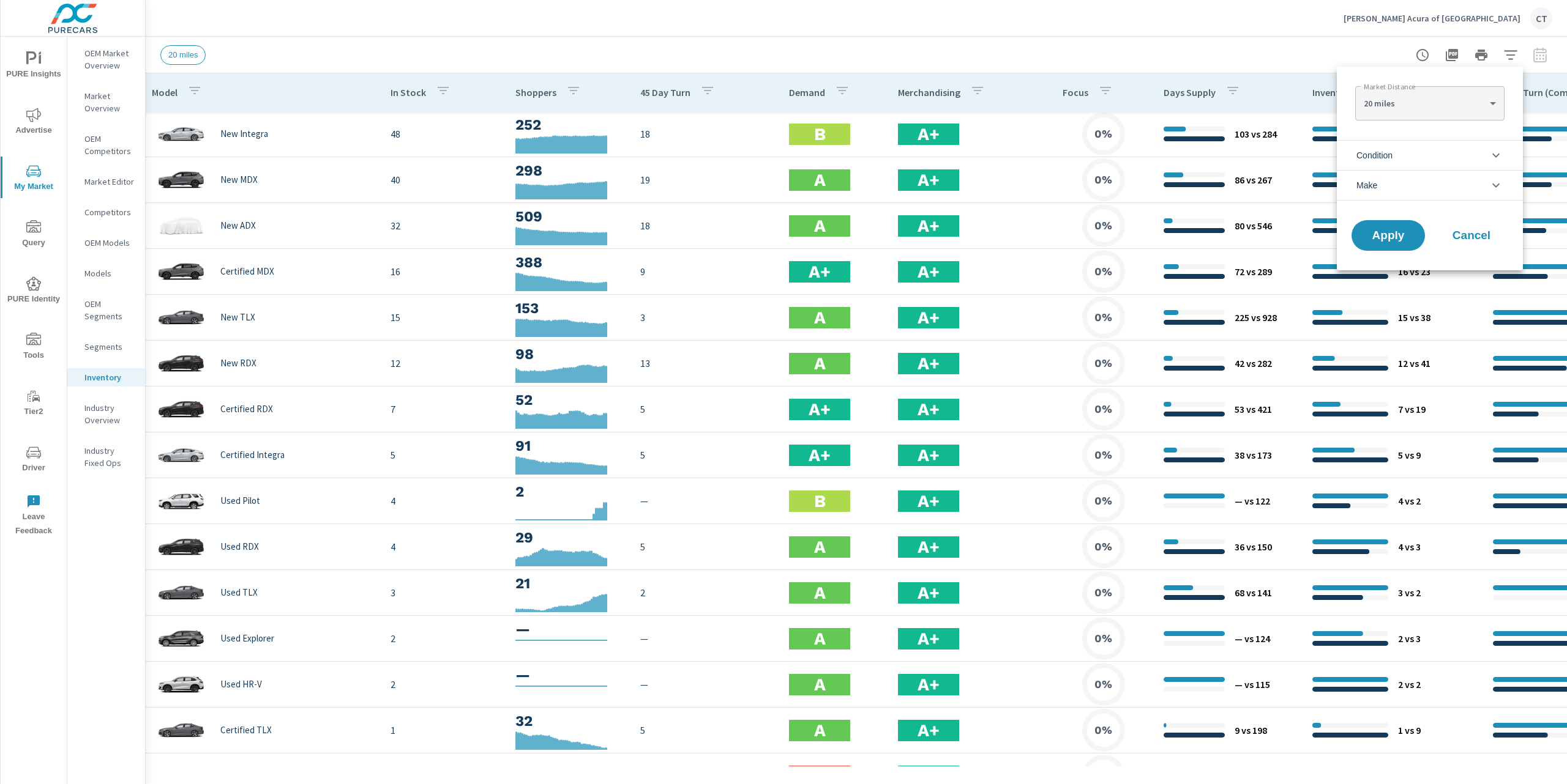
click at [1446, 161] on li "Condition" at bounding box center [1429, 155] width 186 height 30
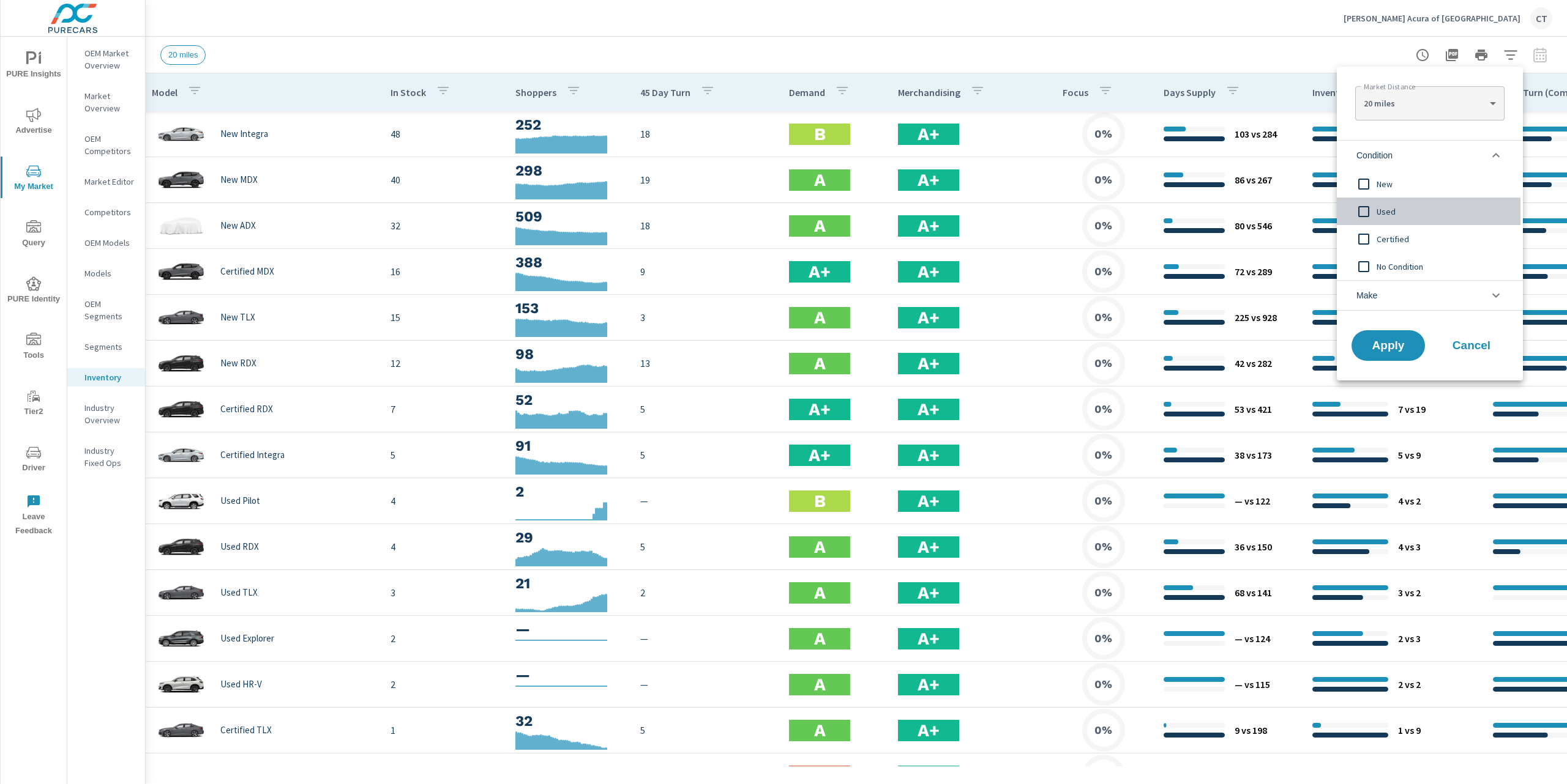
click at [1398, 210] on span "Used" at bounding box center [1443, 211] width 134 height 15
click at [1389, 183] on span "New" at bounding box center [1443, 184] width 134 height 15
click at [1381, 221] on div "Used" at bounding box center [1428, 211] width 183 height 28
click at [1387, 346] on span "Apply" at bounding box center [1388, 346] width 50 height 12
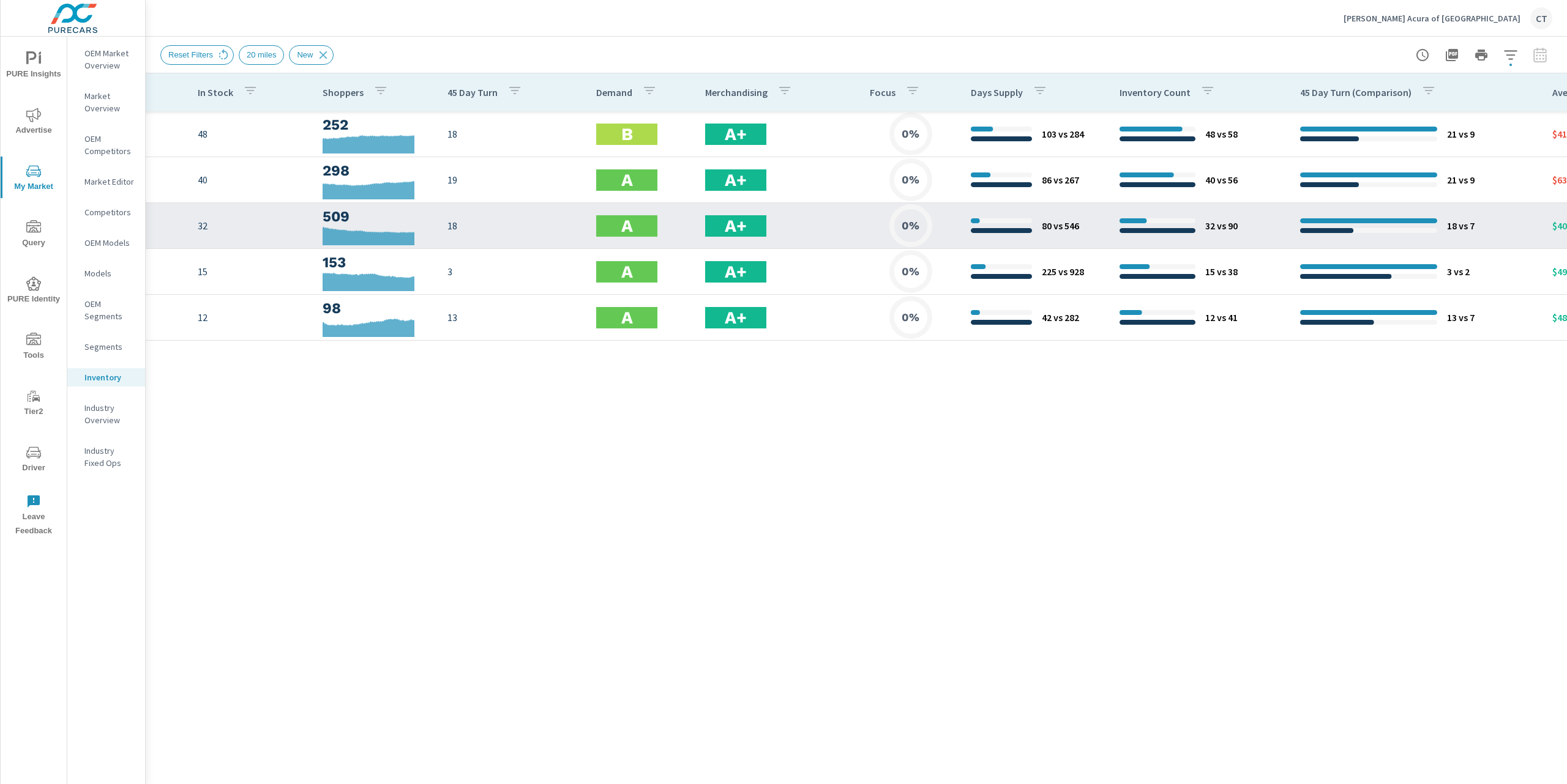
scroll to position [0, 343]
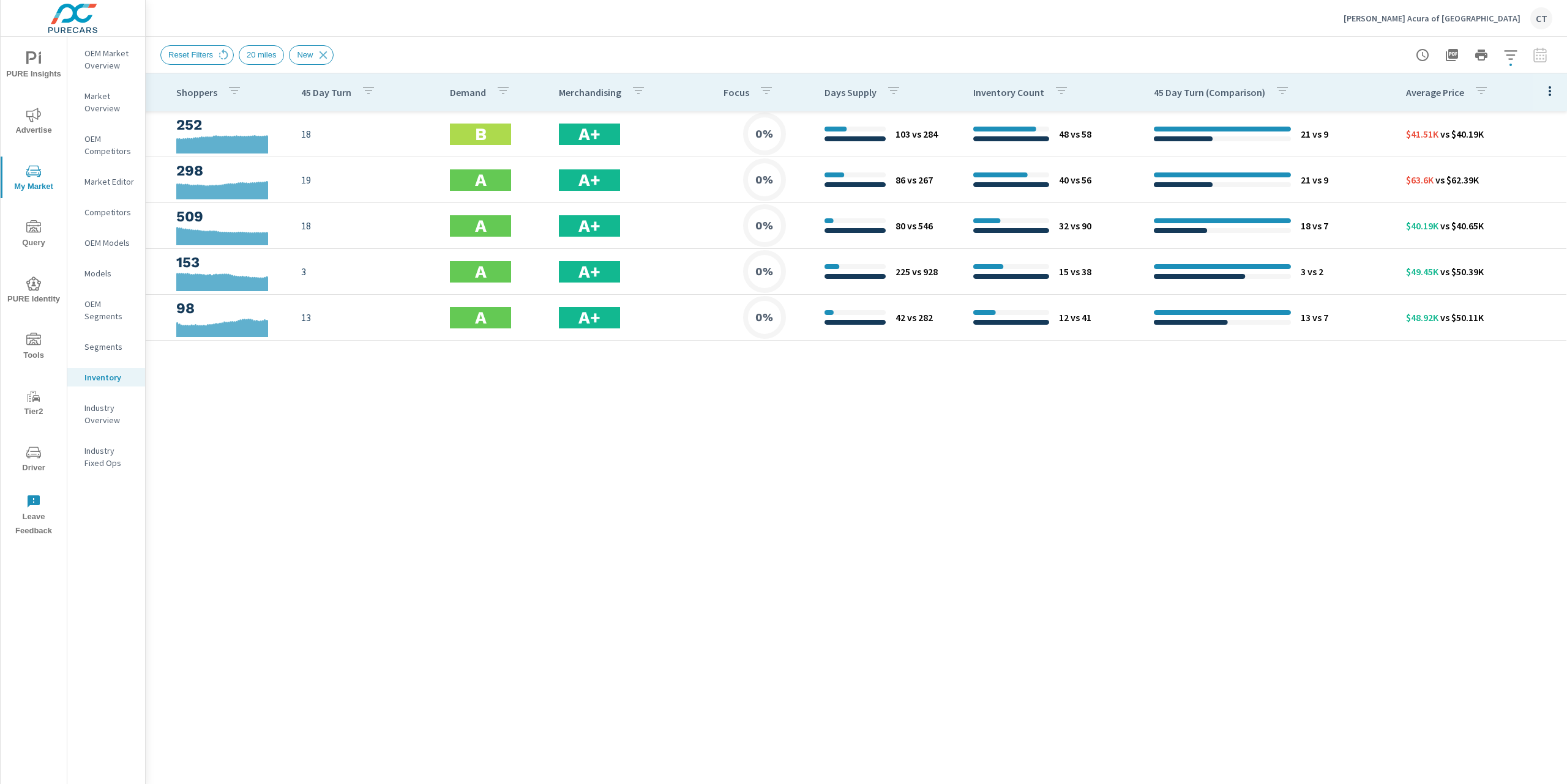
click at [1550, 92] on icon "button" at bounding box center [1550, 91] width 2 height 10
click at [1514, 281] on span "Customize columns..." at bounding box center [1510, 284] width 77 height 12
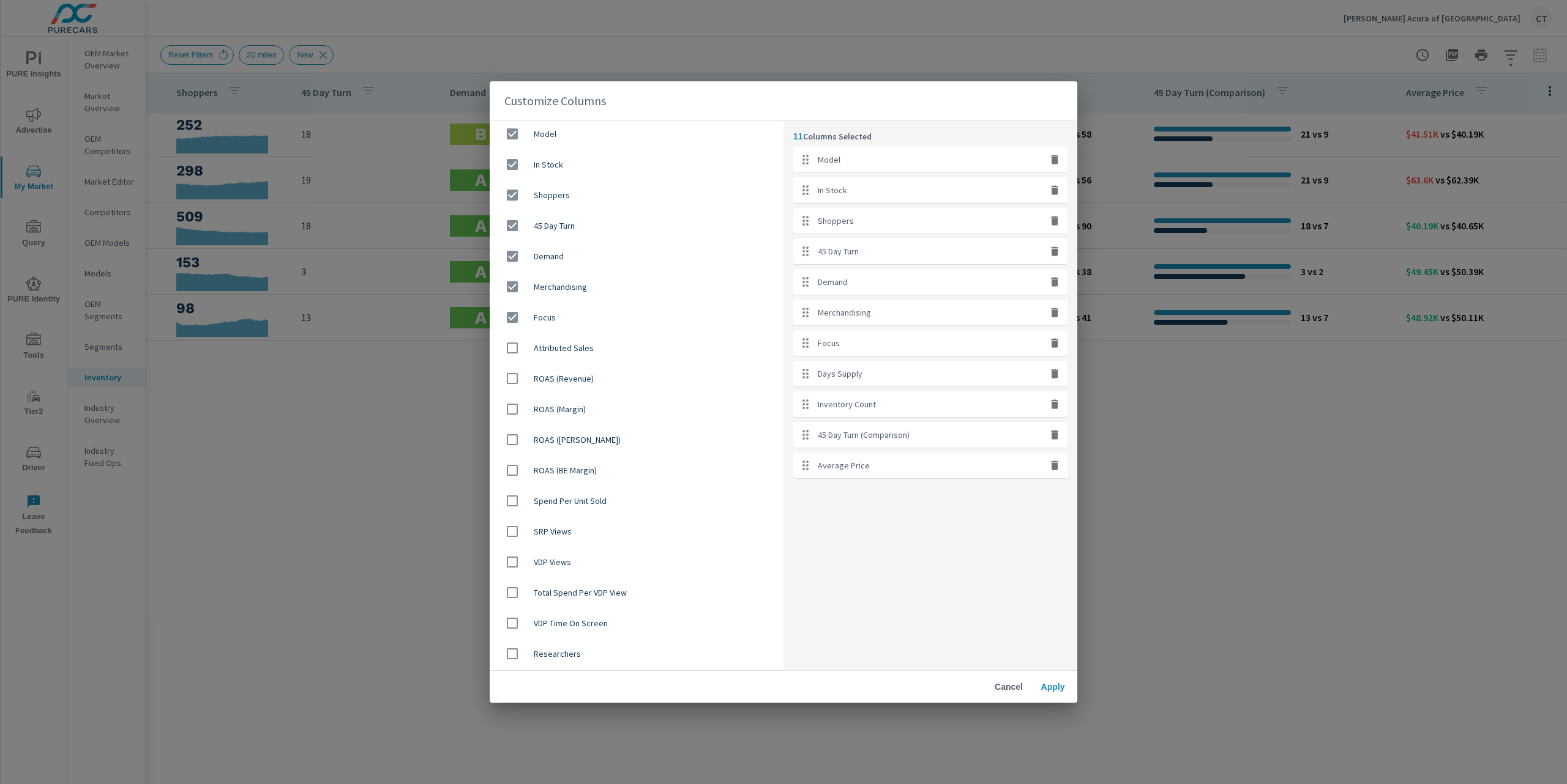
scroll to position [0, 0]
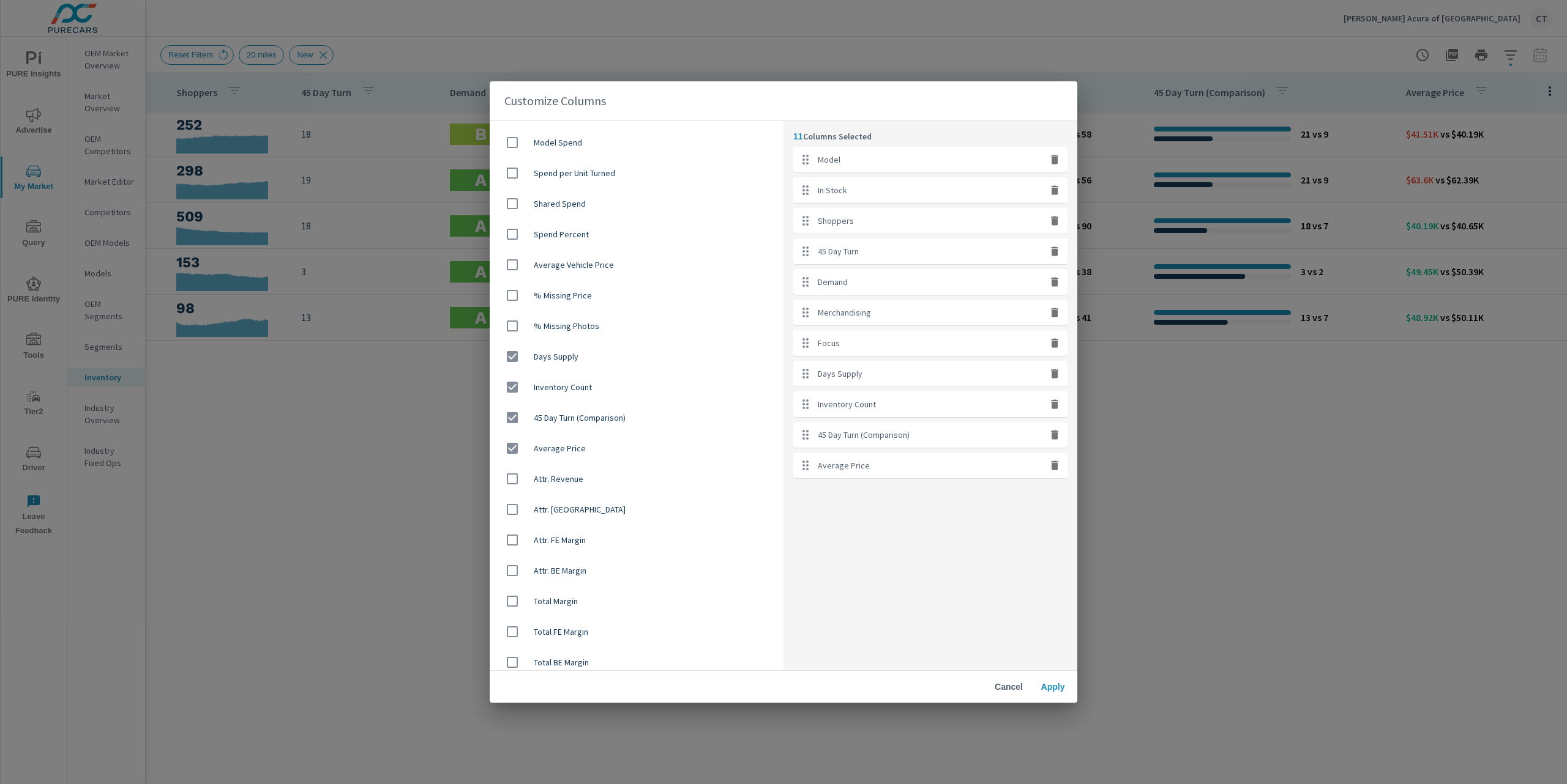
click at [603, 274] on div "Average Vehicle Price" at bounding box center [636, 265] width 294 height 31
checkbox input "true"
click at [1066, 683] on span "Apply" at bounding box center [1052, 687] width 29 height 11
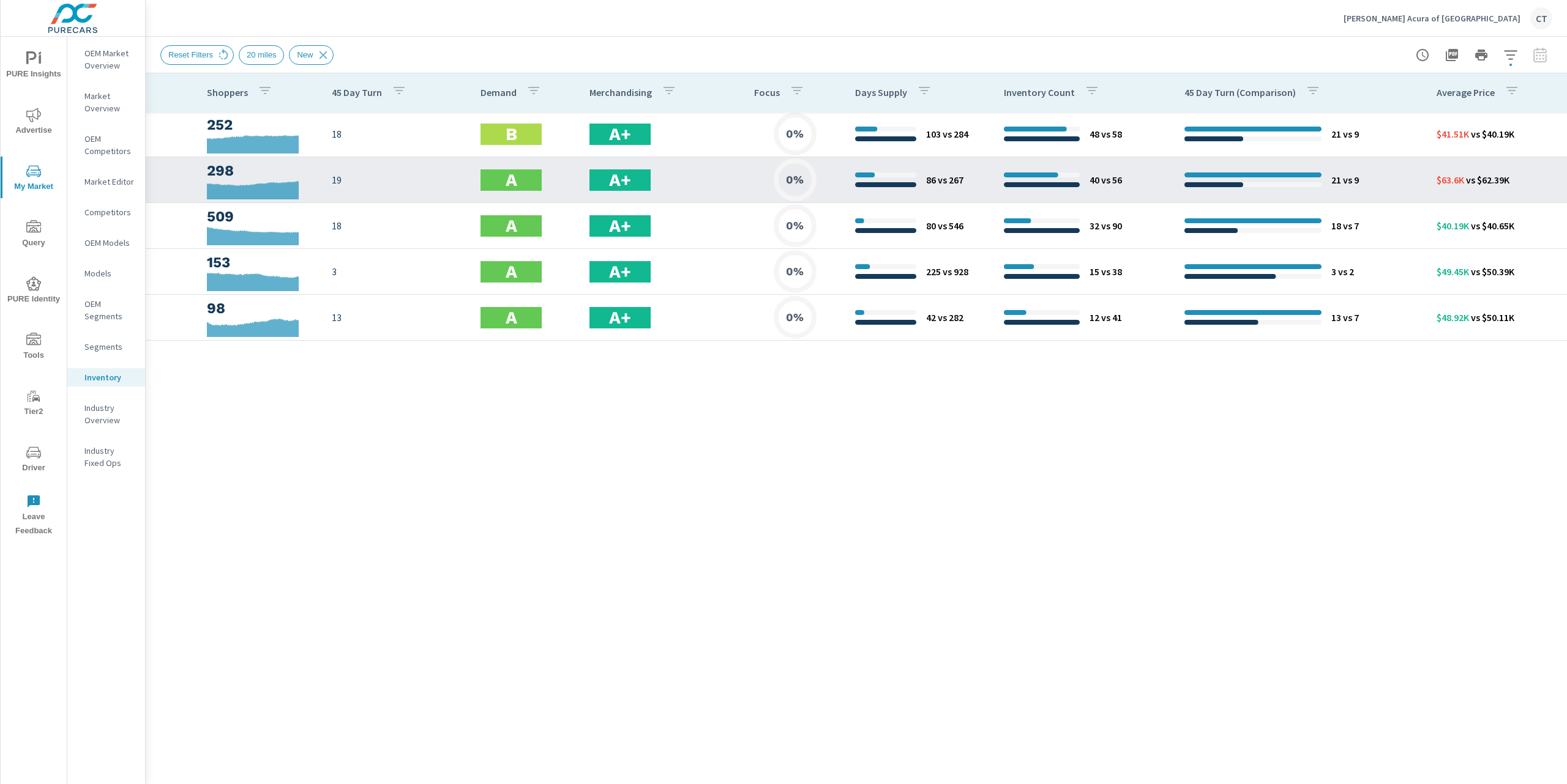
scroll to position [0, 570]
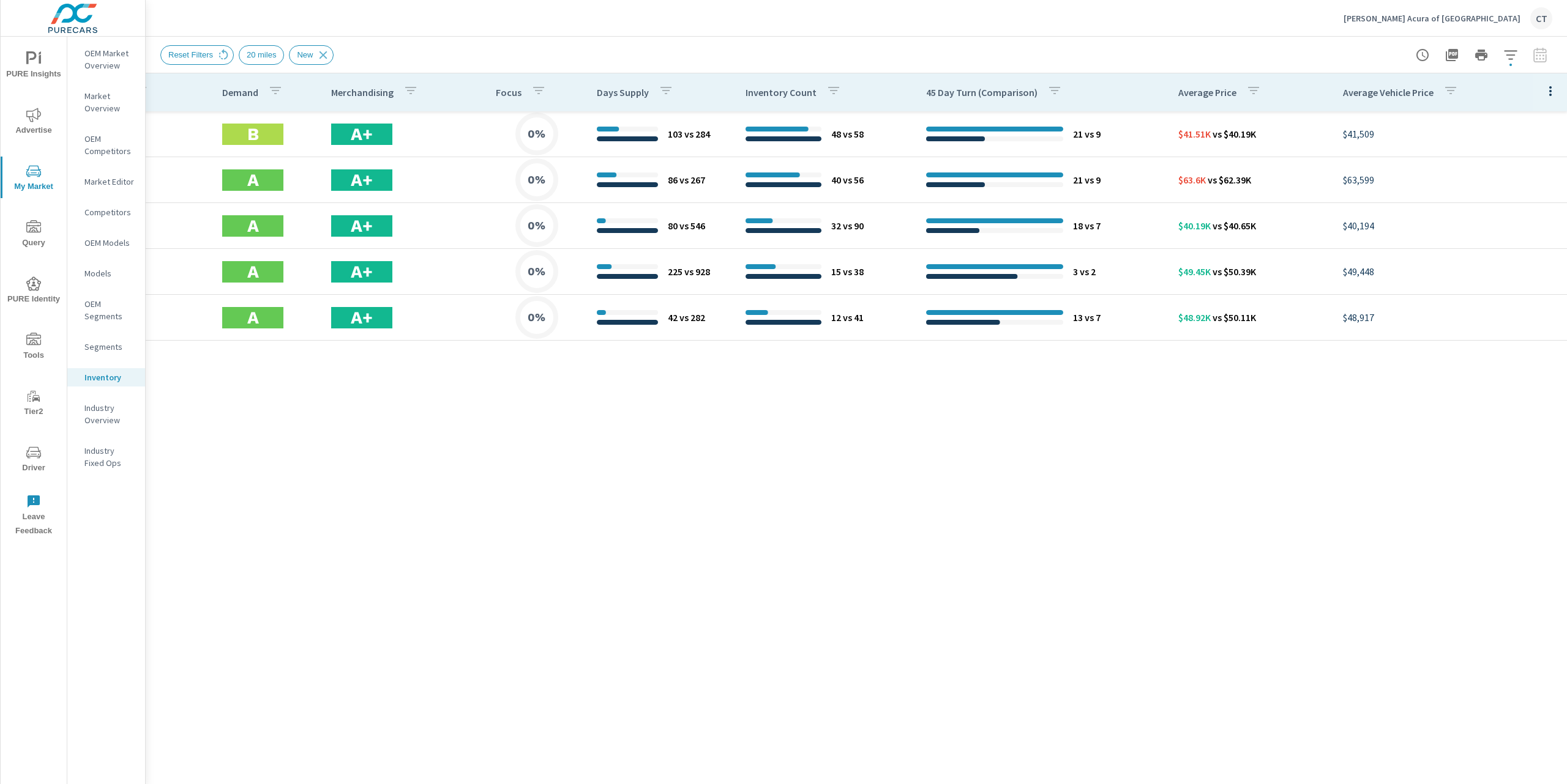
click at [1292, 60] on div "Reset Filters 20 miles New" at bounding box center [770, 55] width 1220 height 20
click at [709, 587] on div "Model In Stock Shoppers 45 Day Turn Demand Merchandising Focus Days Supply Inve…" at bounding box center [856, 420] width 1421 height 693
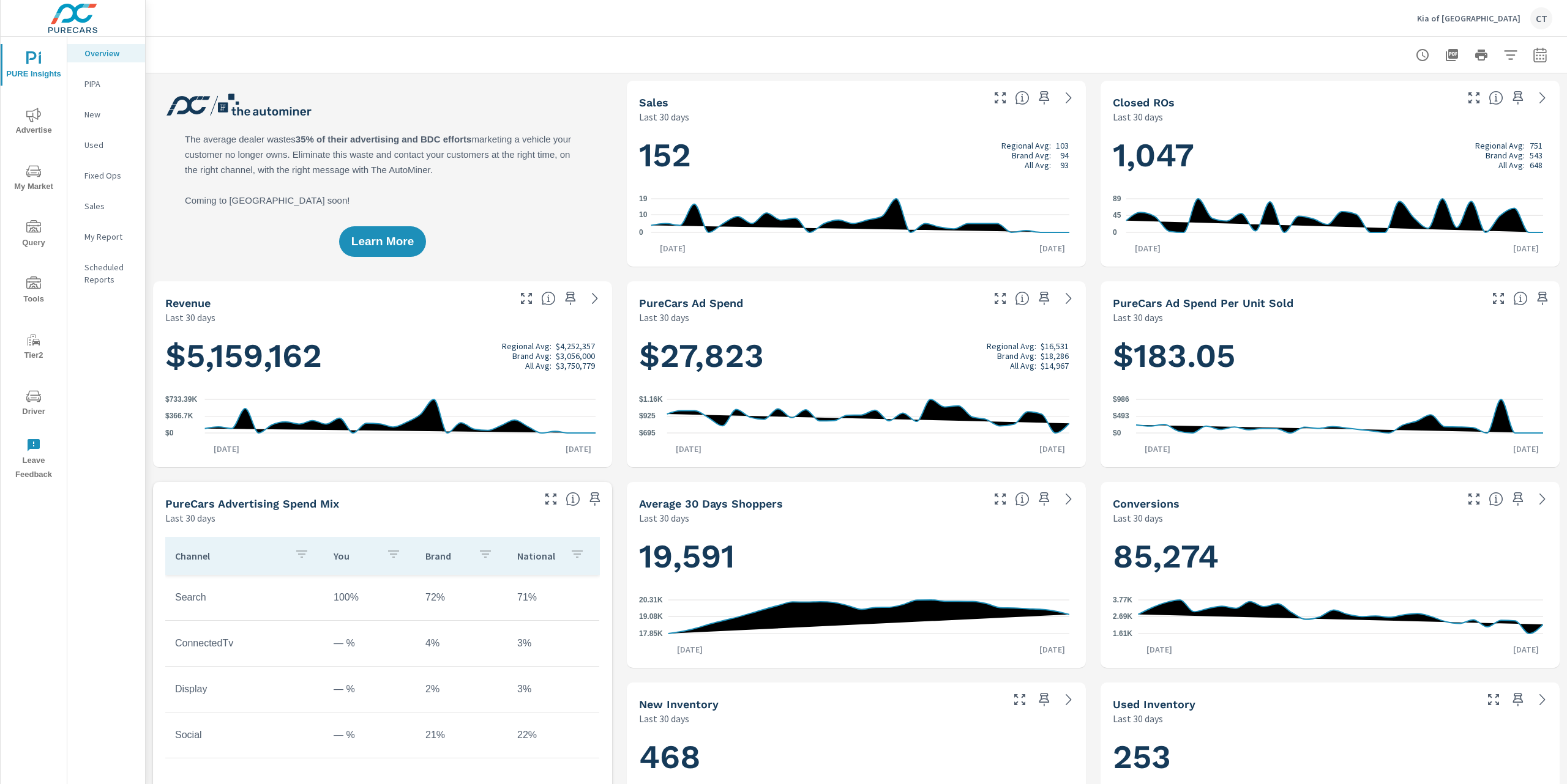
click at [40, 110] on icon "nav menu" at bounding box center [34, 115] width 15 height 15
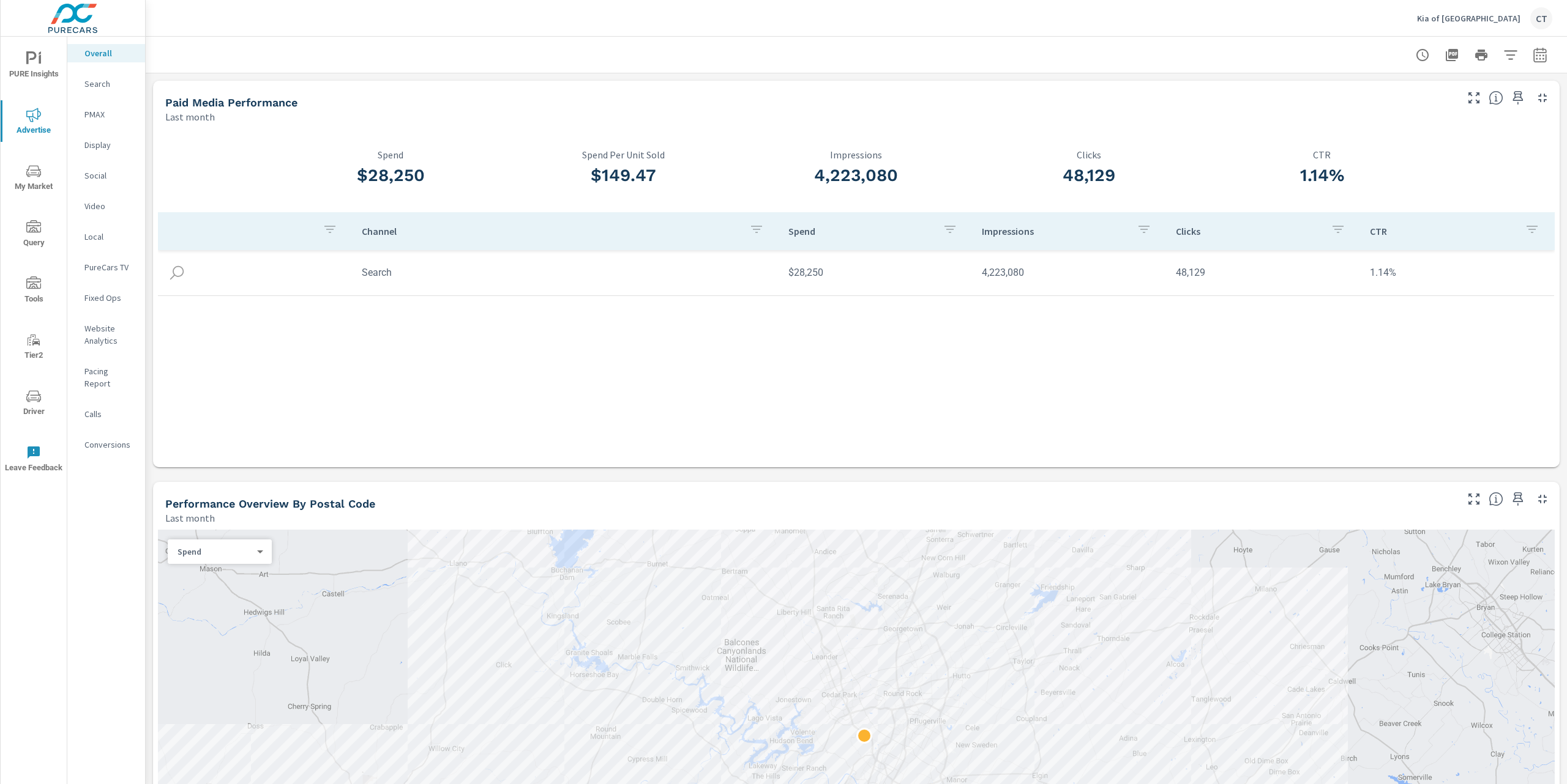
click at [107, 115] on p "PMAX" at bounding box center [110, 115] width 51 height 12
